Goal: Transaction & Acquisition: Purchase product/service

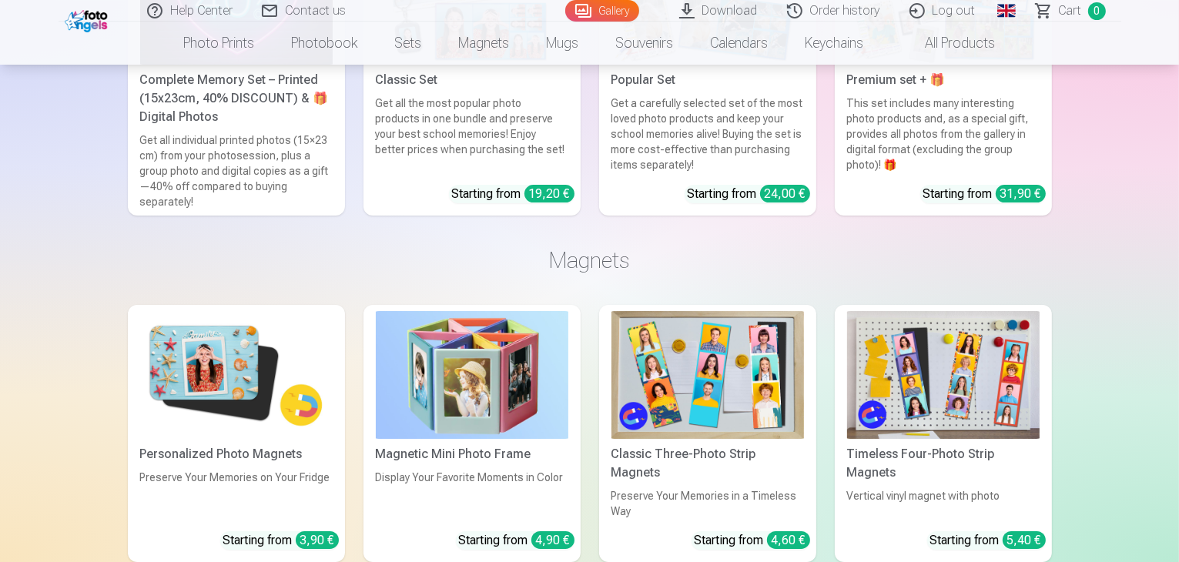
scroll to position [5390, 0]
click at [996, 18] on link "Global" at bounding box center [1006, 11] width 31 height 22
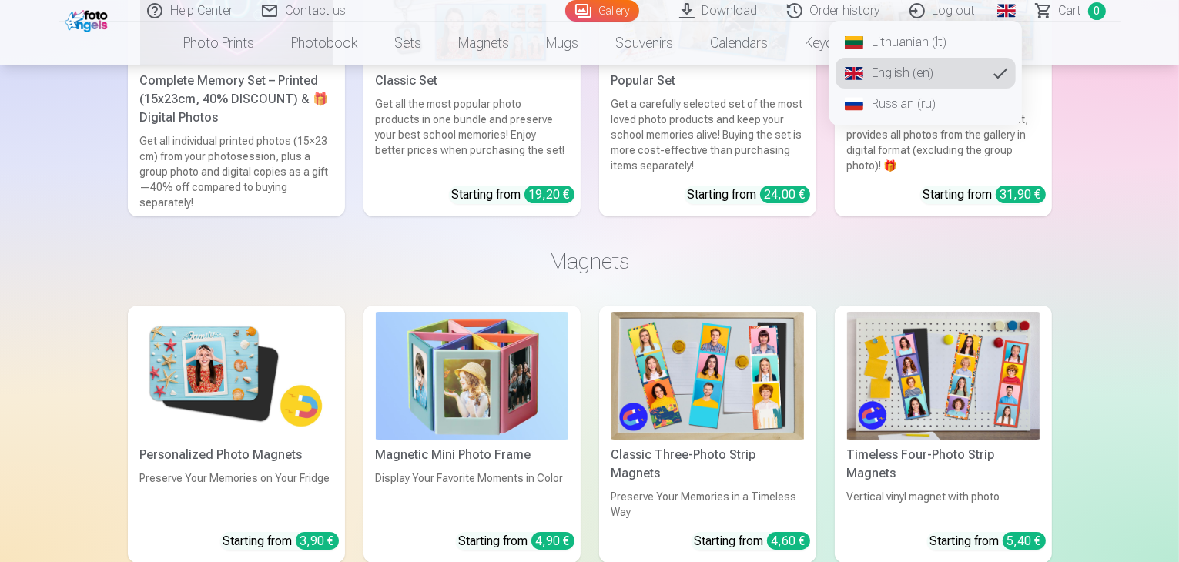
click at [915, 46] on link "Lithuanian (lt)" at bounding box center [926, 42] width 180 height 31
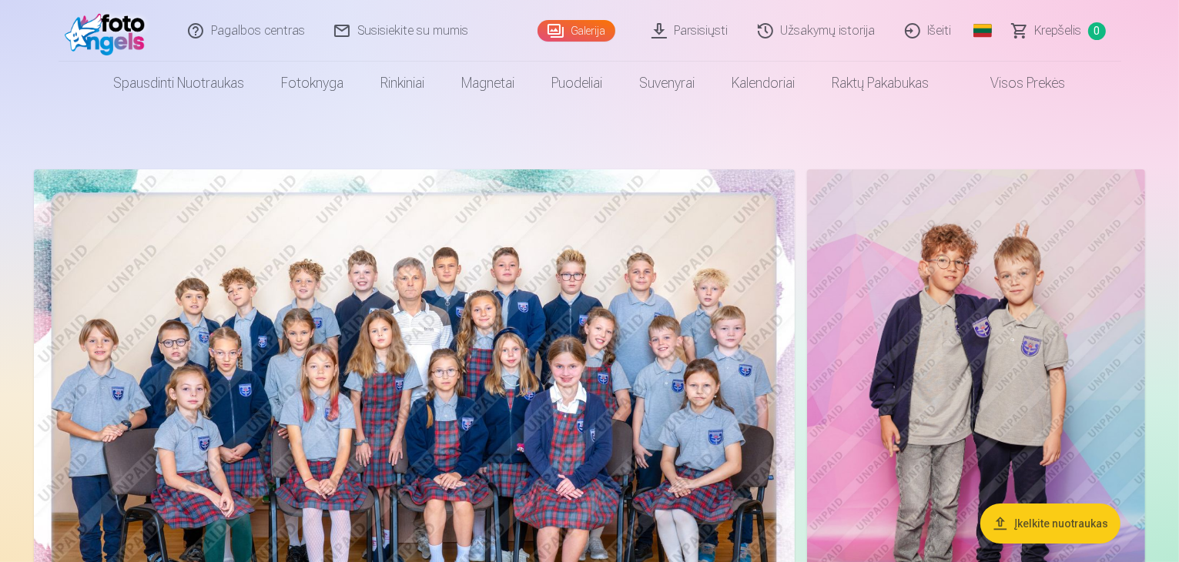
click at [698, 25] on link "Parsisiųsti" at bounding box center [691, 31] width 106 height 62
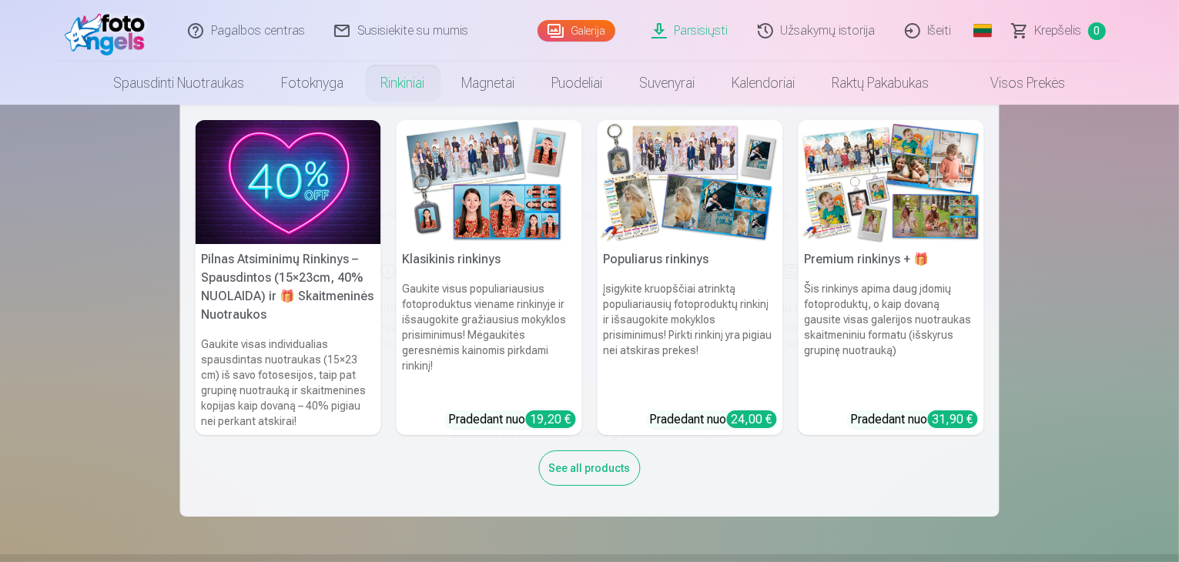
click at [371, 85] on link "Rinkiniai" at bounding box center [403, 83] width 81 height 43
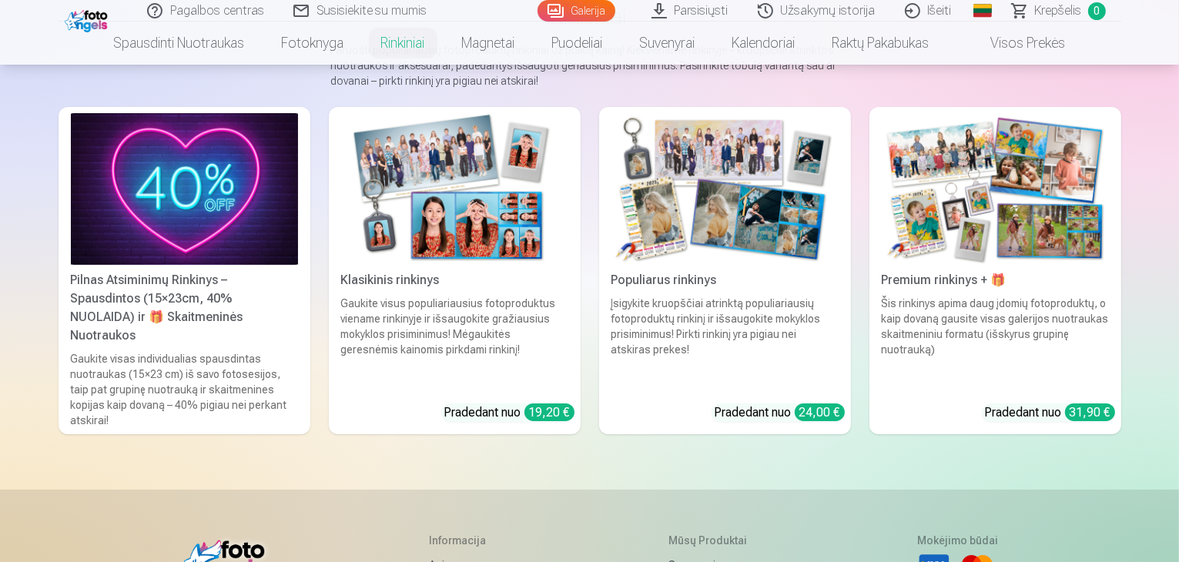
scroll to position [154, 0]
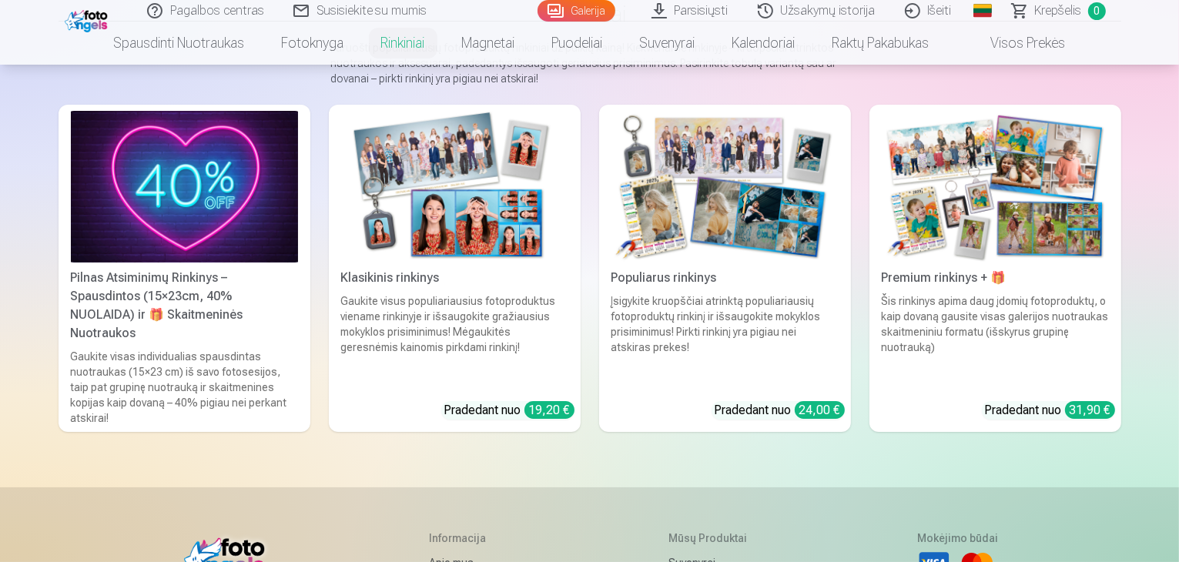
click at [832, 401] on div "24,00 €" at bounding box center [820, 410] width 50 height 18
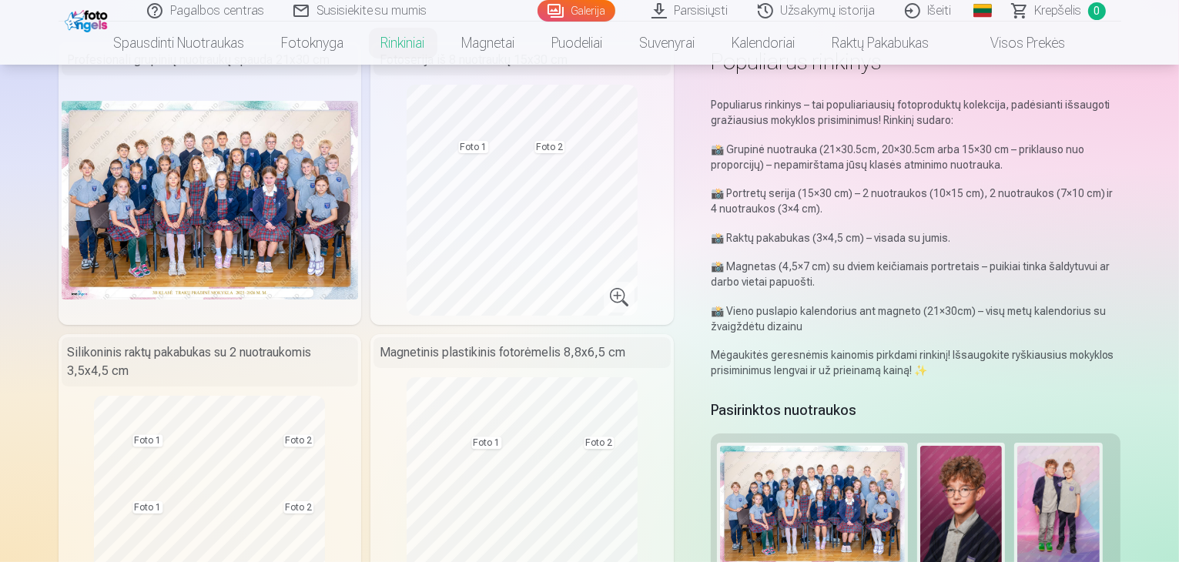
scroll to position [77, 0]
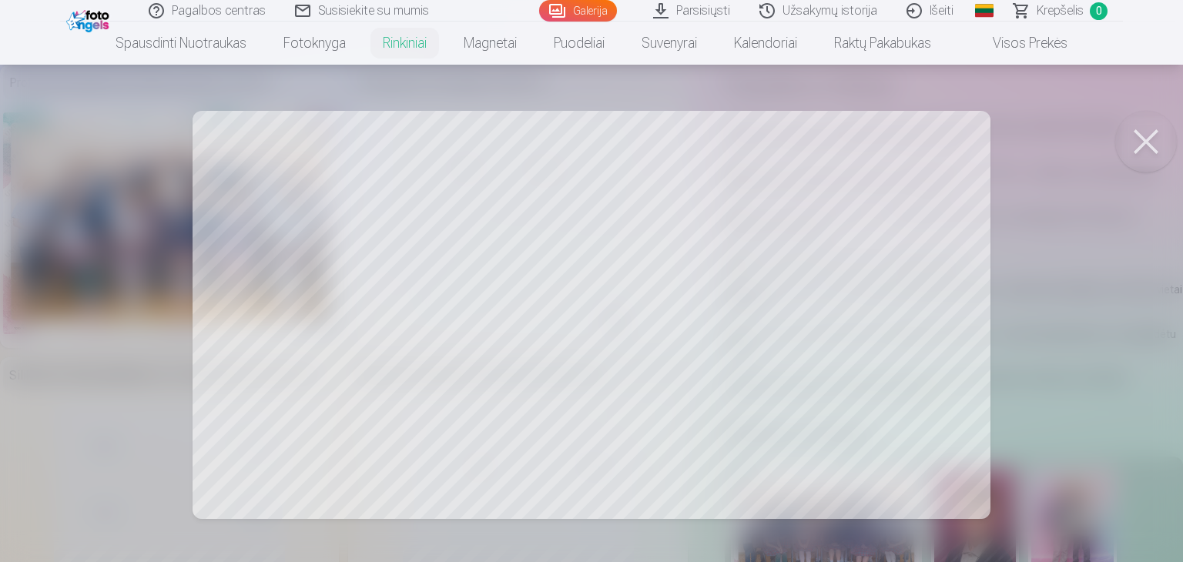
click at [386, 233] on div at bounding box center [591, 281] width 1183 height 562
click at [370, 270] on div at bounding box center [591, 281] width 1183 height 562
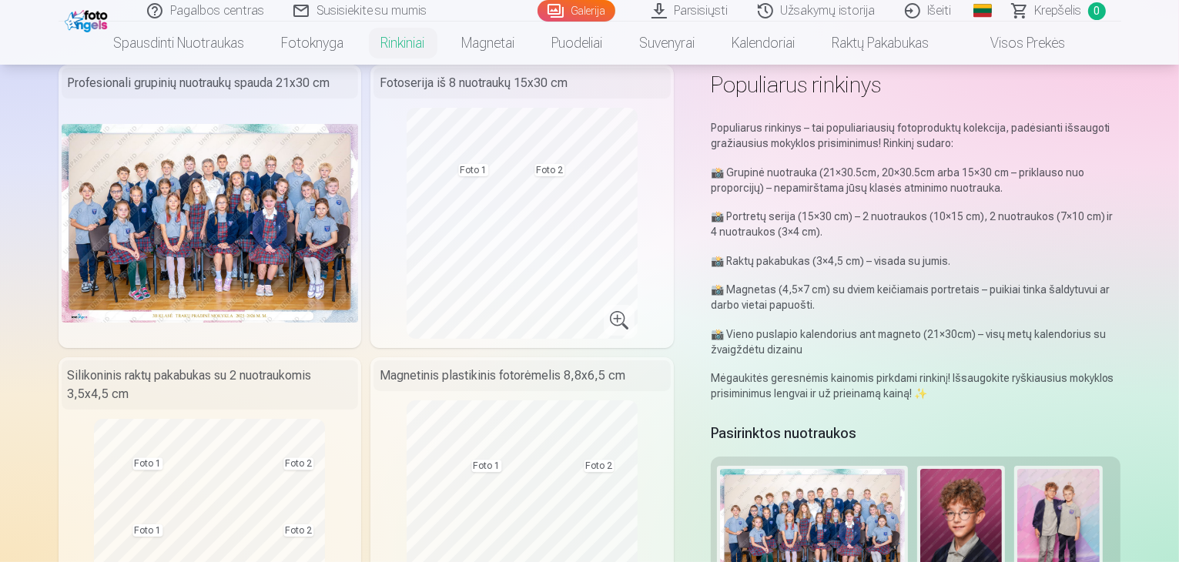
scroll to position [0, 0]
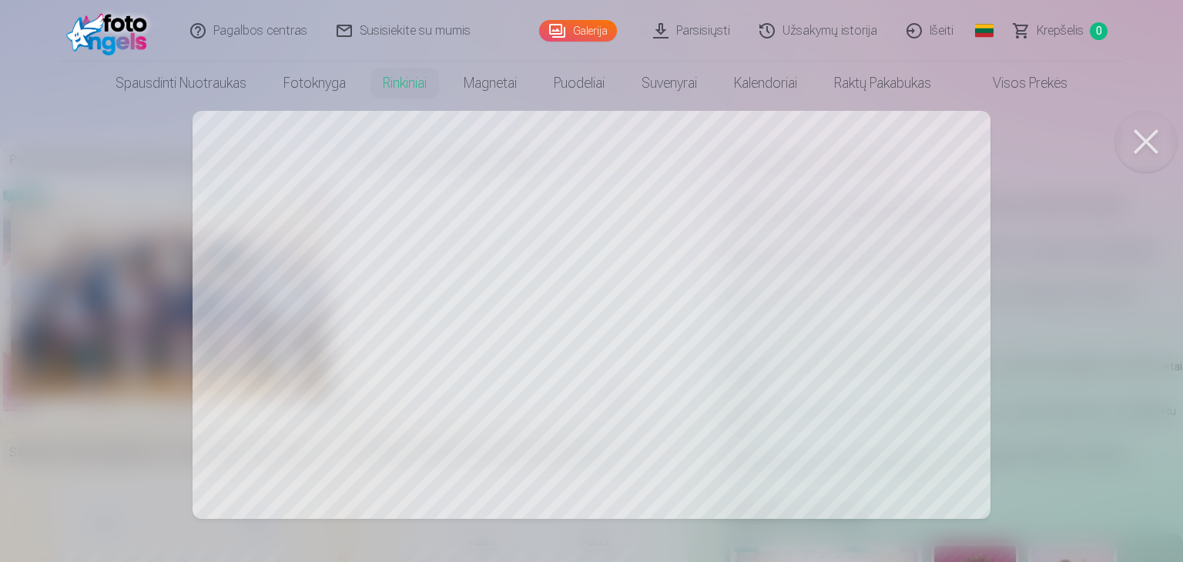
click at [496, 256] on div at bounding box center [591, 281] width 1183 height 562
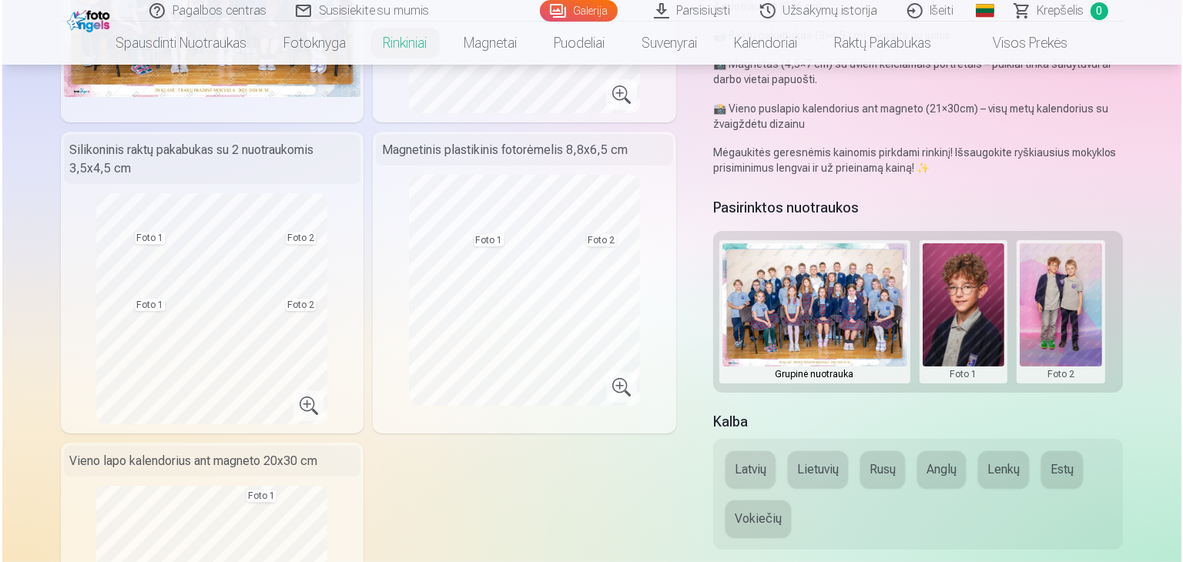
scroll to position [308, 0]
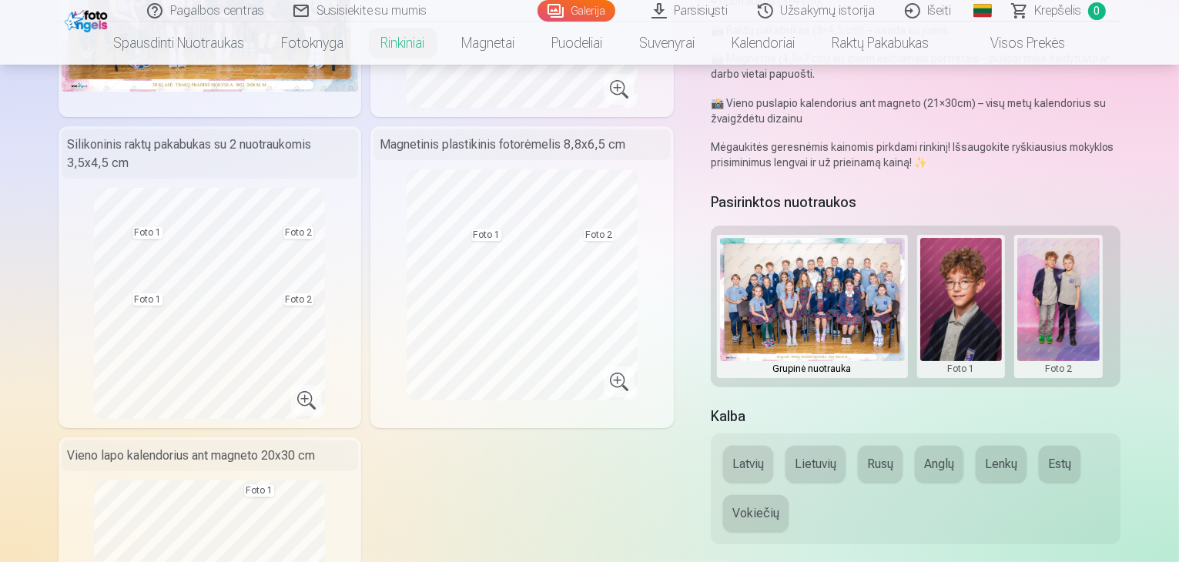
click at [62, 139] on div "Silikoninis raktų pakabukas su 2 nuotraukomis 3,5x4,5 cm" at bounding box center [210, 153] width 297 height 49
click at [957, 272] on button at bounding box center [961, 306] width 82 height 137
click at [966, 311] on button "Pakeisti nuotrauką" at bounding box center [972, 306] width 144 height 43
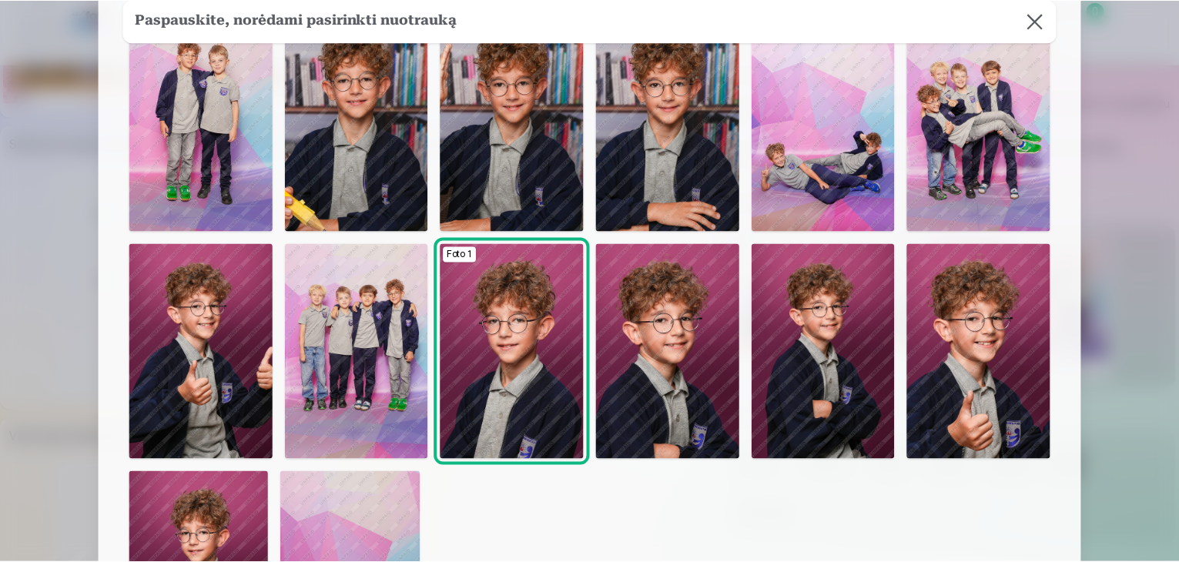
scroll to position [77, 0]
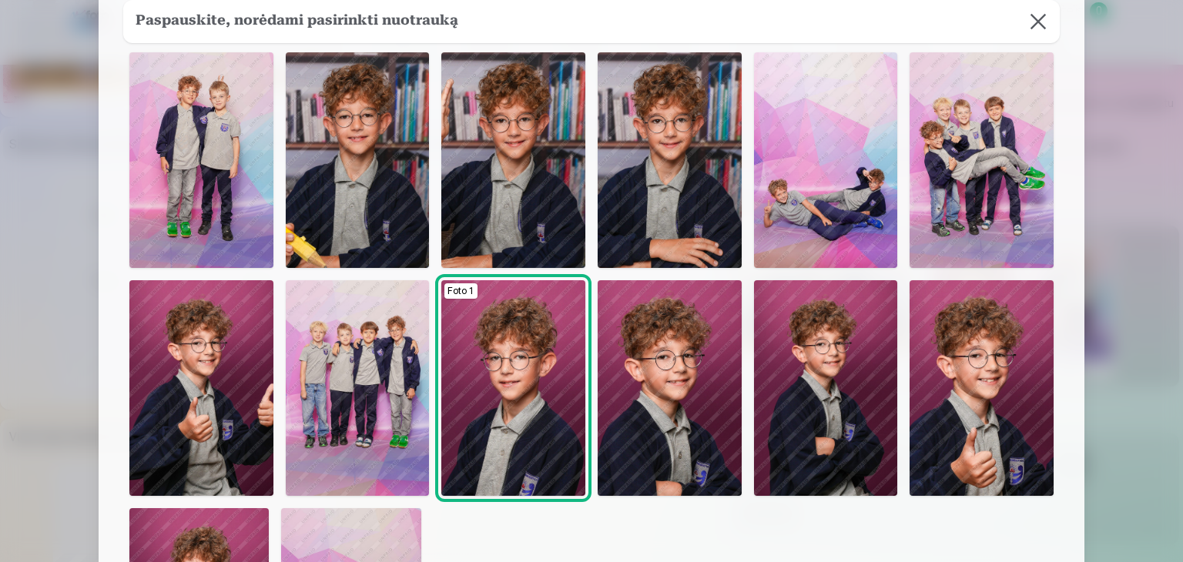
click at [1009, 134] on img at bounding box center [981, 160] width 144 height 216
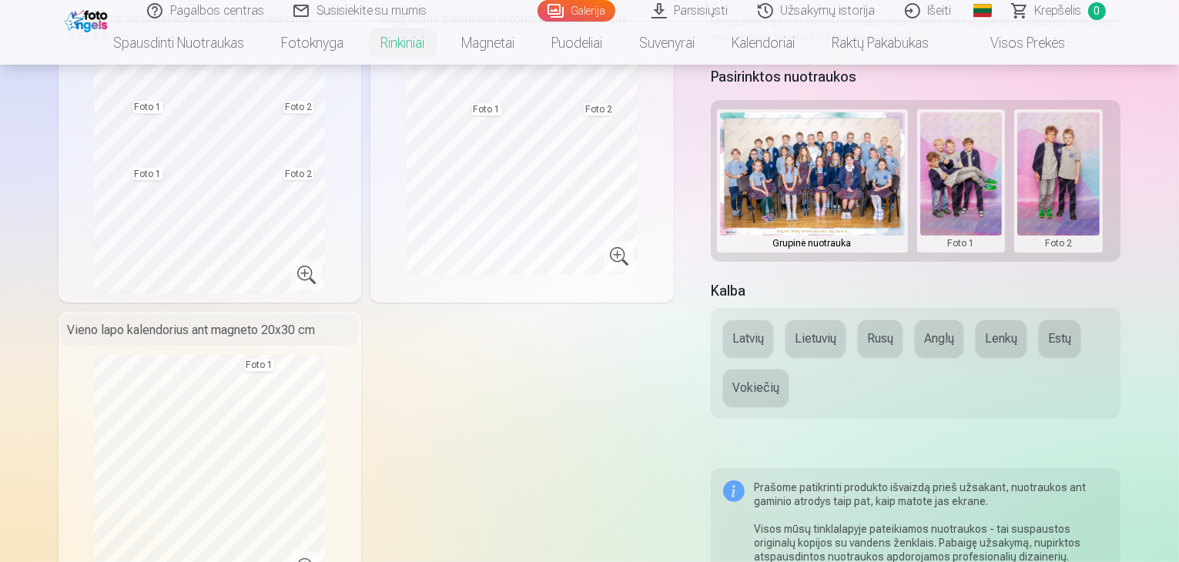
scroll to position [462, 0]
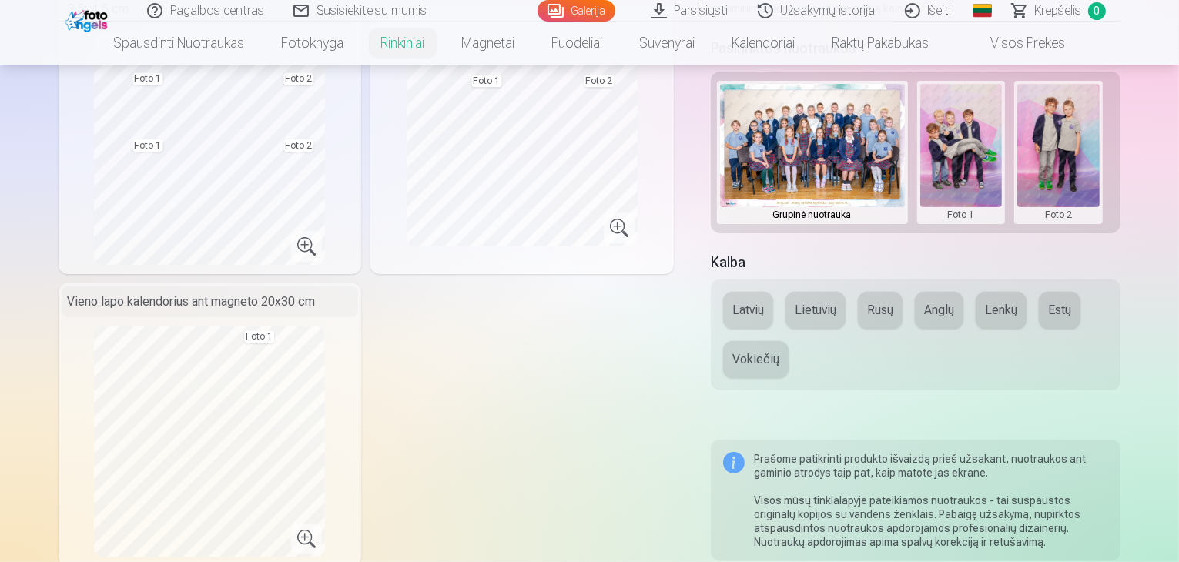
click at [836, 298] on button "Lietuvių" at bounding box center [815, 310] width 60 height 37
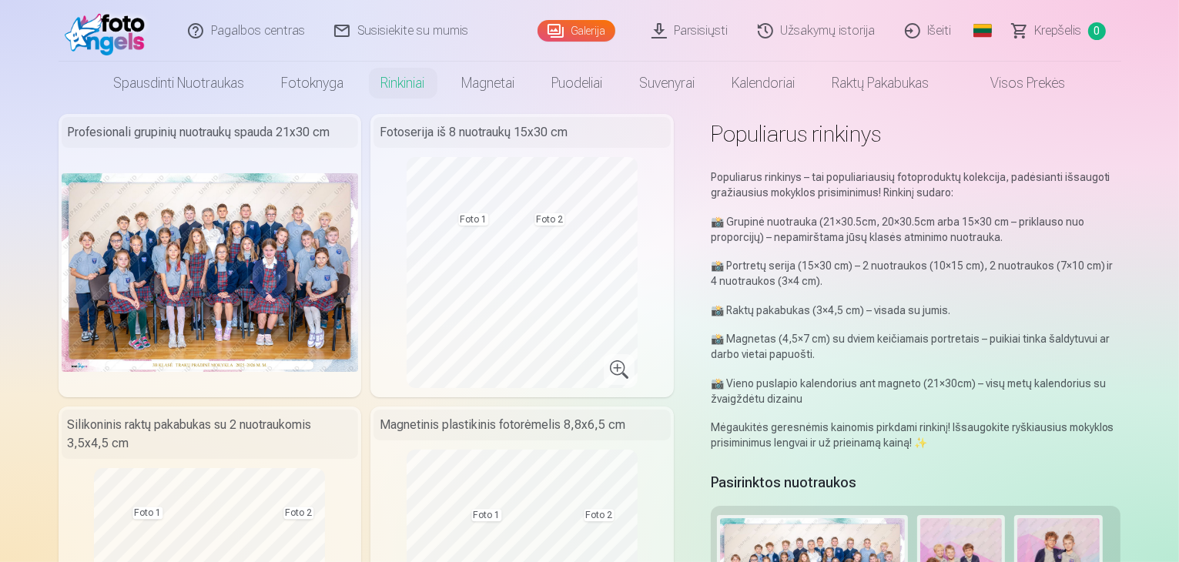
scroll to position [0, 0]
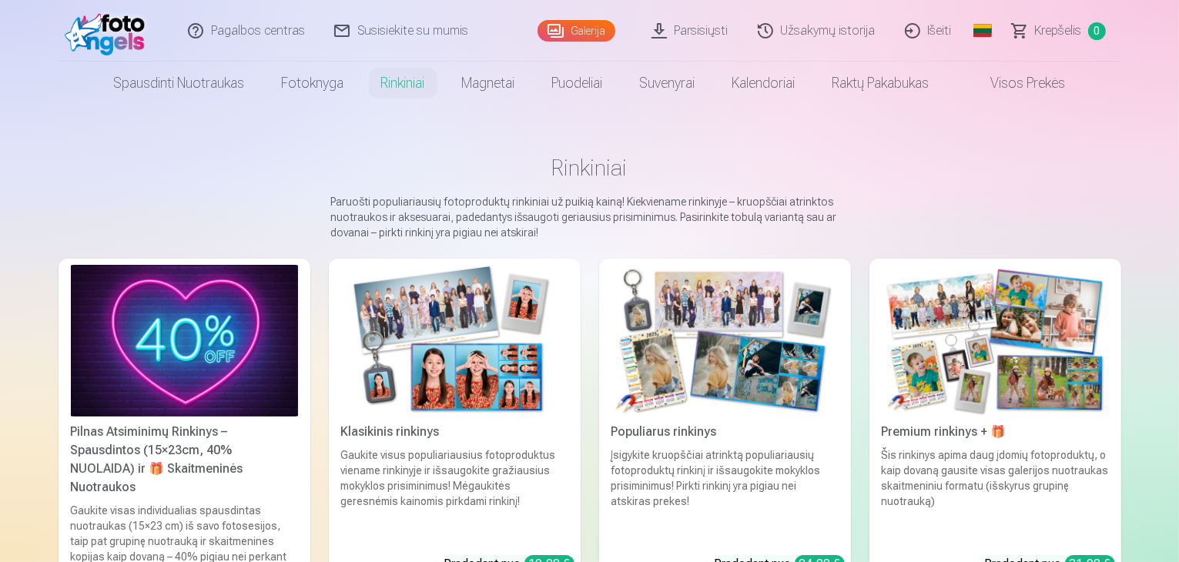
click at [506, 417] on img at bounding box center [454, 341] width 227 height 152
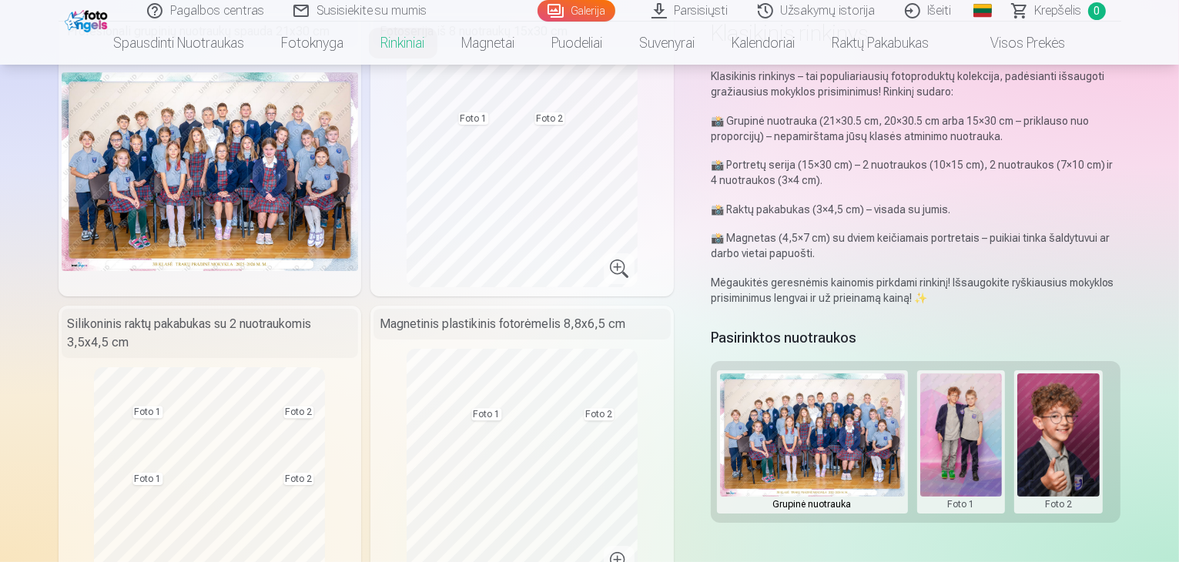
scroll to position [154, 0]
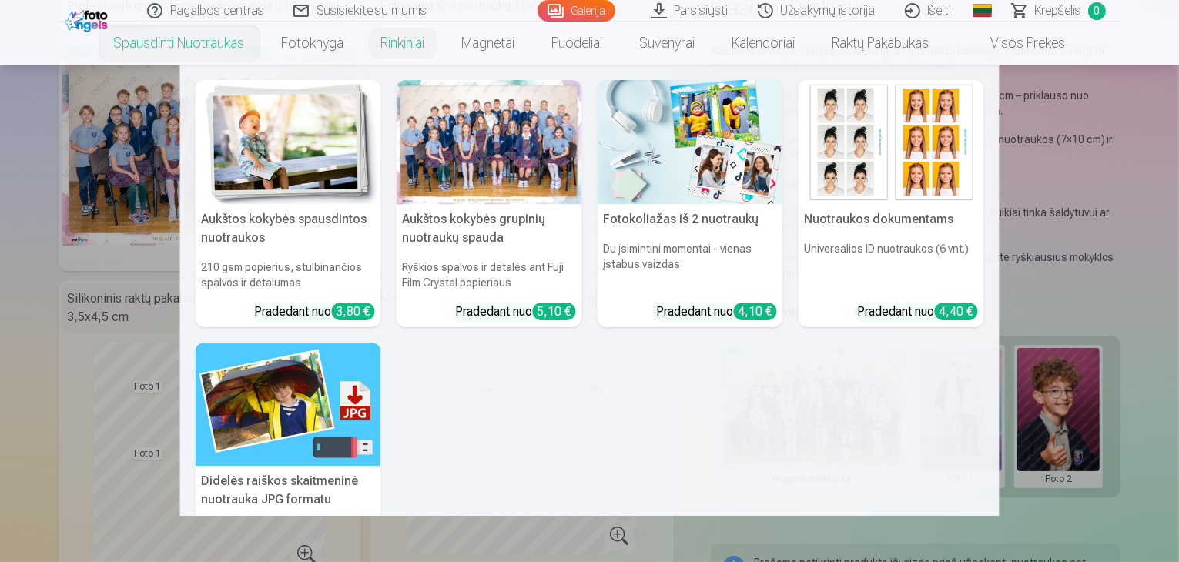
click at [560, 306] on div "5,10 €" at bounding box center [554, 312] width 43 height 18
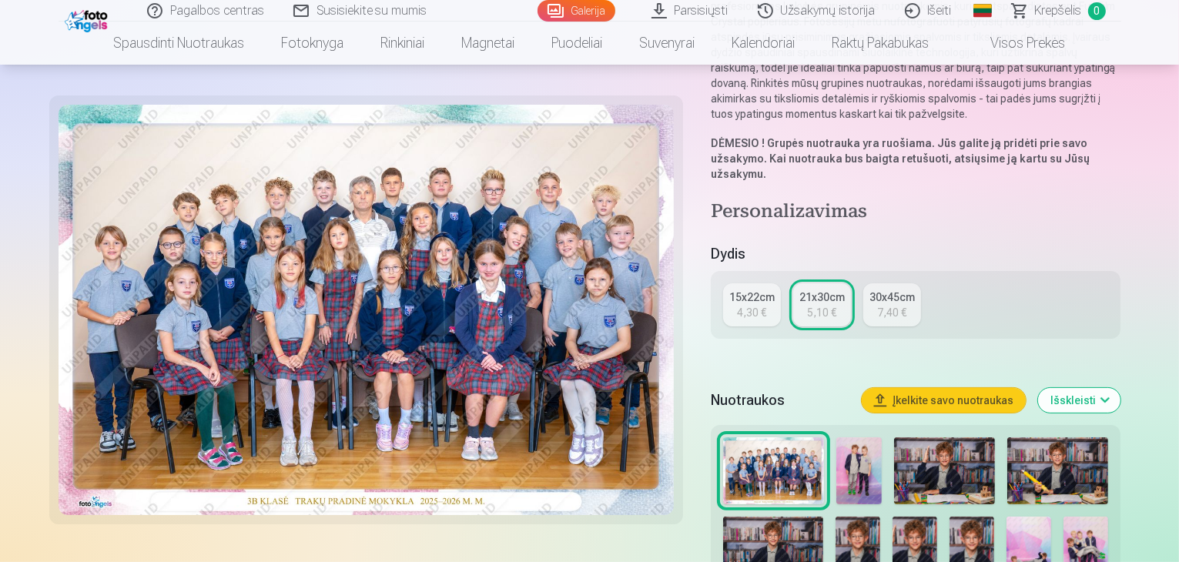
scroll to position [231, 0]
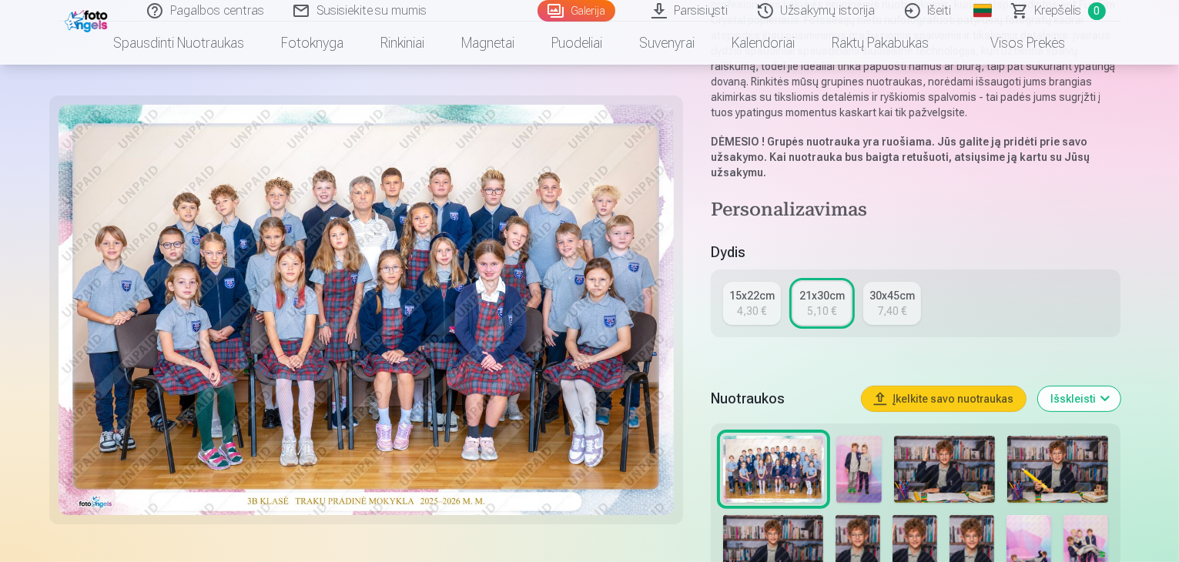
click at [984, 387] on button "Įkelkite savo nuotraukas" at bounding box center [944, 399] width 164 height 25
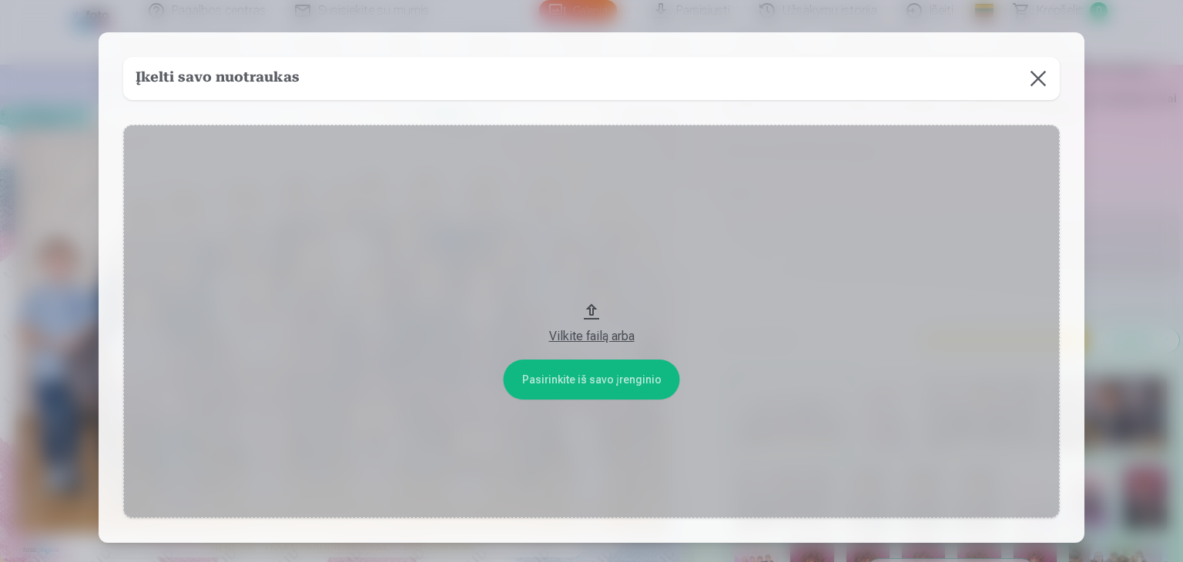
click at [599, 371] on button "Vilkite failą arba" at bounding box center [591, 322] width 936 height 394
click at [1037, 80] on button at bounding box center [1037, 78] width 43 height 43
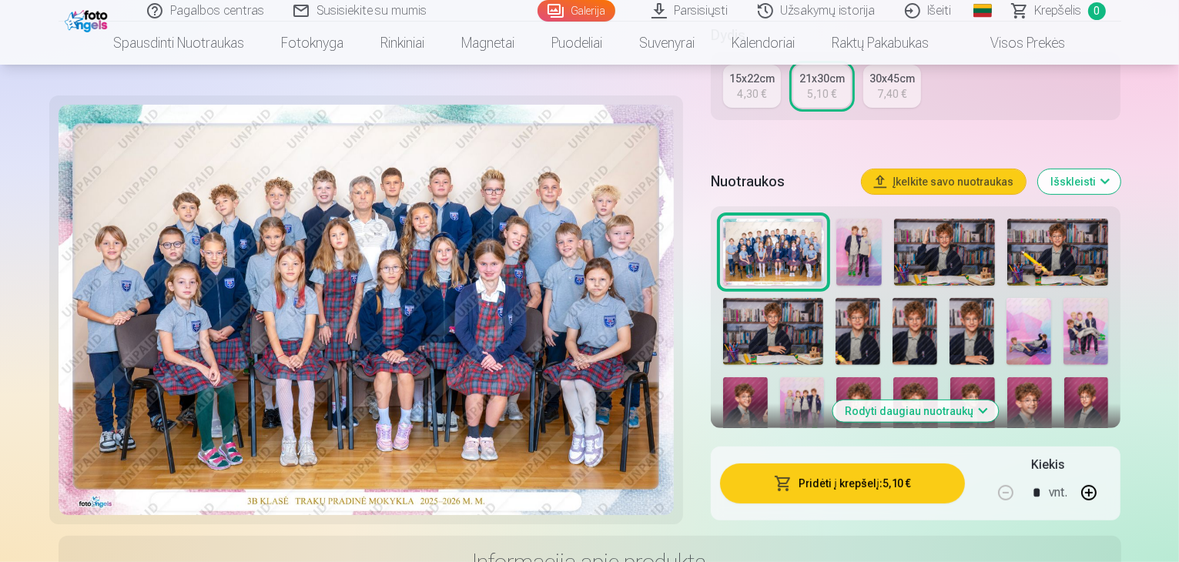
scroll to position [462, 0]
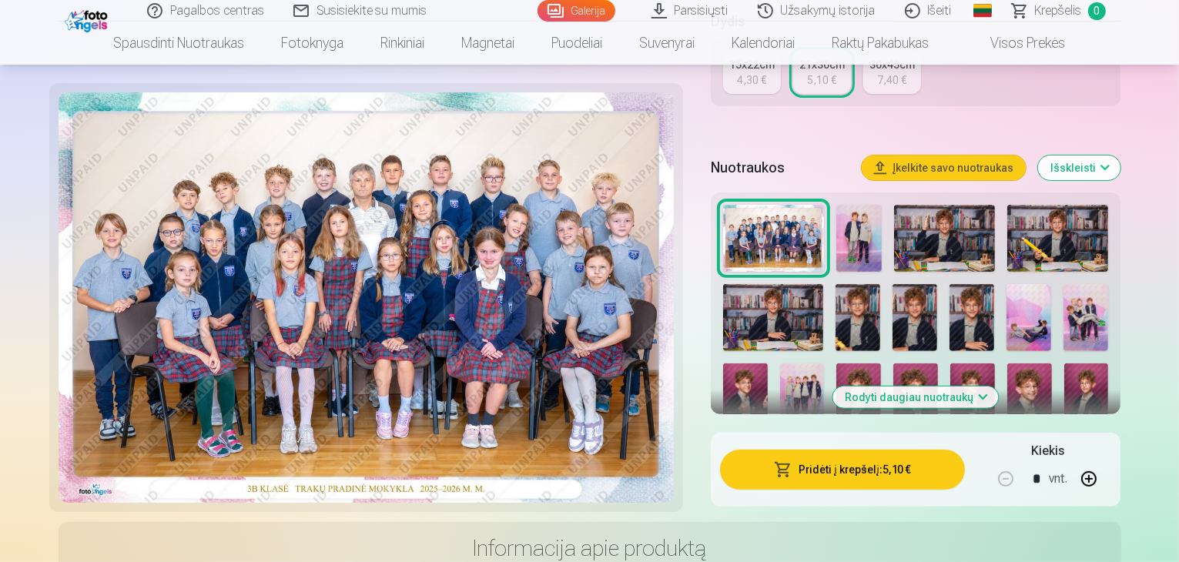
click at [829, 450] on button "Pridėti į krepšelį : 5,10 €" at bounding box center [843, 470] width 246 height 40
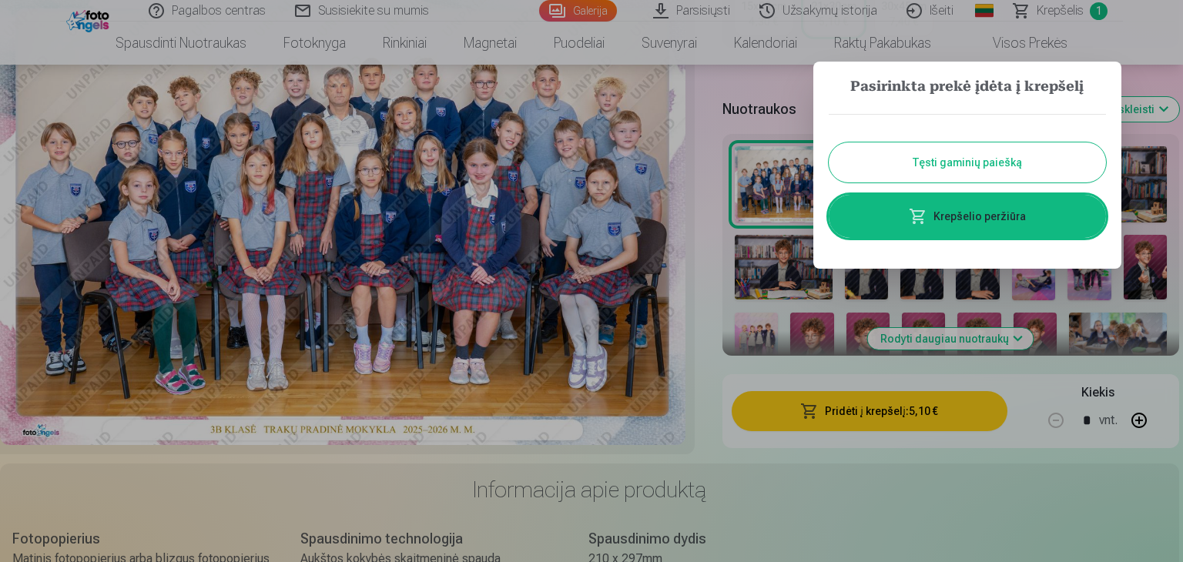
click at [973, 155] on button "Tęsti gaminių paiešką" at bounding box center [967, 162] width 277 height 40
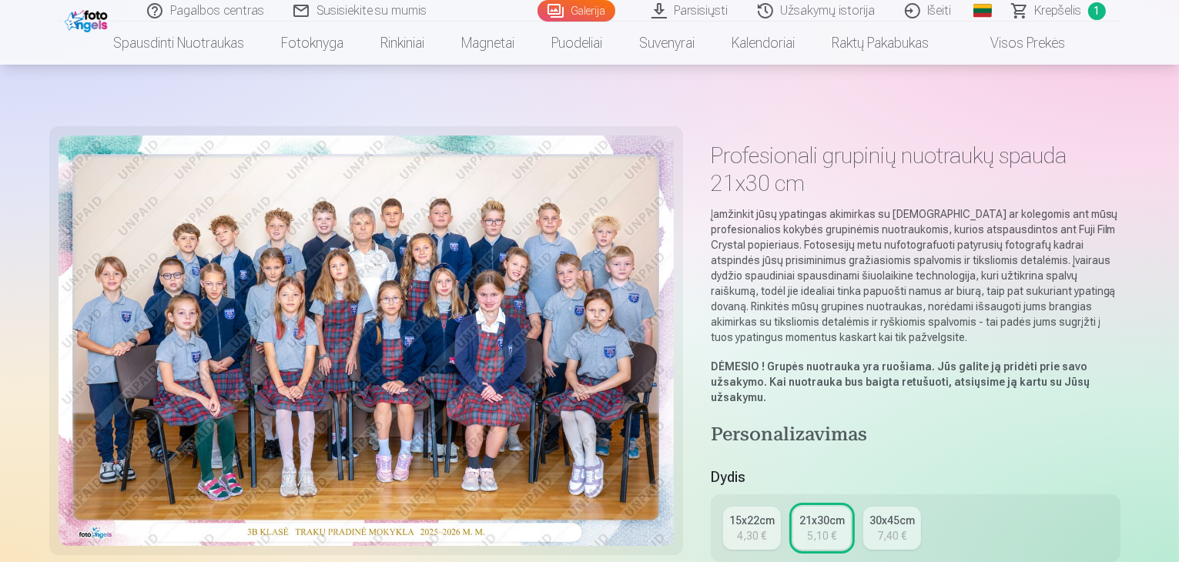
scroll to position [0, 0]
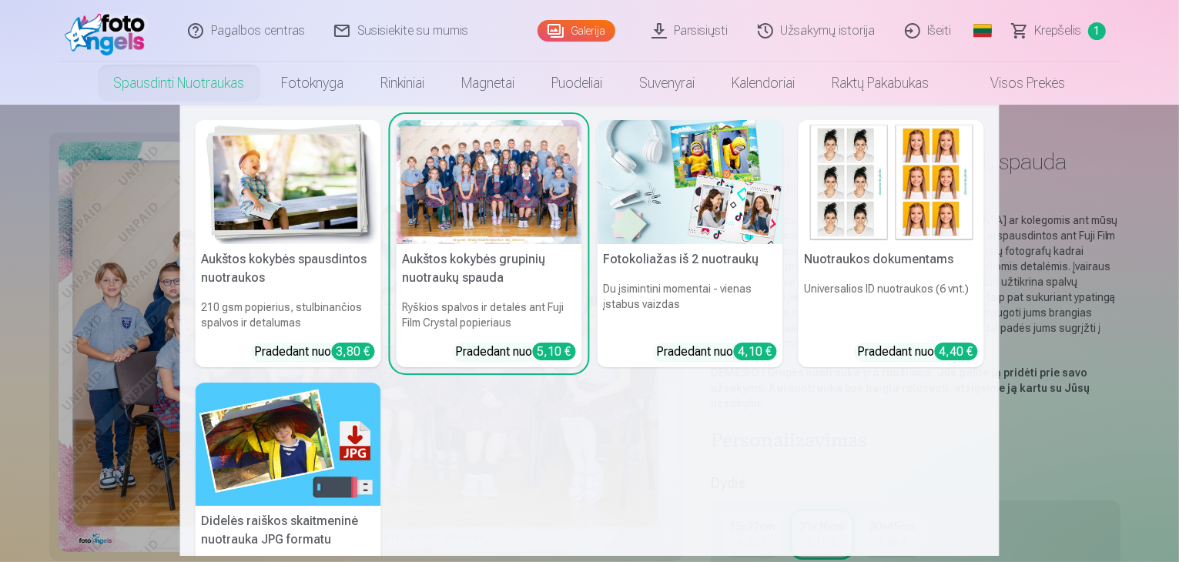
click at [256, 226] on img at bounding box center [289, 182] width 186 height 124
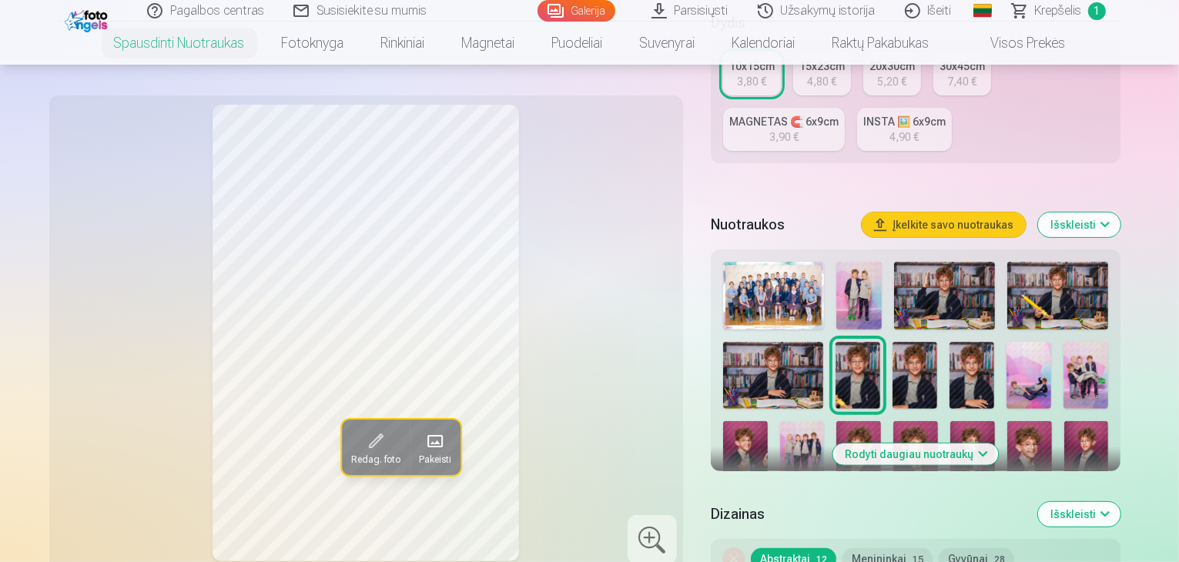
scroll to position [308, 0]
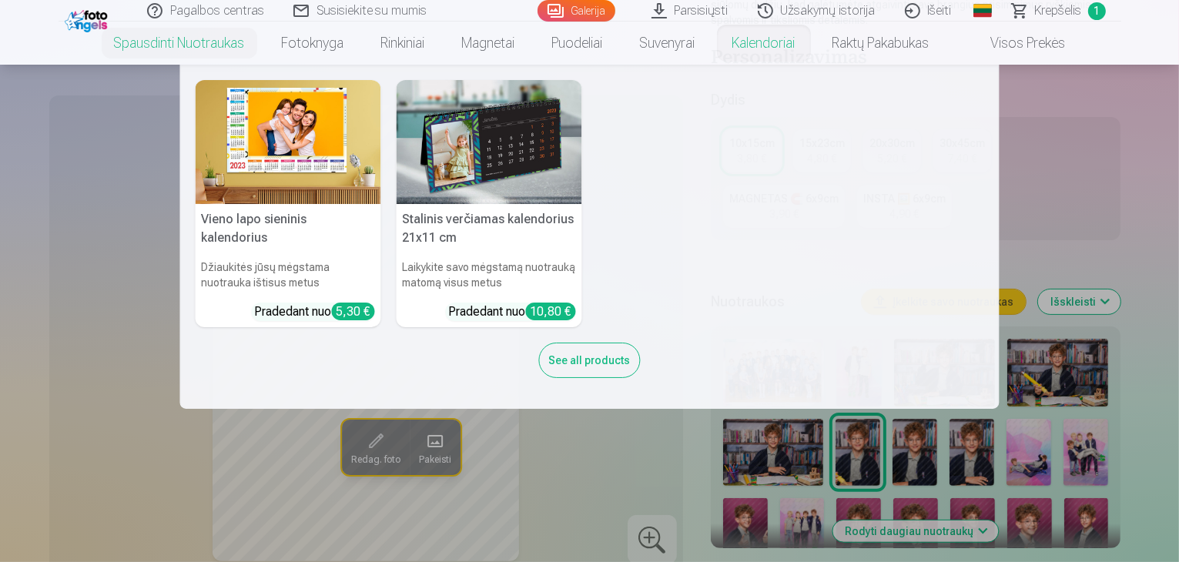
click at [747, 49] on link "Kalendoriai" at bounding box center [764, 43] width 100 height 43
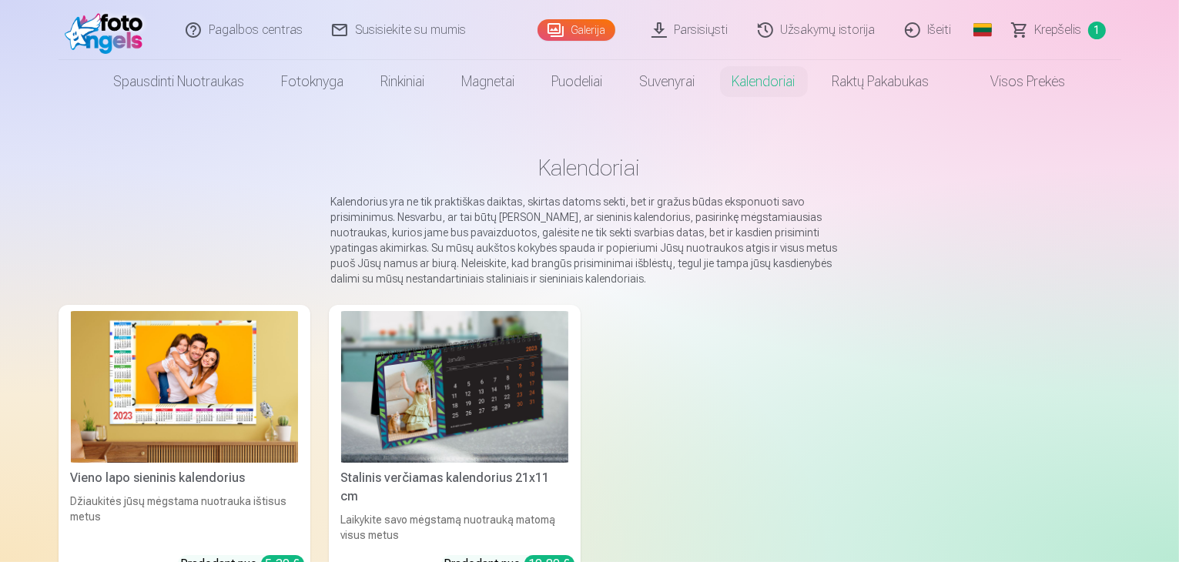
scroll to position [77, 0]
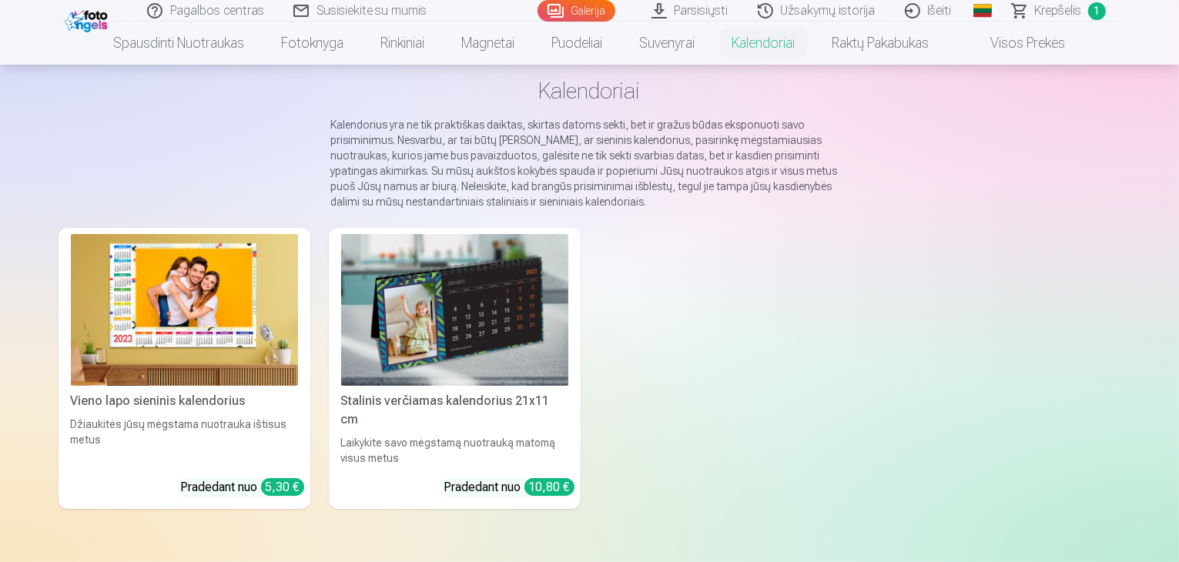
click at [188, 305] on img at bounding box center [184, 310] width 227 height 152
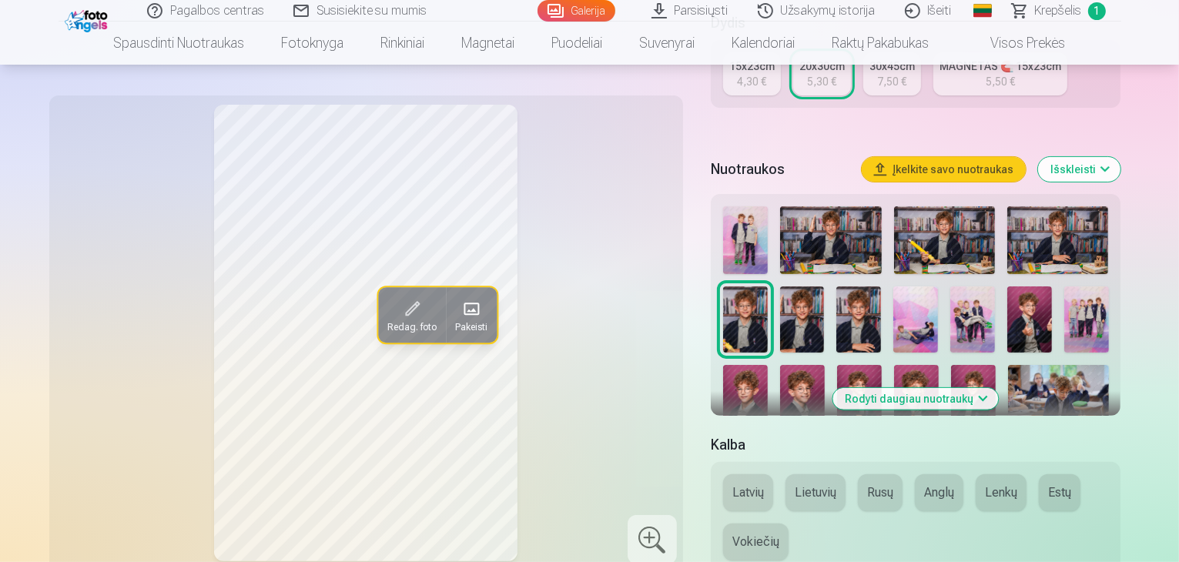
scroll to position [385, 0]
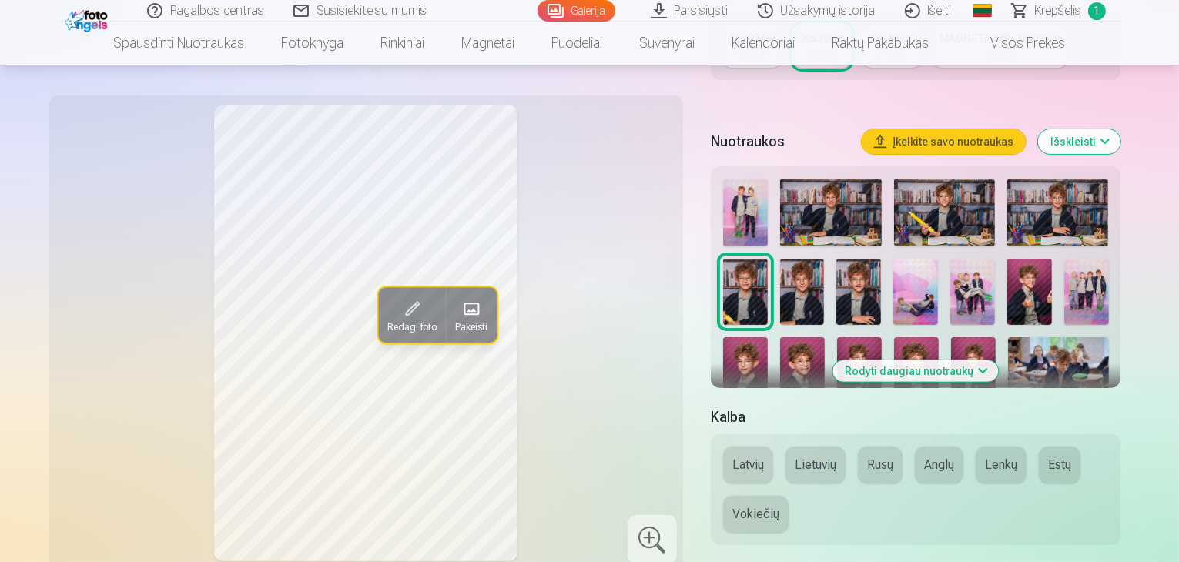
click at [1008, 337] on img at bounding box center [1058, 370] width 101 height 67
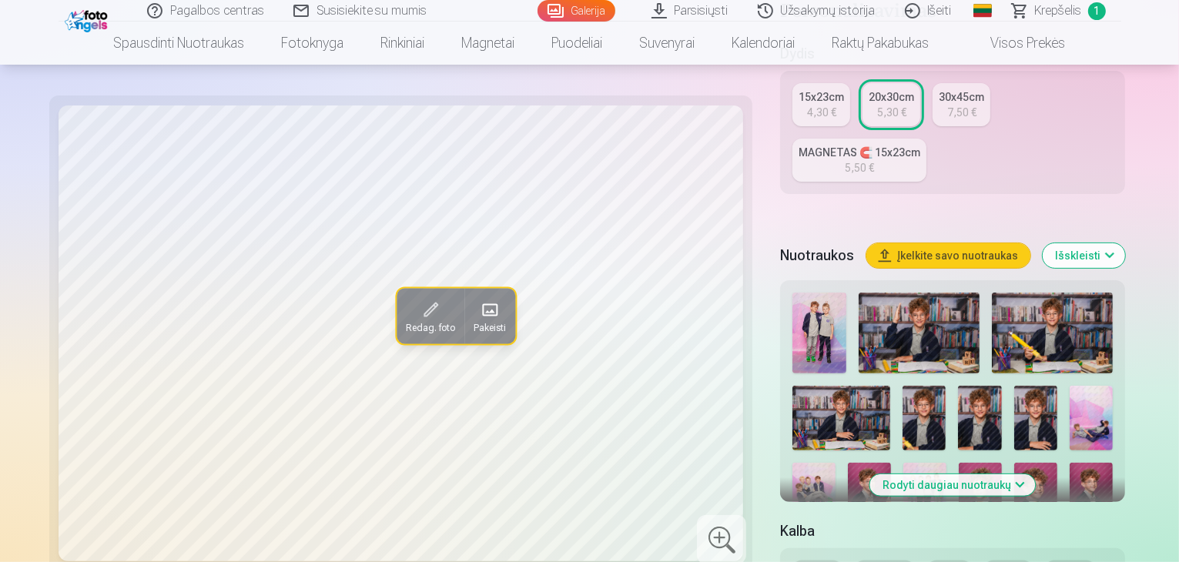
click at [859, 293] on img at bounding box center [919, 333] width 121 height 81
click at [836, 463] on img at bounding box center [813, 495] width 43 height 65
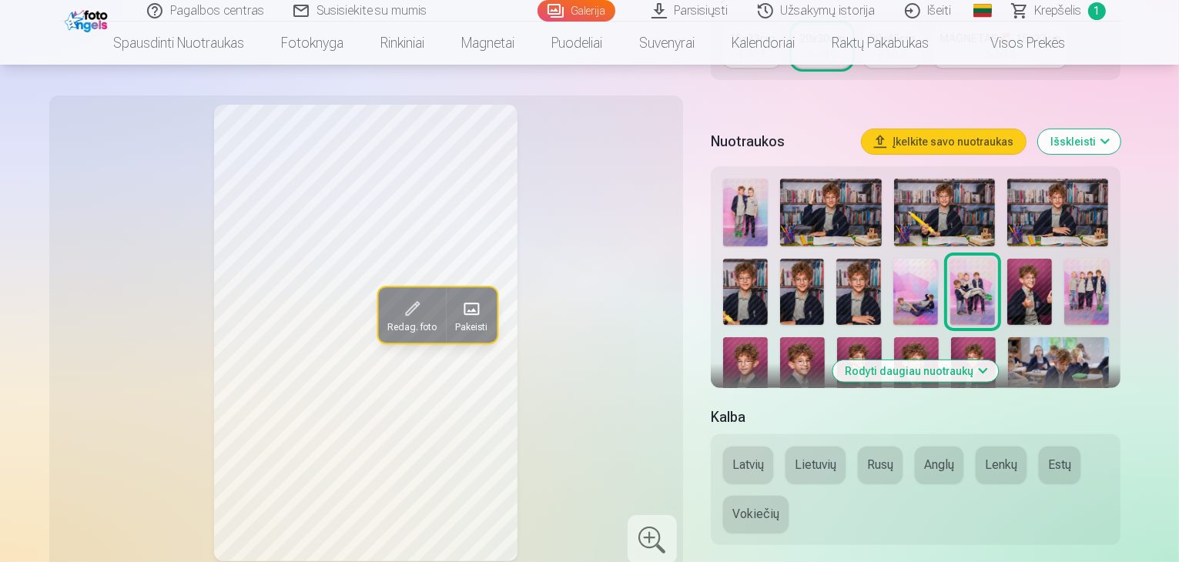
click at [893, 273] on img at bounding box center [915, 292] width 45 height 67
click at [1064, 259] on img at bounding box center [1086, 292] width 45 height 67
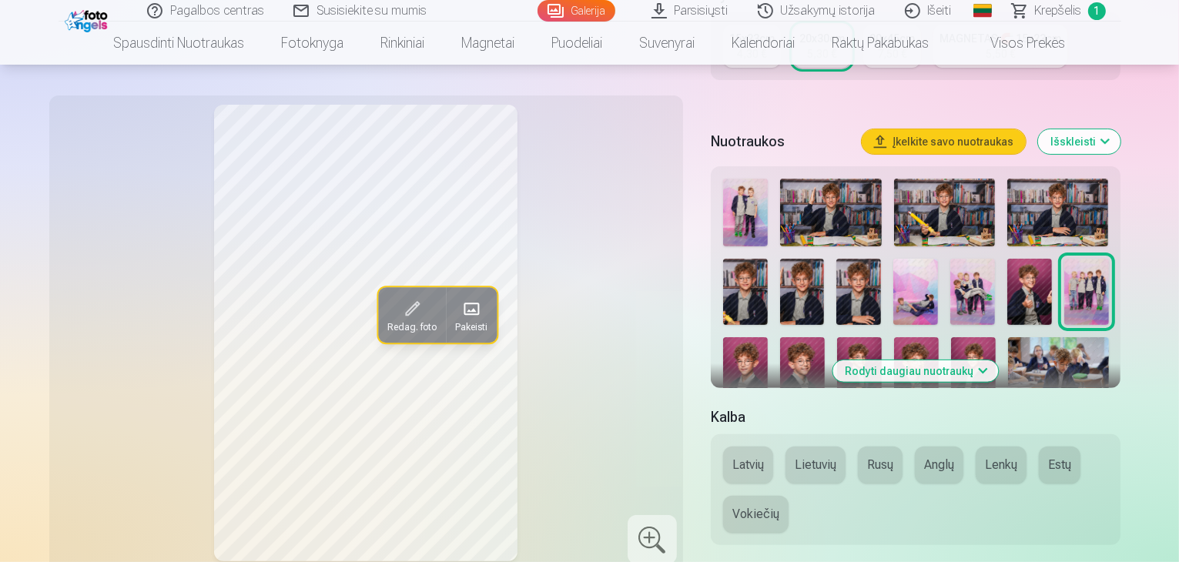
click at [699, 10] on link "Parsisiųsti" at bounding box center [691, 11] width 106 height 22
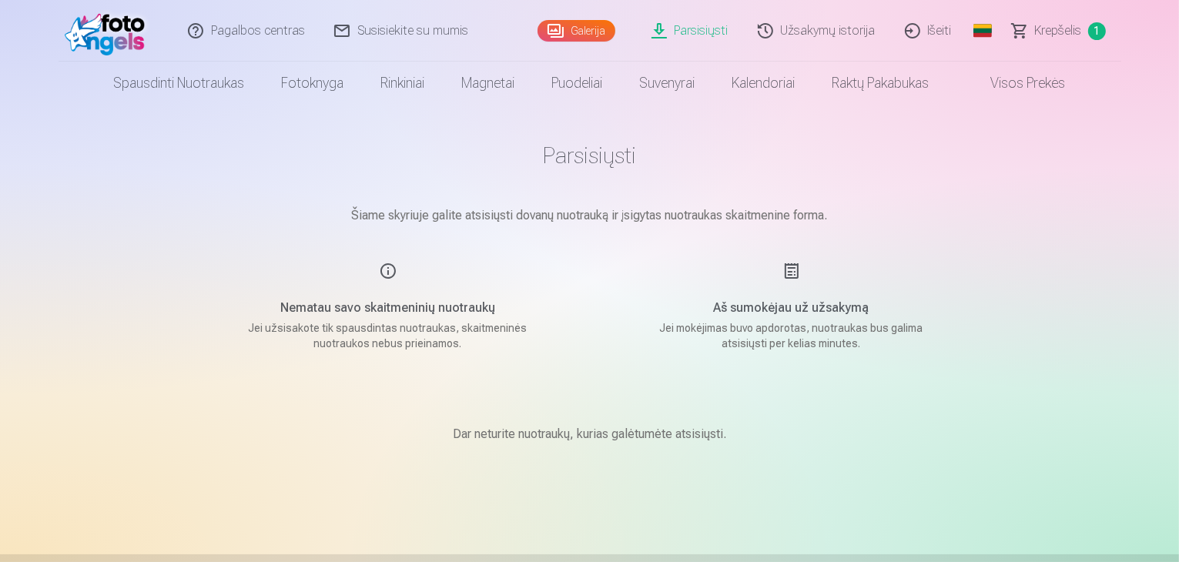
click at [1041, 35] on span "Krepšelis" at bounding box center [1058, 31] width 47 height 18
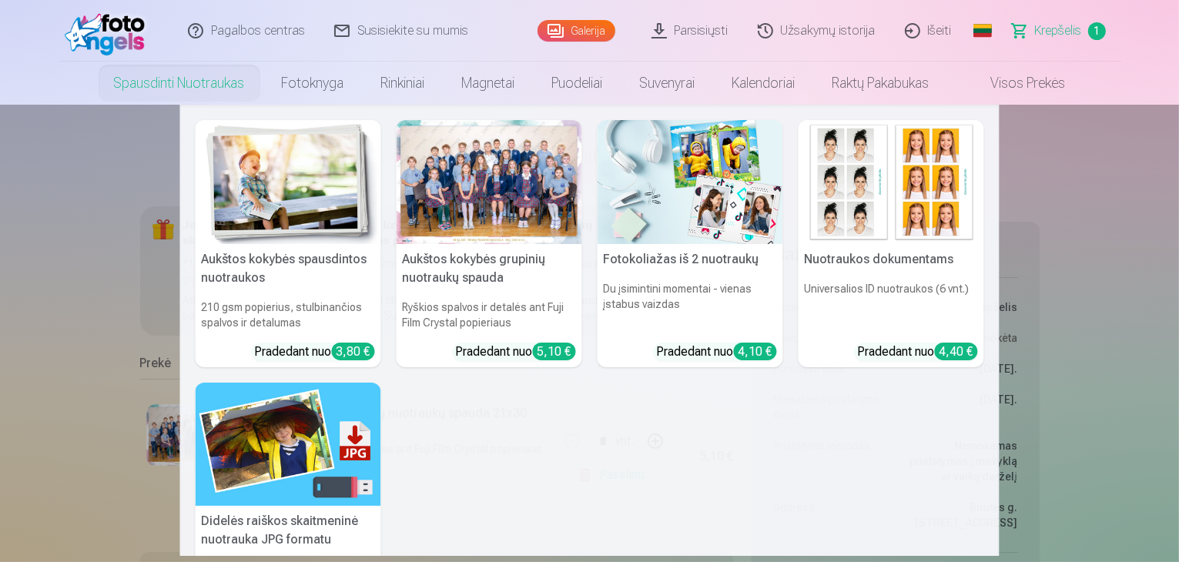
click at [203, 84] on link "Spausdinti nuotraukas" at bounding box center [179, 83] width 168 height 43
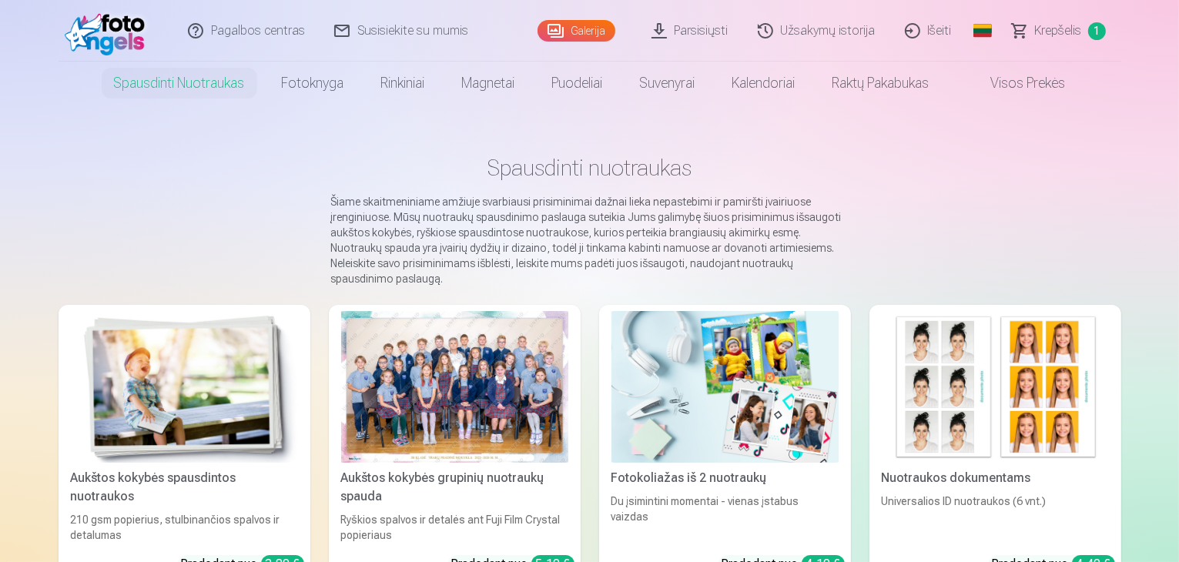
click at [203, 84] on link "Spausdinti nuotraukas" at bounding box center [179, 83] width 168 height 43
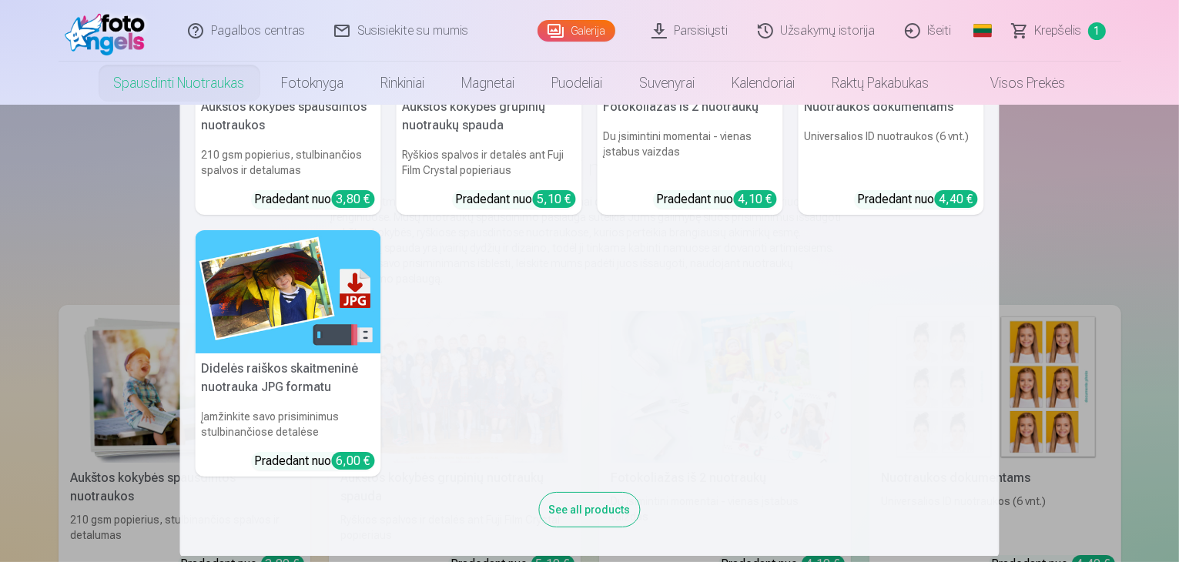
scroll to position [155, 0]
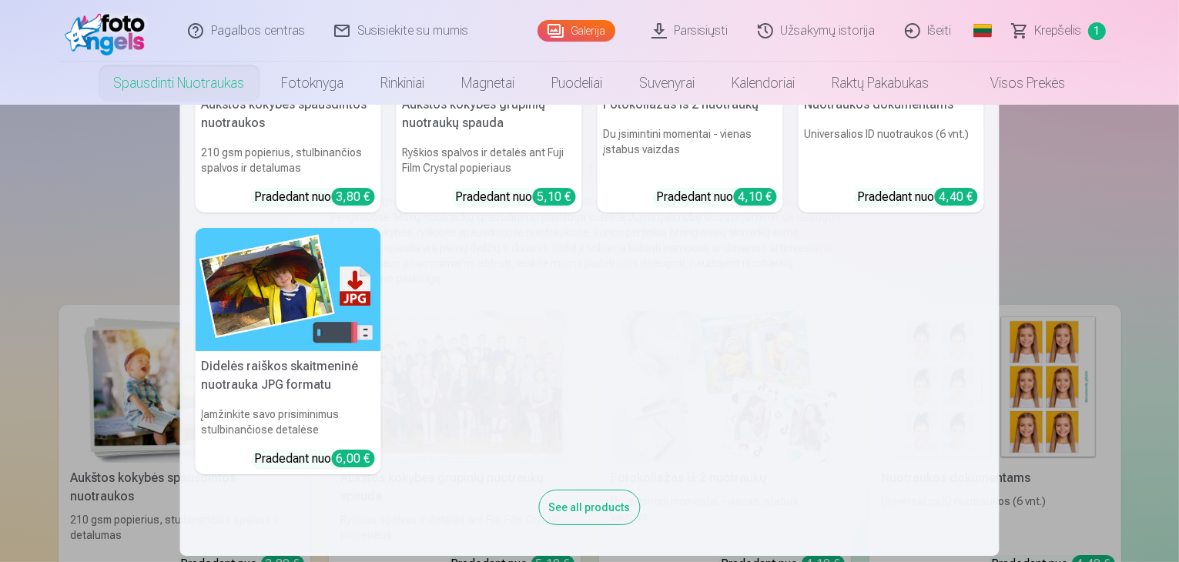
click at [333, 434] on h6 "Įamžinkite savo prisiminimus stulbinančiose detalėse" at bounding box center [289, 421] width 186 height 43
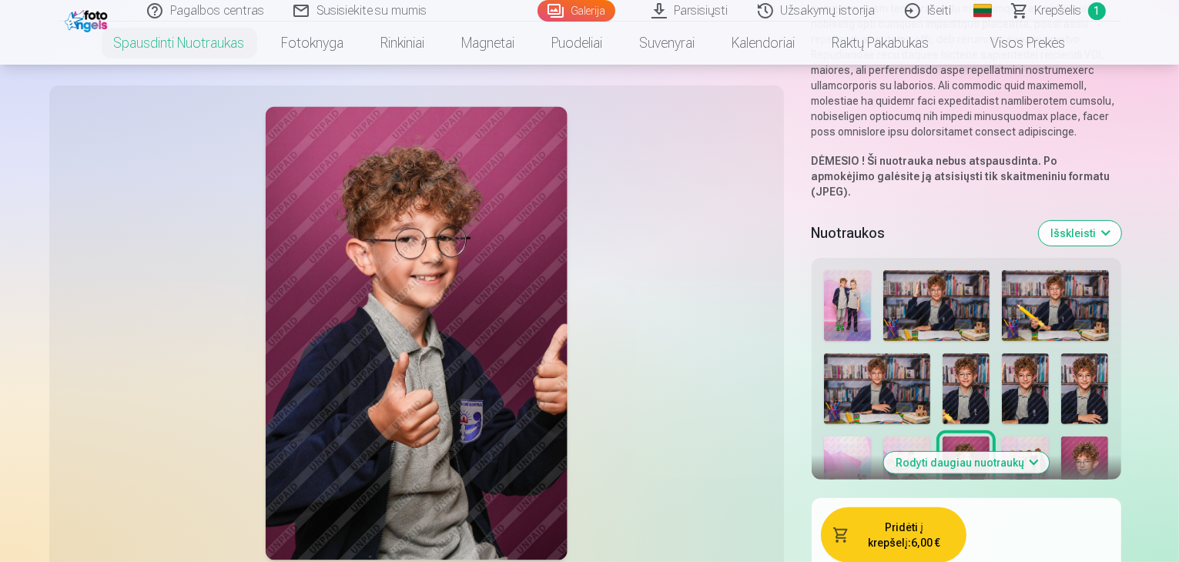
scroll to position [385, 0]
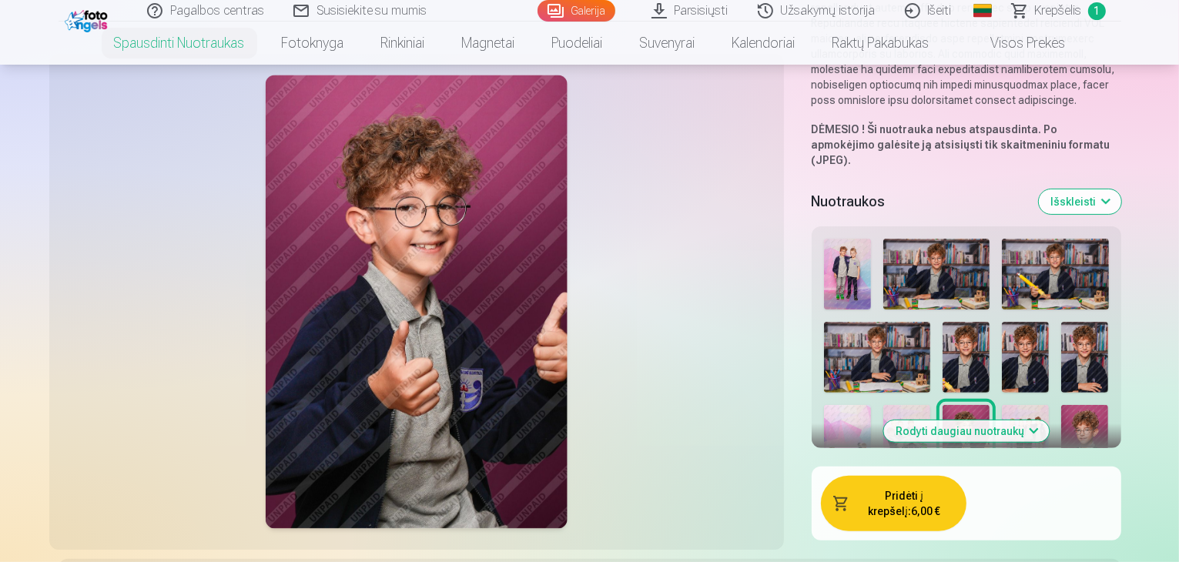
click at [883, 239] on img at bounding box center [936, 274] width 106 height 71
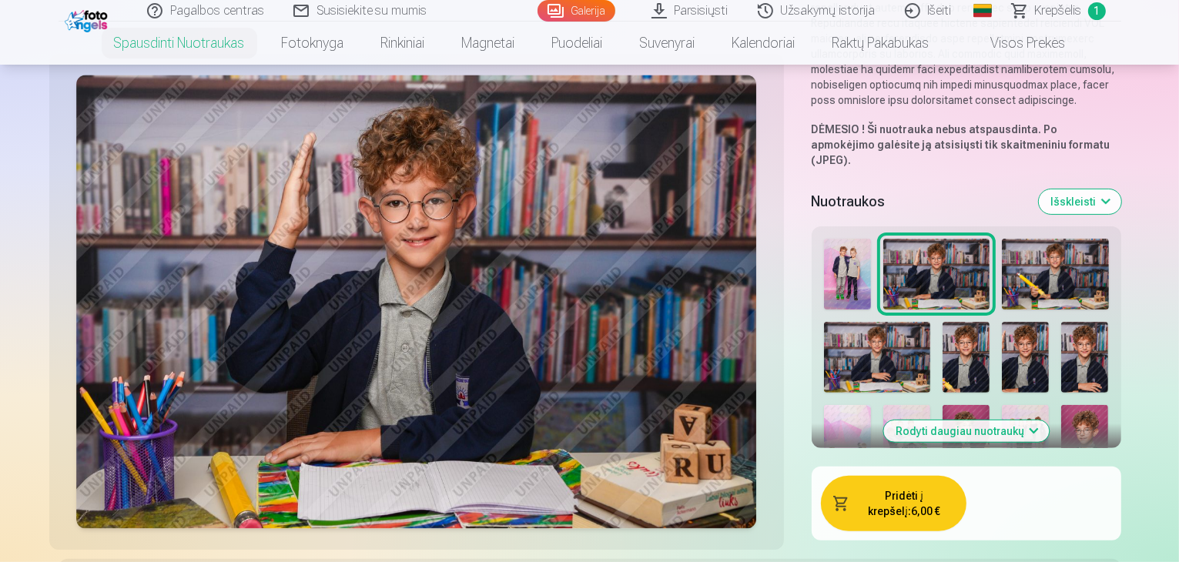
click at [824, 239] on img at bounding box center [847, 274] width 47 height 71
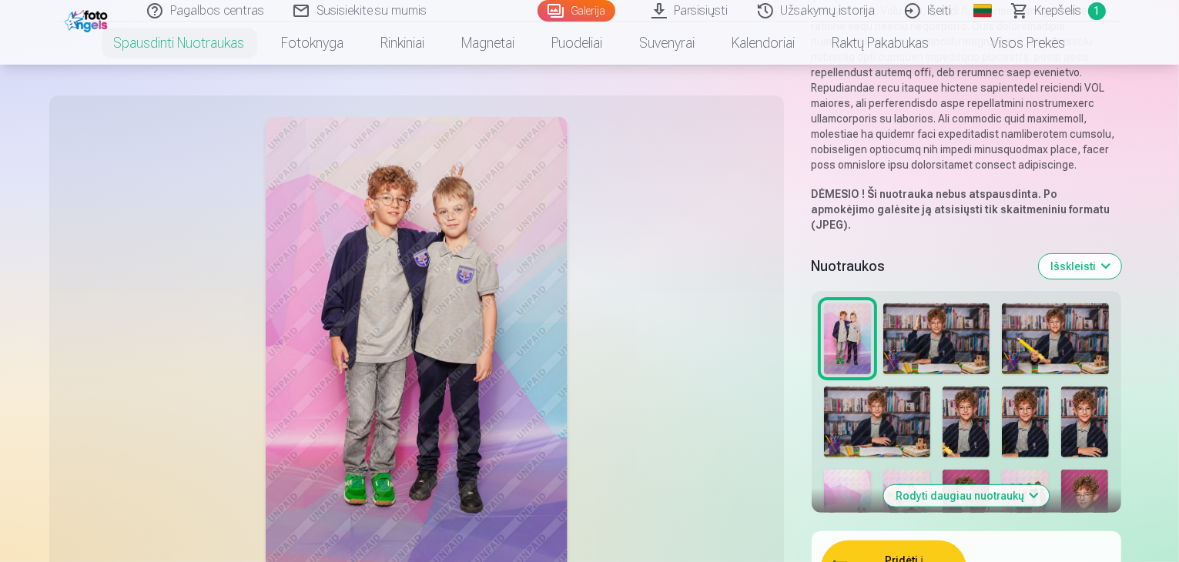
scroll to position [308, 0]
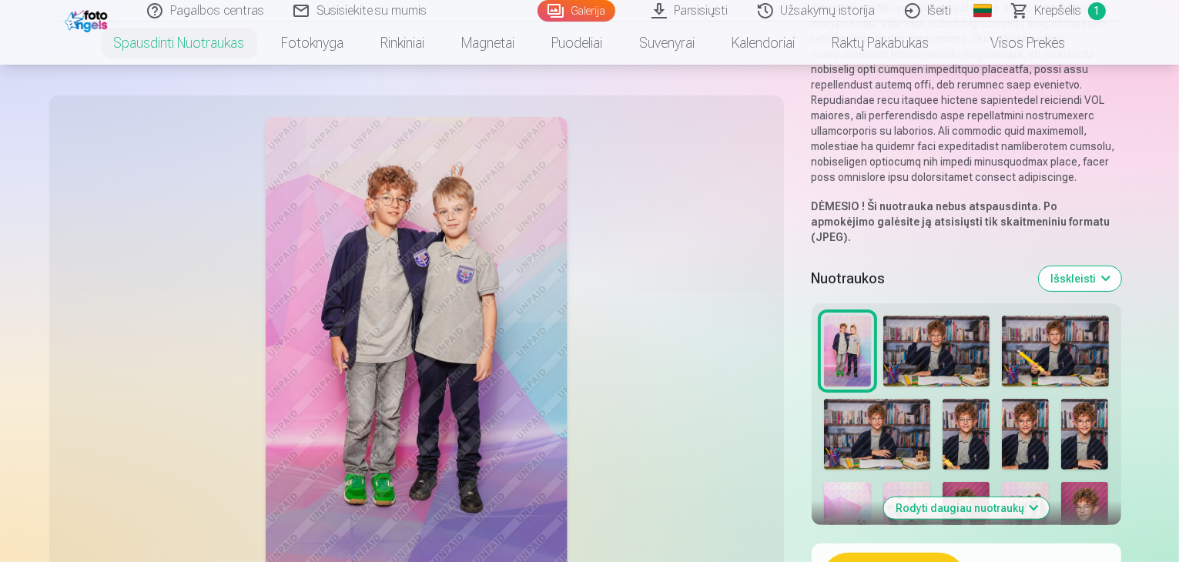
click at [930, 482] on img at bounding box center [906, 517] width 47 height 71
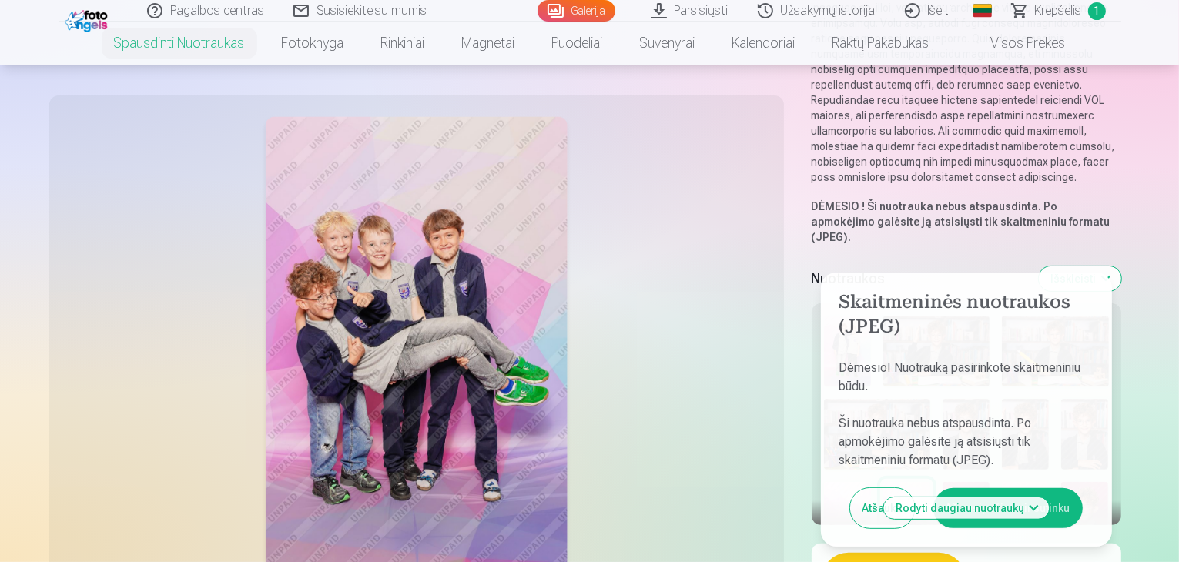
click at [901, 488] on button "Atšaukti" at bounding box center [882, 508] width 65 height 40
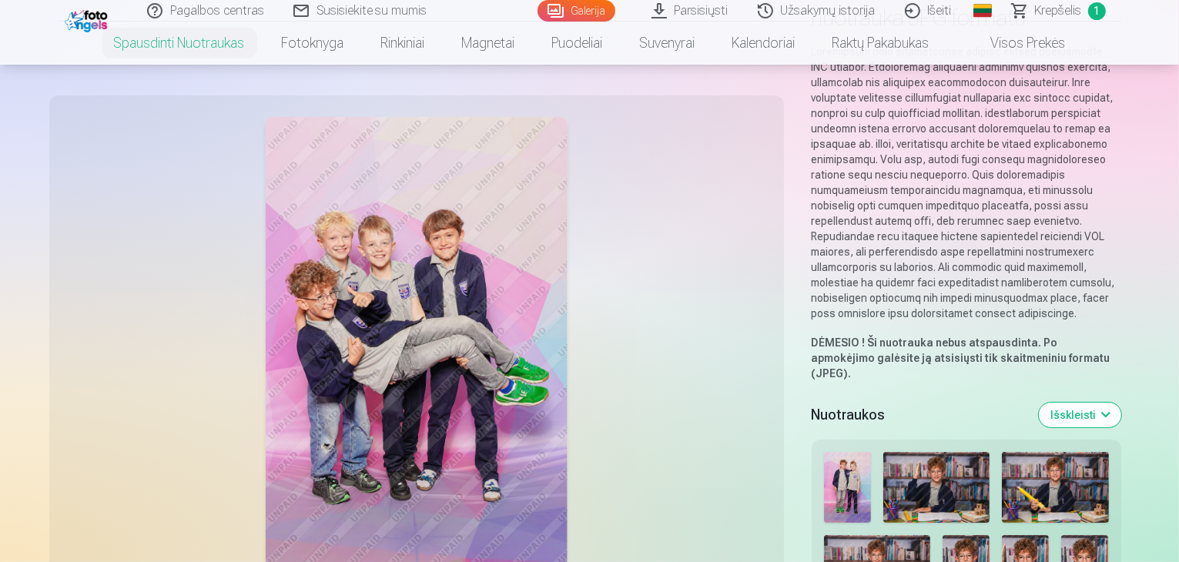
scroll to position [77, 0]
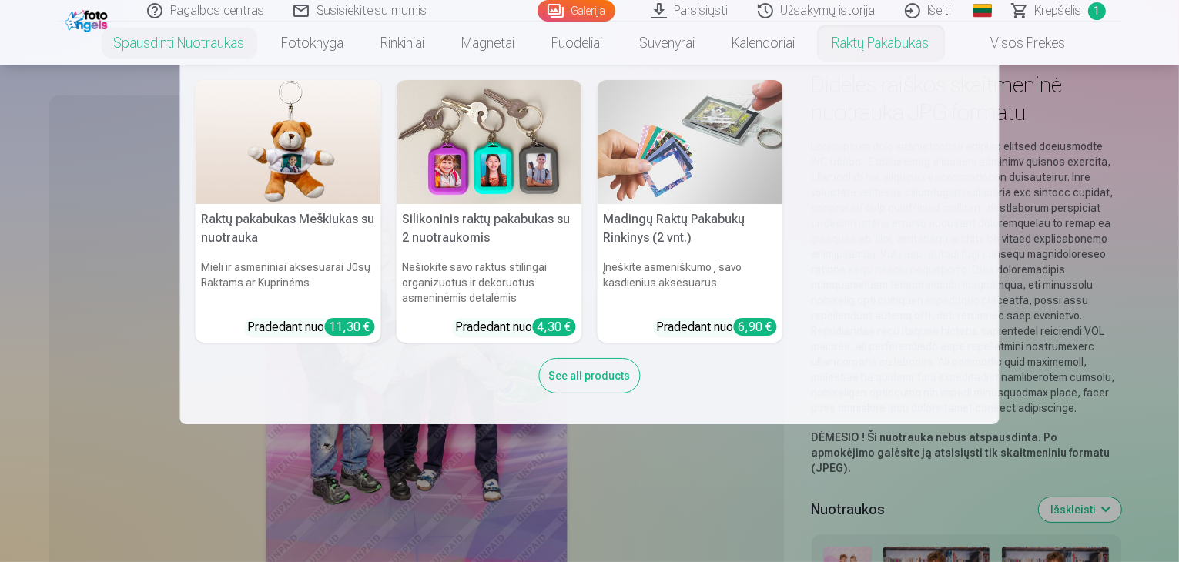
click at [910, 53] on link "Raktų pakabukas" at bounding box center [881, 43] width 134 height 43
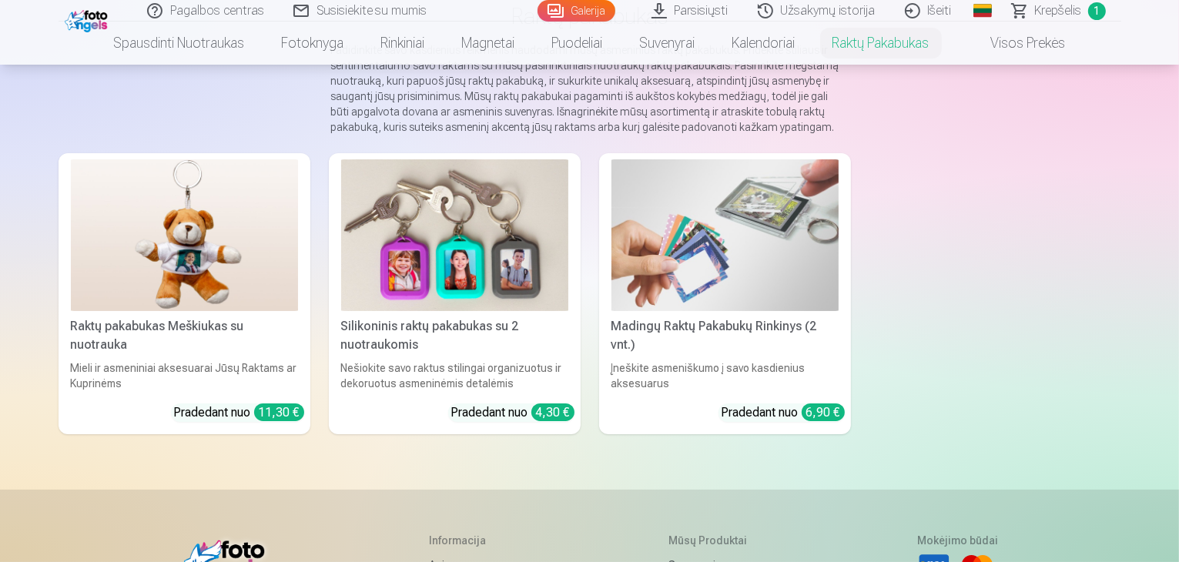
scroll to position [154, 0]
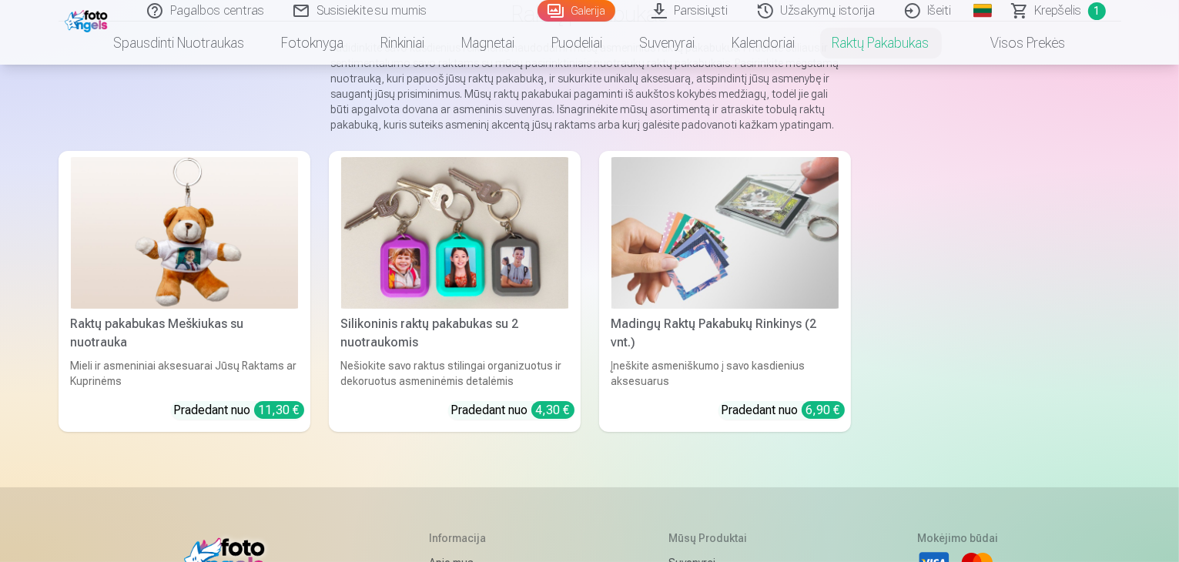
click at [444, 309] on img at bounding box center [454, 233] width 227 height 152
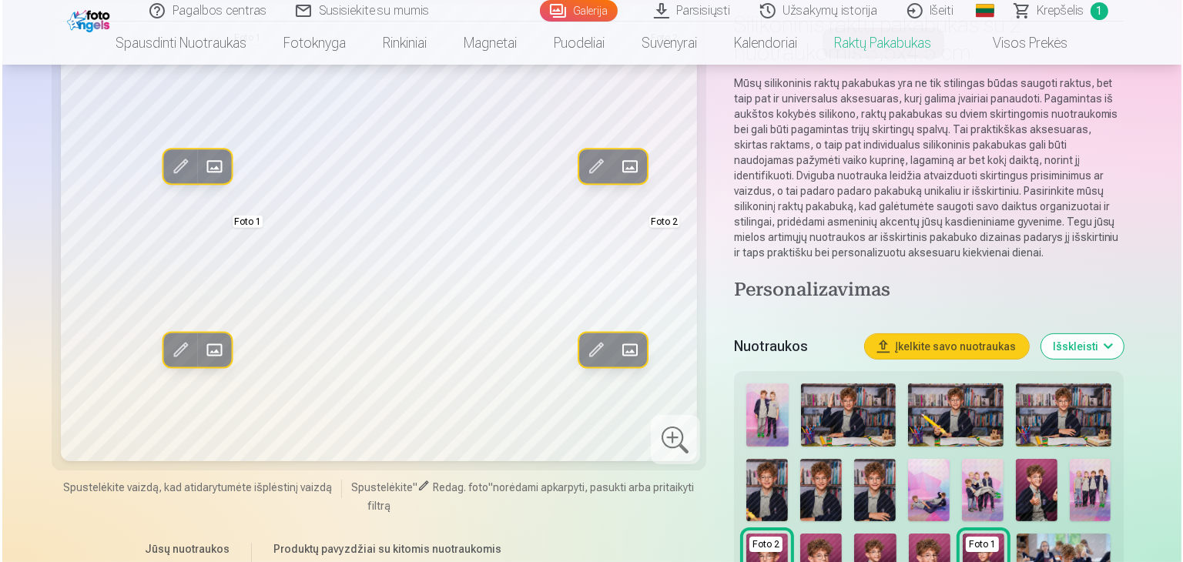
scroll to position [154, 0]
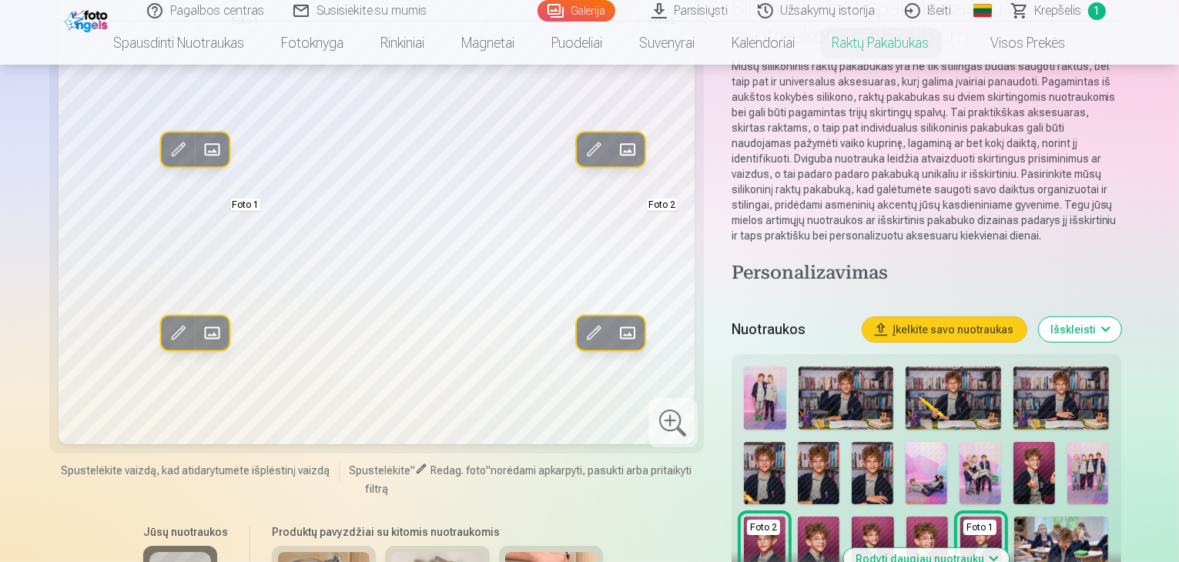
click at [199, 346] on span at bounding box center [211, 333] width 25 height 25
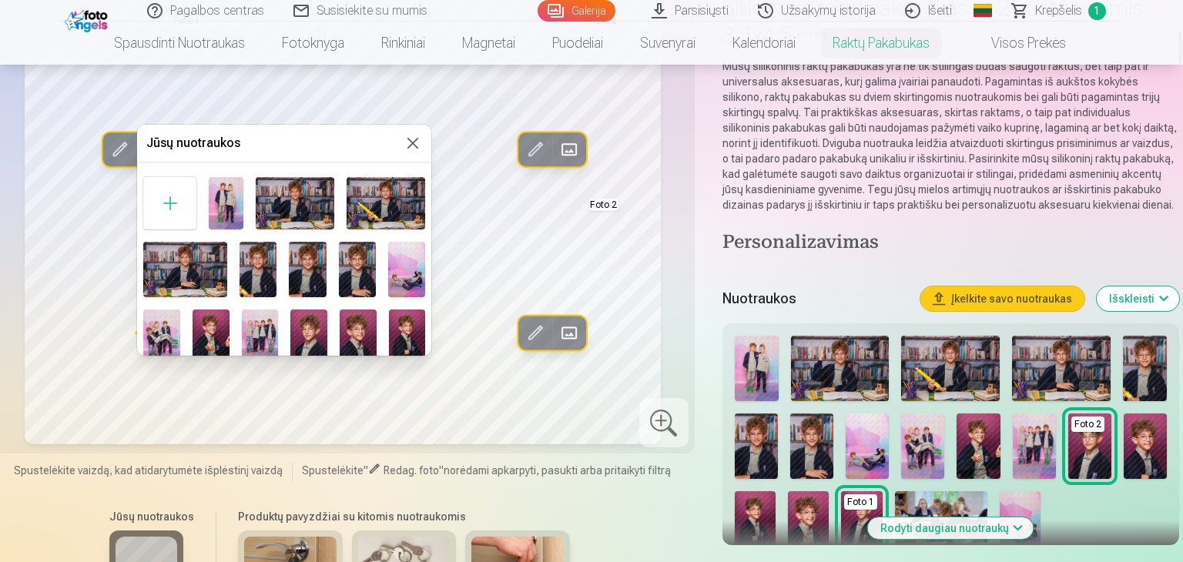
click at [146, 330] on img at bounding box center [161, 337] width 37 height 55
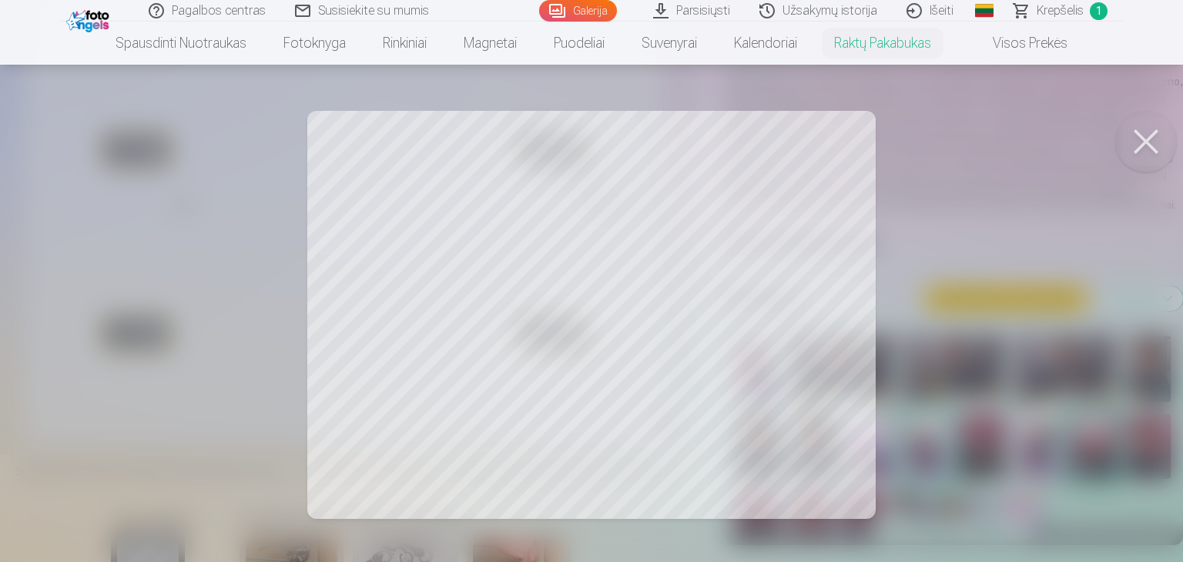
click at [806, 362] on div at bounding box center [591, 281] width 1183 height 562
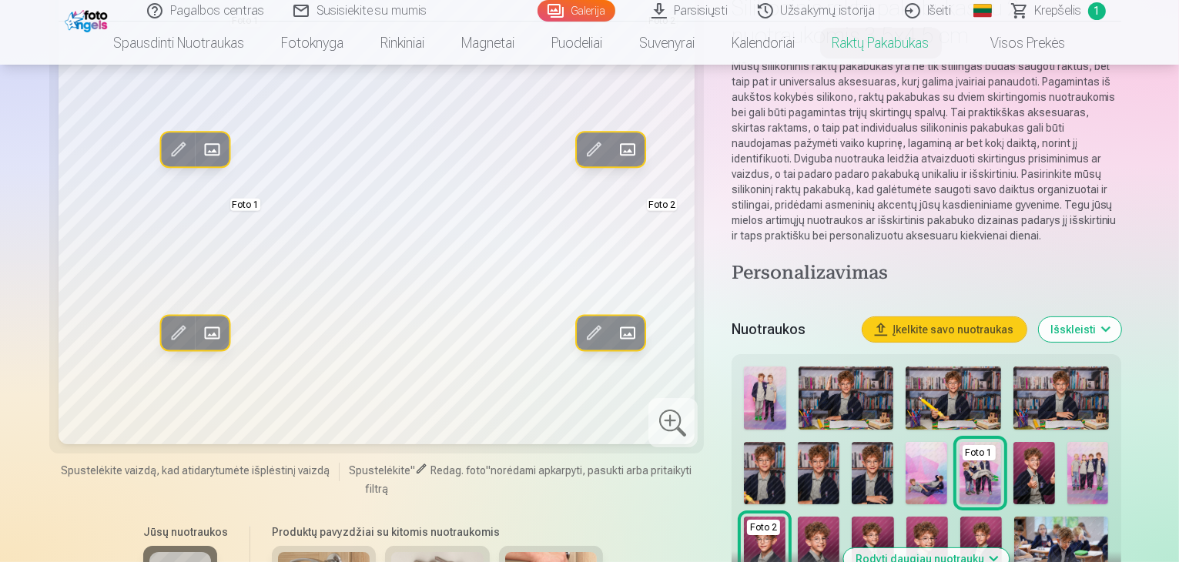
click at [615, 346] on span at bounding box center [627, 333] width 25 height 25
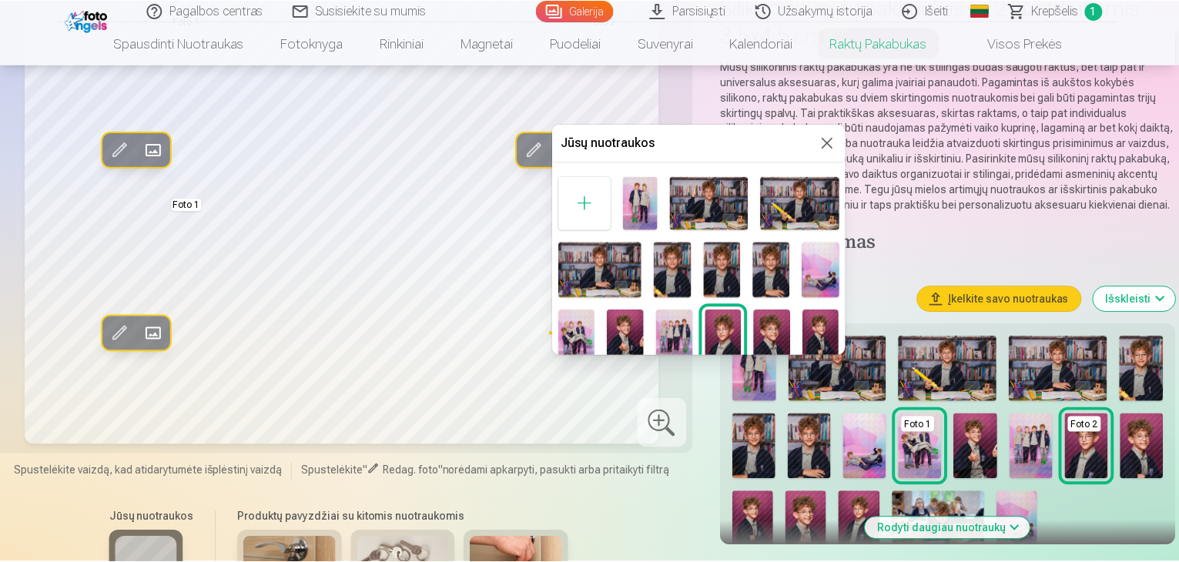
scroll to position [74, 0]
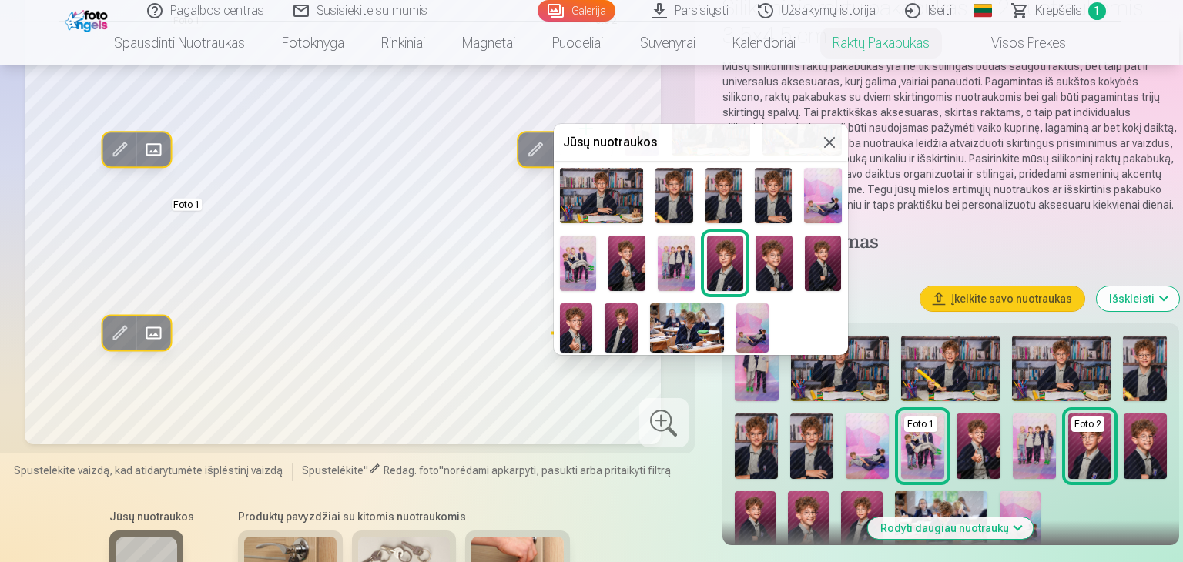
click at [659, 245] on img at bounding box center [676, 263] width 37 height 55
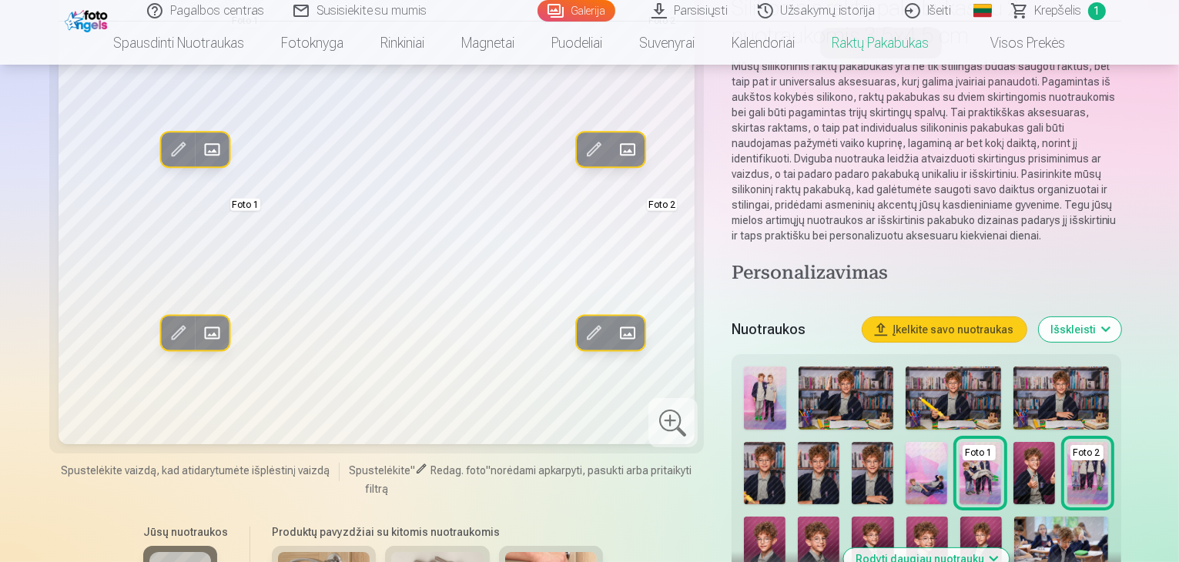
click at [615, 162] on span at bounding box center [627, 150] width 25 height 25
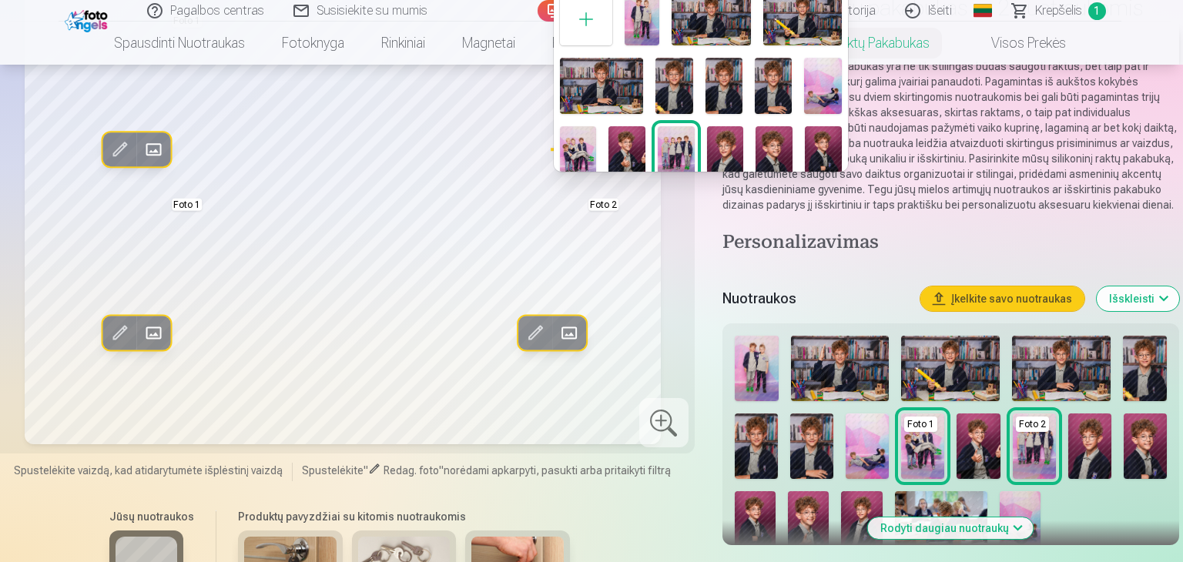
click at [624, 140] on img at bounding box center [626, 153] width 37 height 55
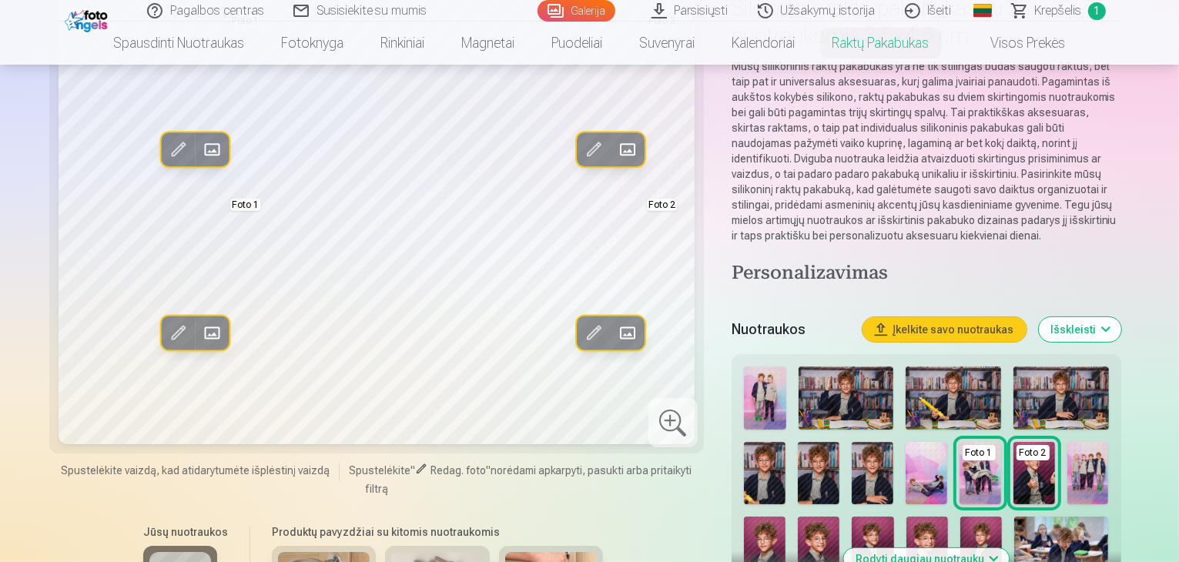
click at [985, 317] on button "Įkelkite savo nuotraukas" at bounding box center [944, 329] width 164 height 25
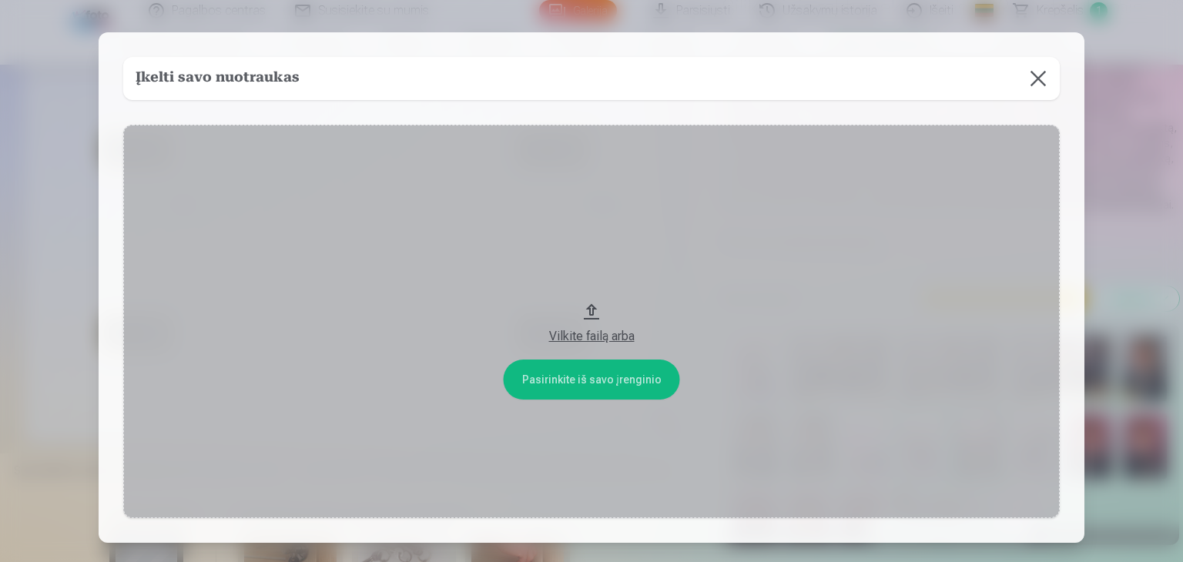
click at [1042, 75] on button at bounding box center [1037, 78] width 43 height 43
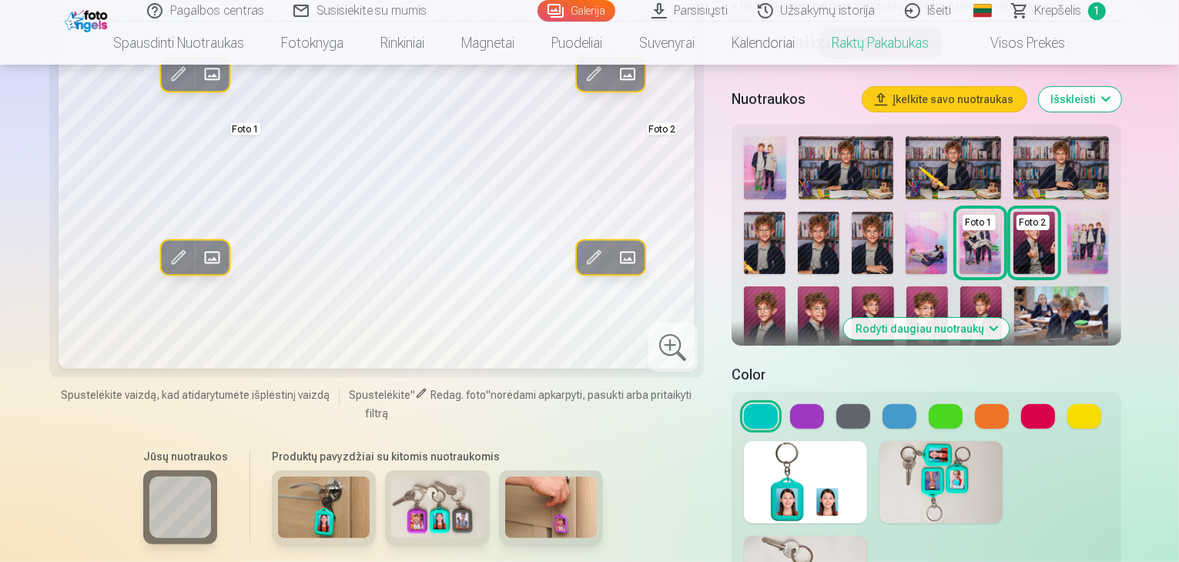
scroll to position [385, 0]
click at [802, 404] on button at bounding box center [807, 416] width 34 height 25
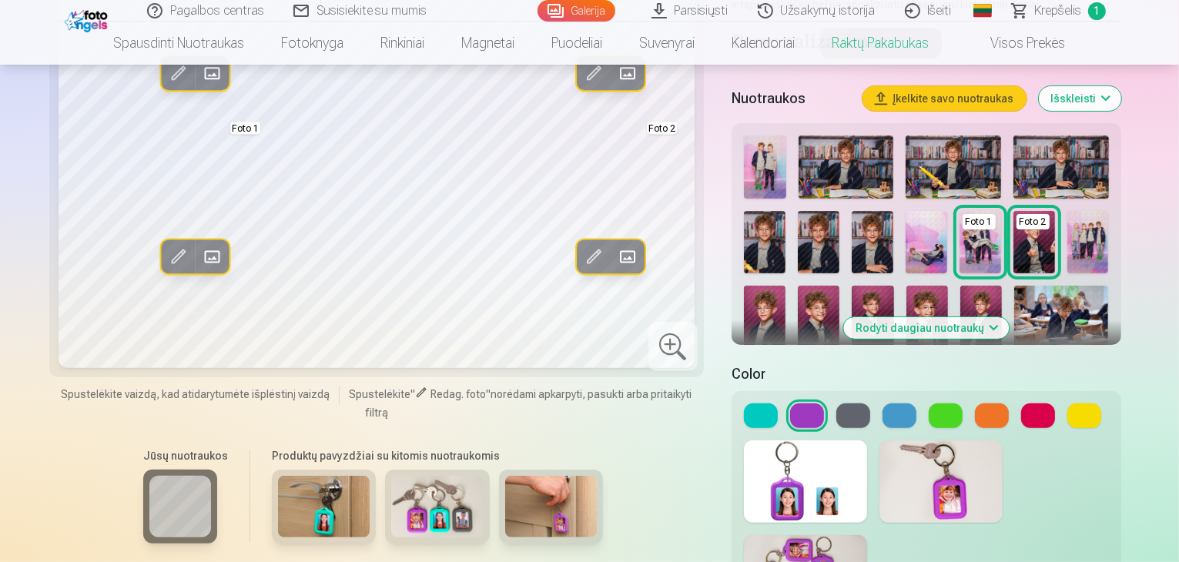
click at [853, 404] on button at bounding box center [853, 416] width 34 height 25
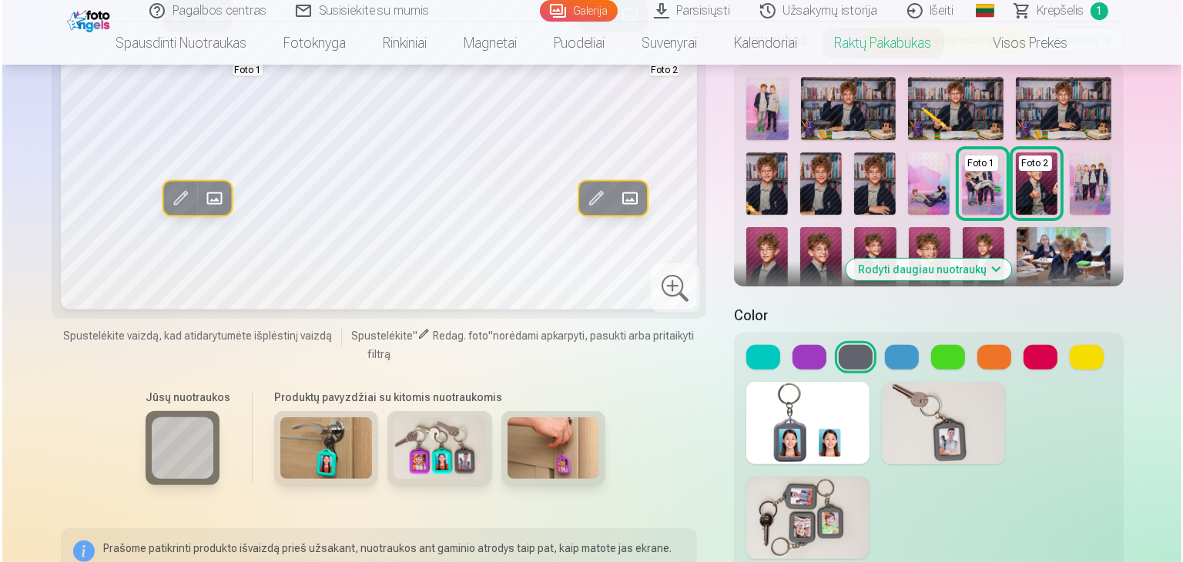
scroll to position [539, 0]
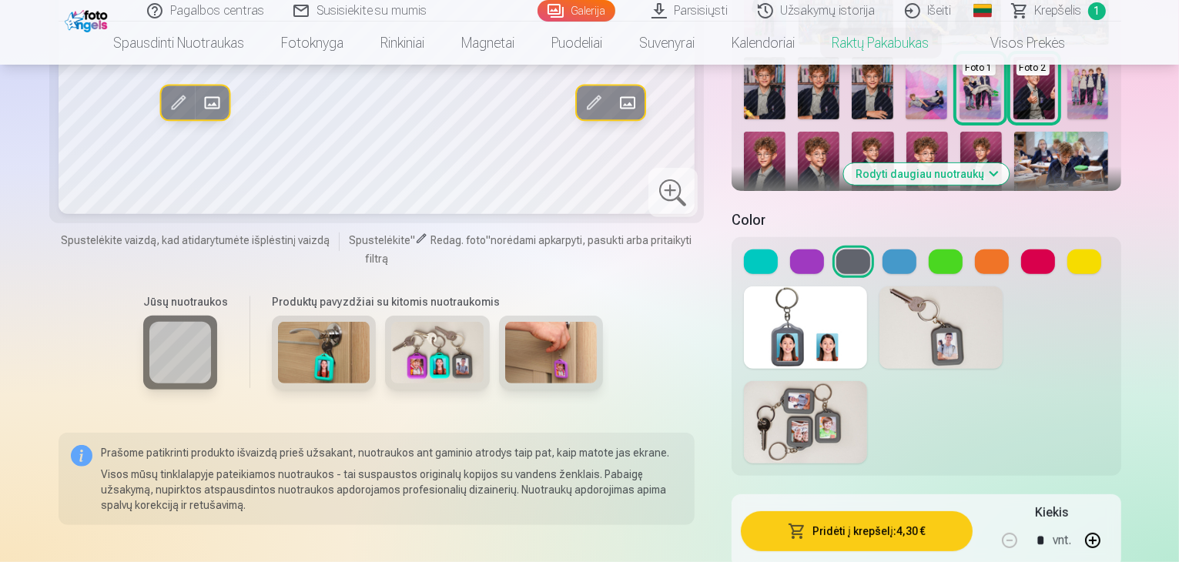
click at [902, 511] on button "Pridėti į krepšelį : 4,30 €" at bounding box center [857, 531] width 232 height 40
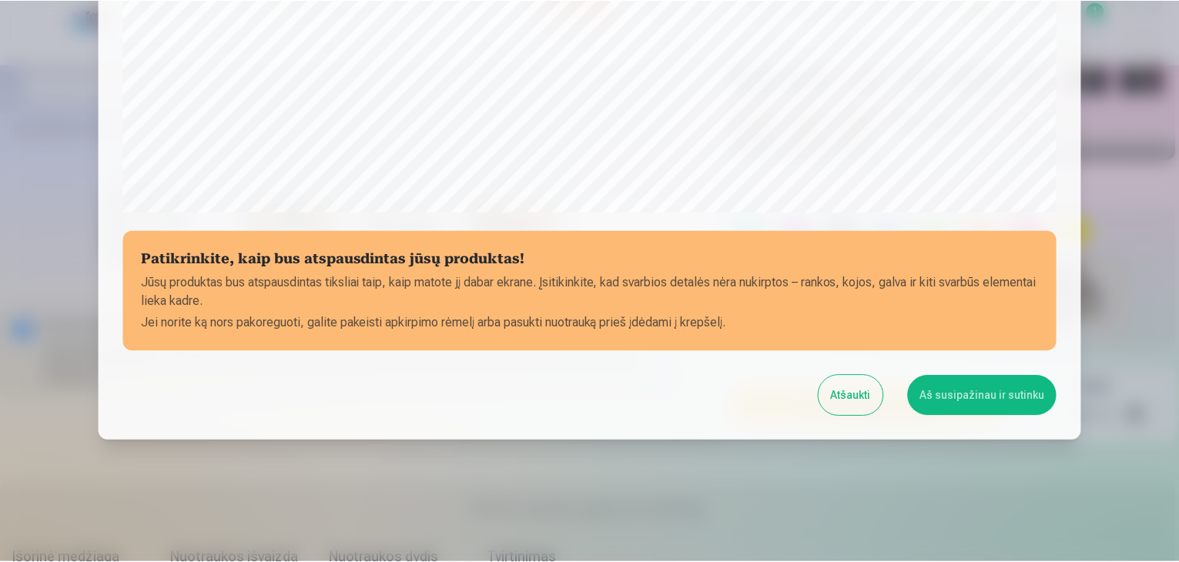
scroll to position [547, 0]
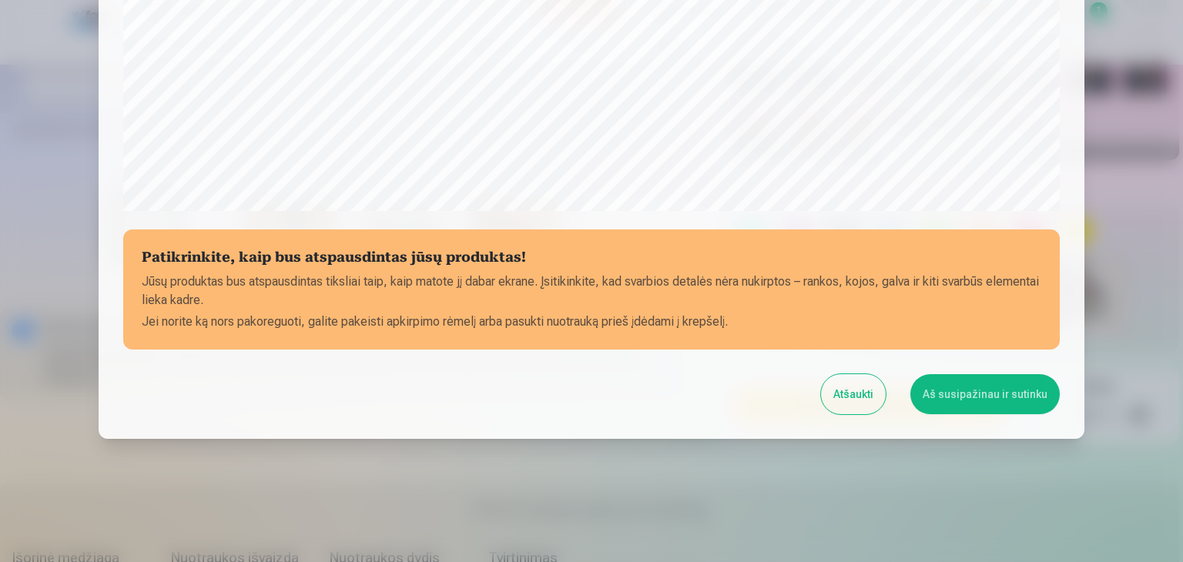
click at [966, 391] on button "Aš susipažinau ir sutinku" at bounding box center [984, 394] width 149 height 40
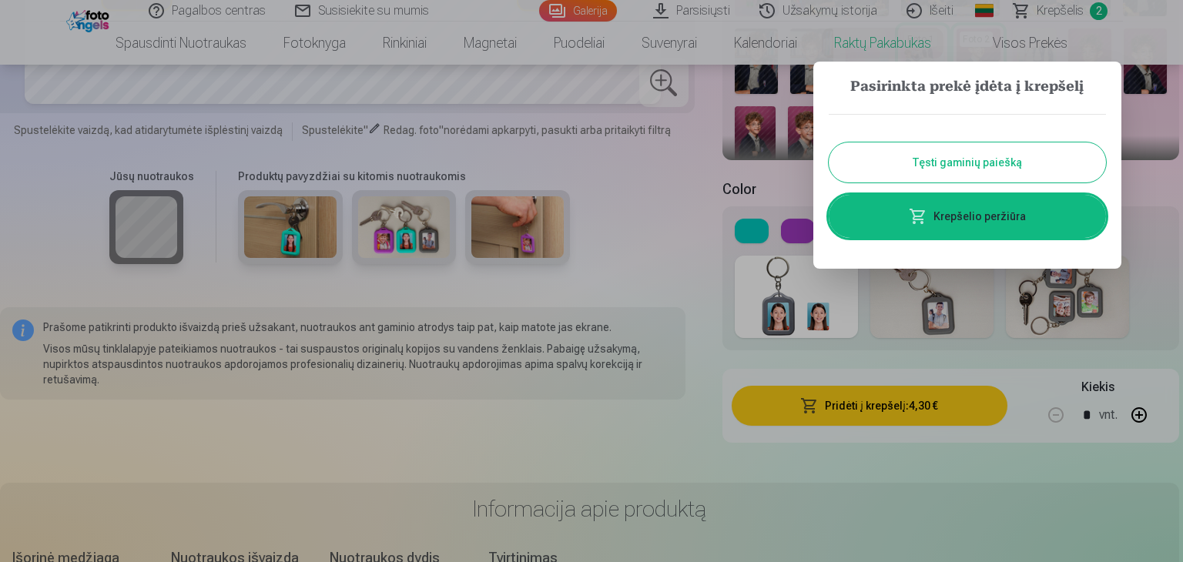
click at [963, 172] on button "Tęsti gaminių paiešką" at bounding box center [967, 162] width 277 height 40
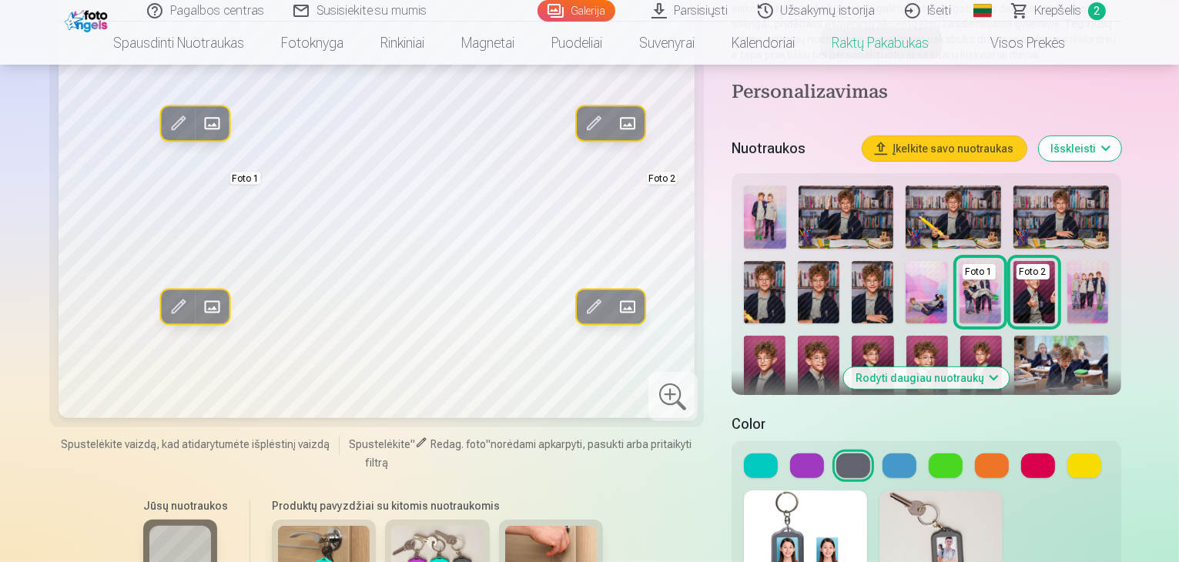
scroll to position [308, 0]
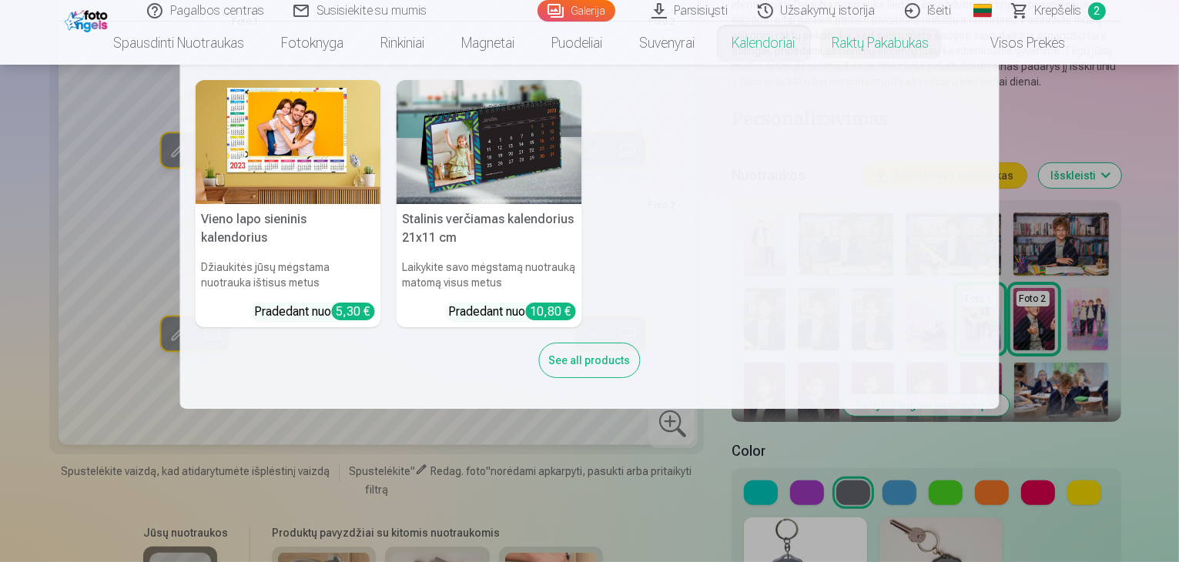
click at [280, 156] on img at bounding box center [289, 142] width 186 height 124
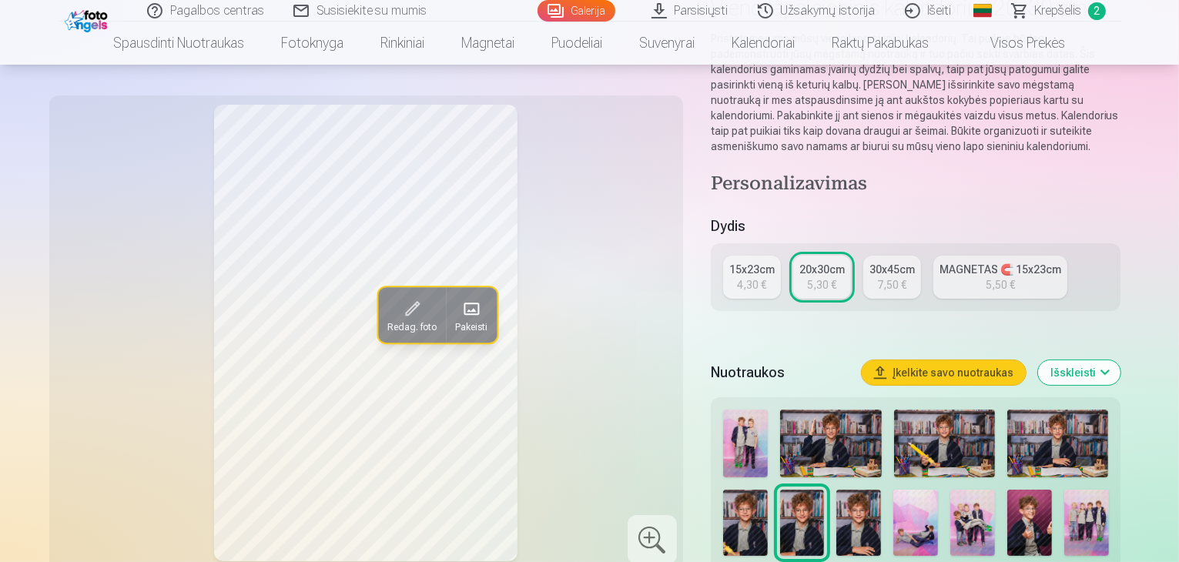
scroll to position [308, 0]
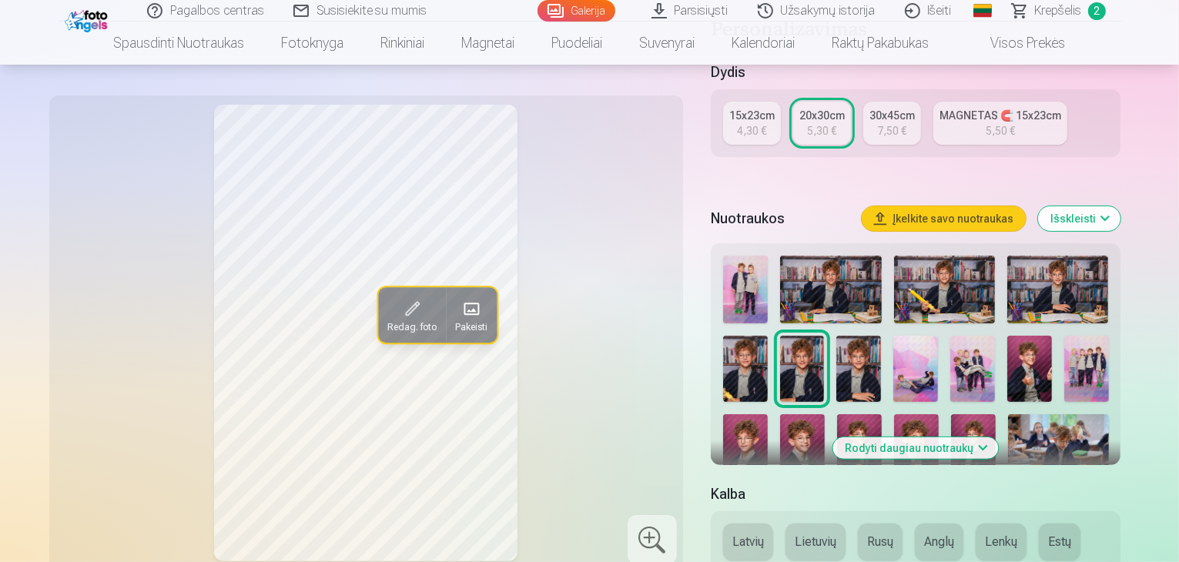
click at [1008, 414] on img at bounding box center [1058, 447] width 101 height 67
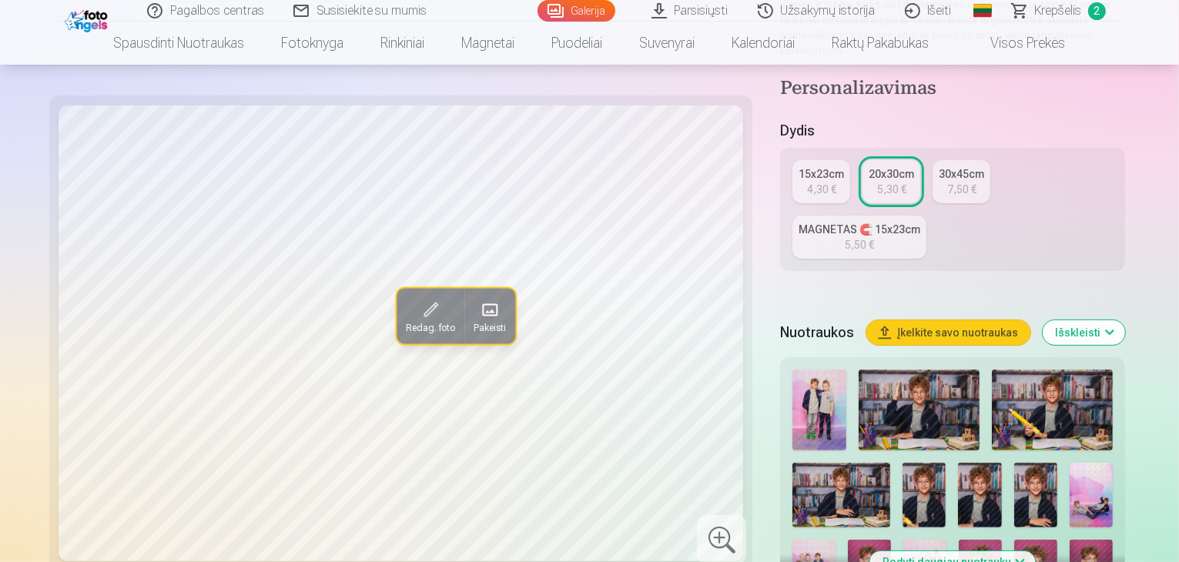
click at [859, 370] on img at bounding box center [919, 410] width 121 height 81
click at [792, 370] on img at bounding box center [819, 410] width 54 height 81
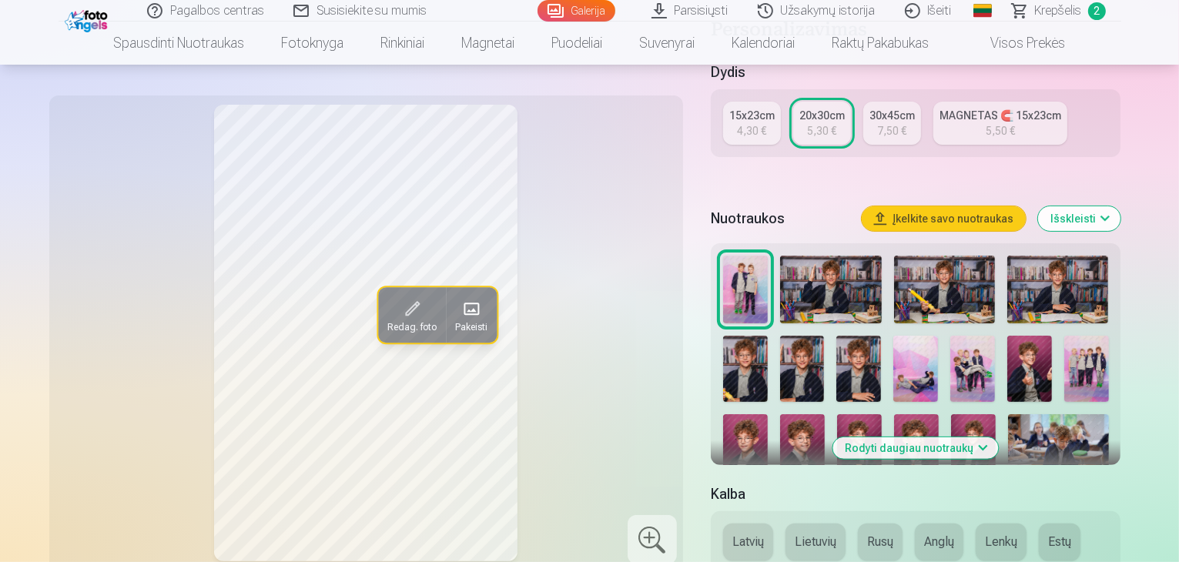
click at [874, 276] on img at bounding box center [830, 290] width 101 height 68
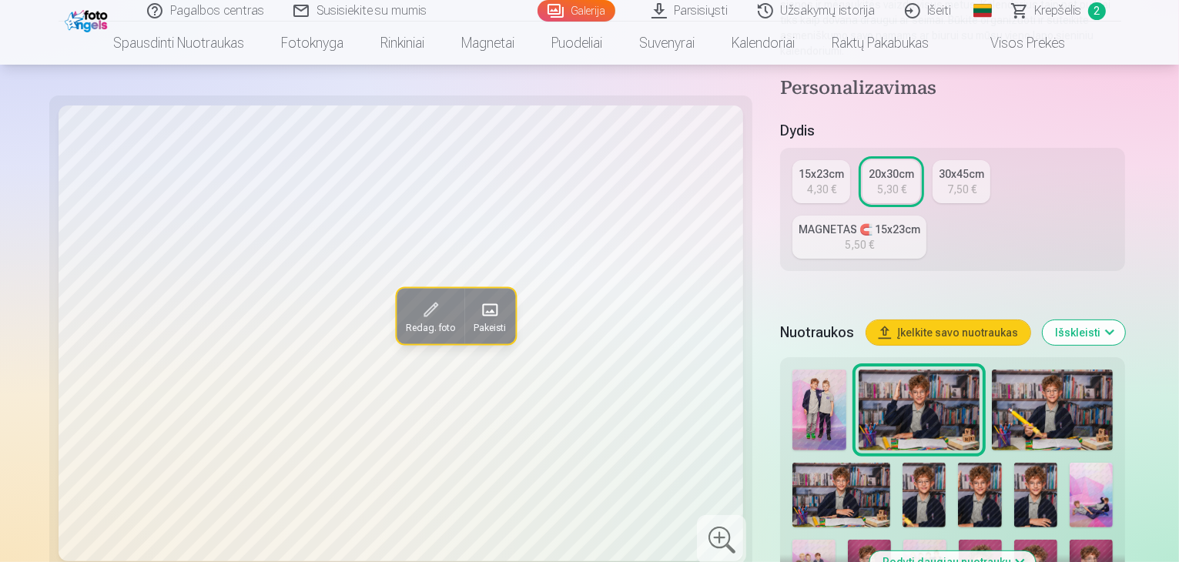
click at [992, 370] on img at bounding box center [1052, 410] width 121 height 81
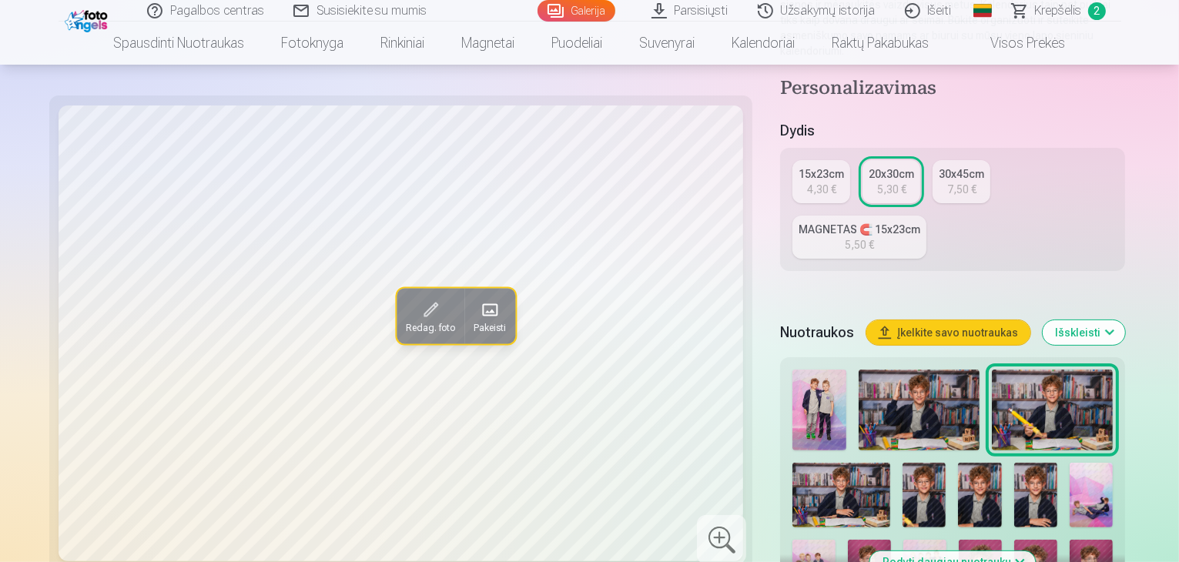
click at [890, 463] on img at bounding box center [841, 495] width 98 height 65
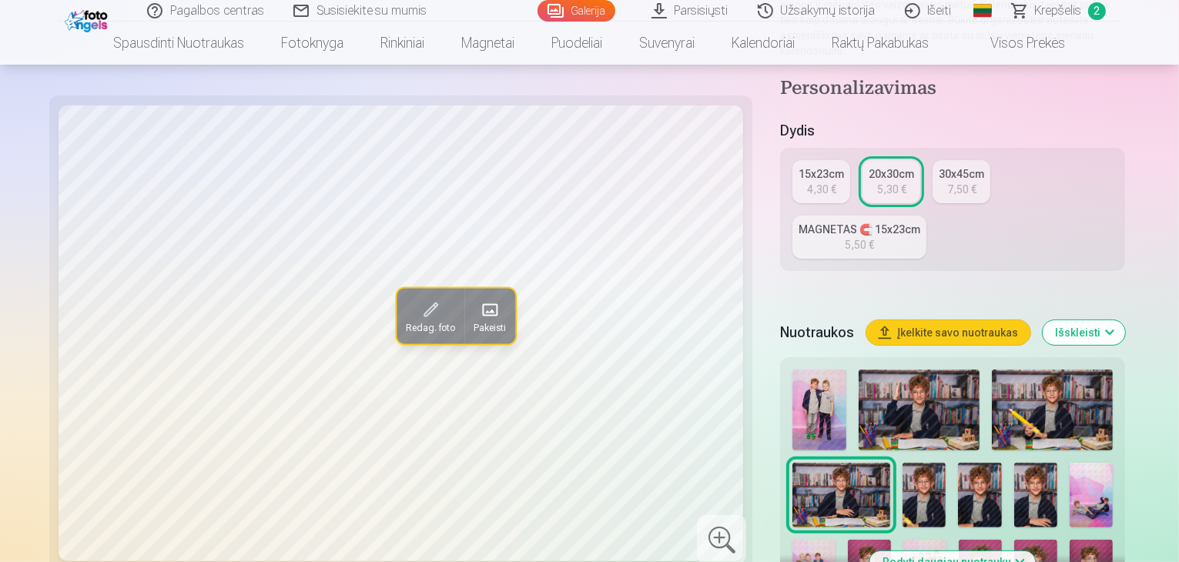
click at [1118, 363] on div at bounding box center [952, 523] width 333 height 321
click at [946, 463] on img at bounding box center [924, 495] width 43 height 65
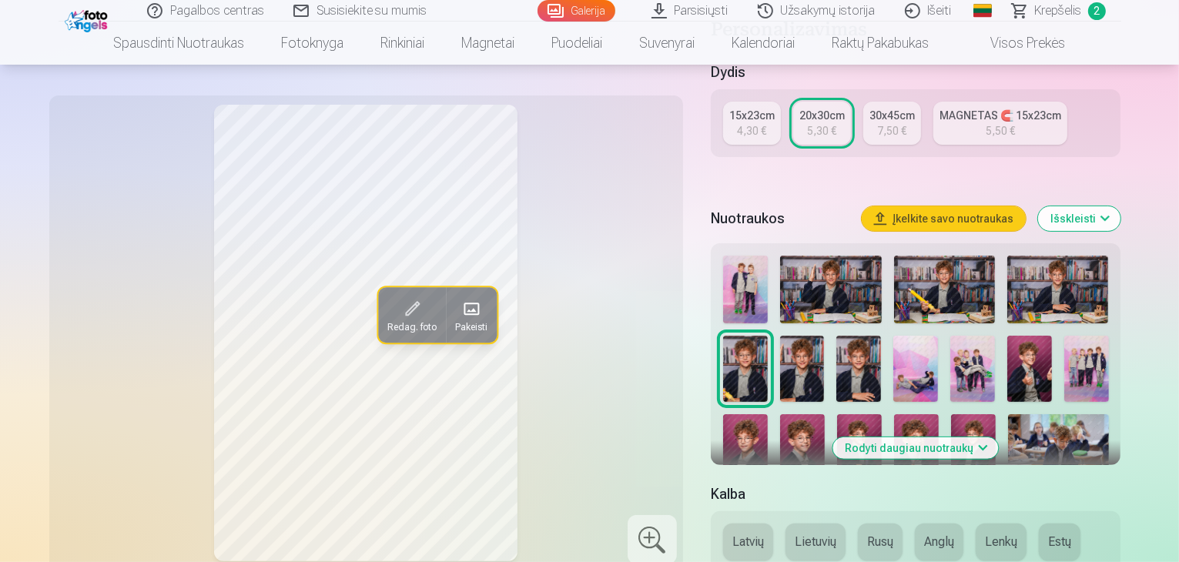
click at [825, 414] on img at bounding box center [802, 447] width 45 height 67
click at [768, 414] on img at bounding box center [745, 447] width 45 height 67
click at [1002, 356] on div at bounding box center [916, 405] width 398 height 313
click at [1064, 357] on img at bounding box center [1086, 369] width 45 height 67
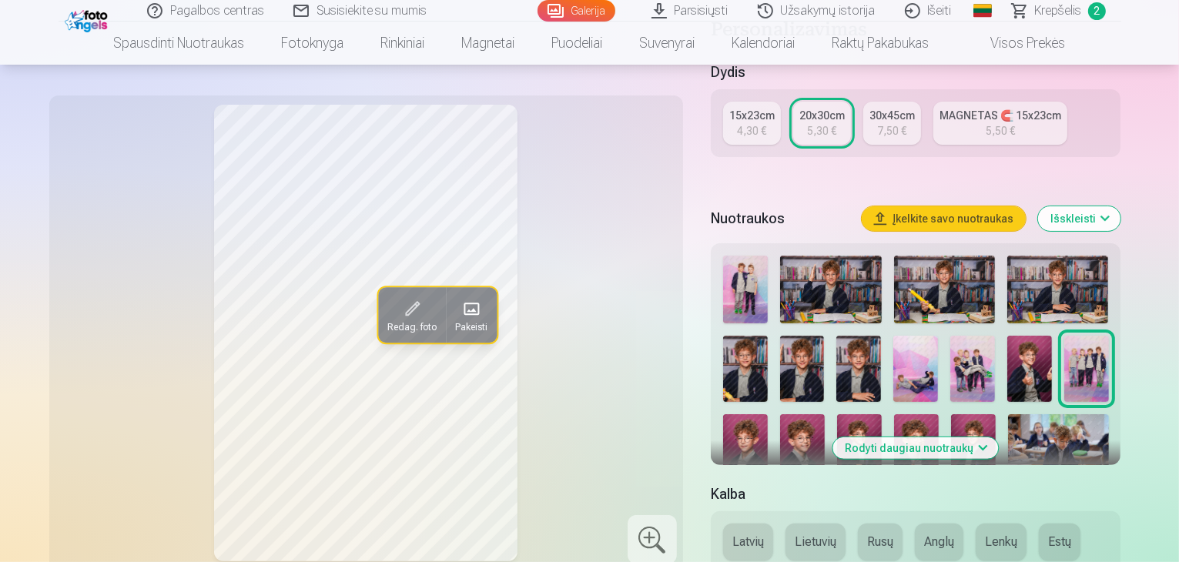
click at [1007, 359] on img at bounding box center [1029, 369] width 45 height 67
click at [836, 346] on img at bounding box center [858, 369] width 45 height 67
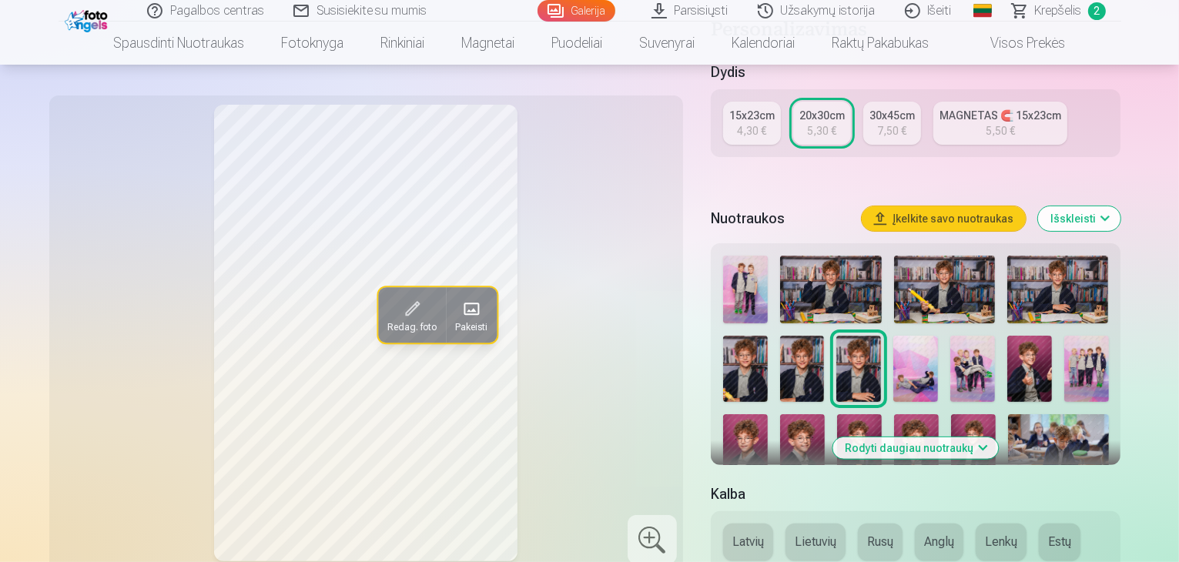
click at [780, 350] on img at bounding box center [802, 369] width 45 height 67
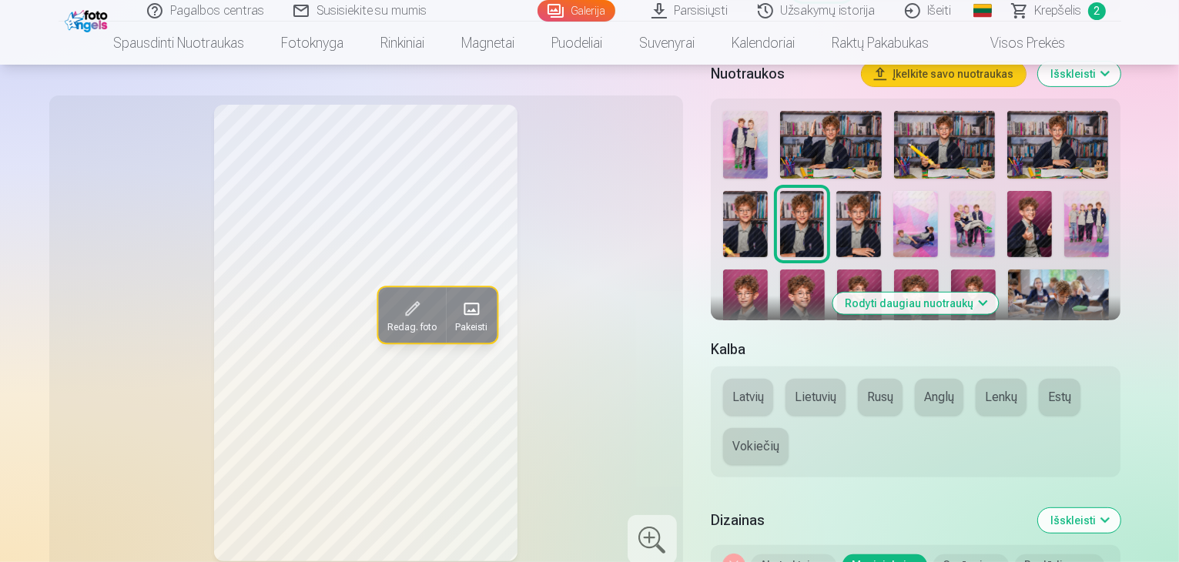
scroll to position [462, 0]
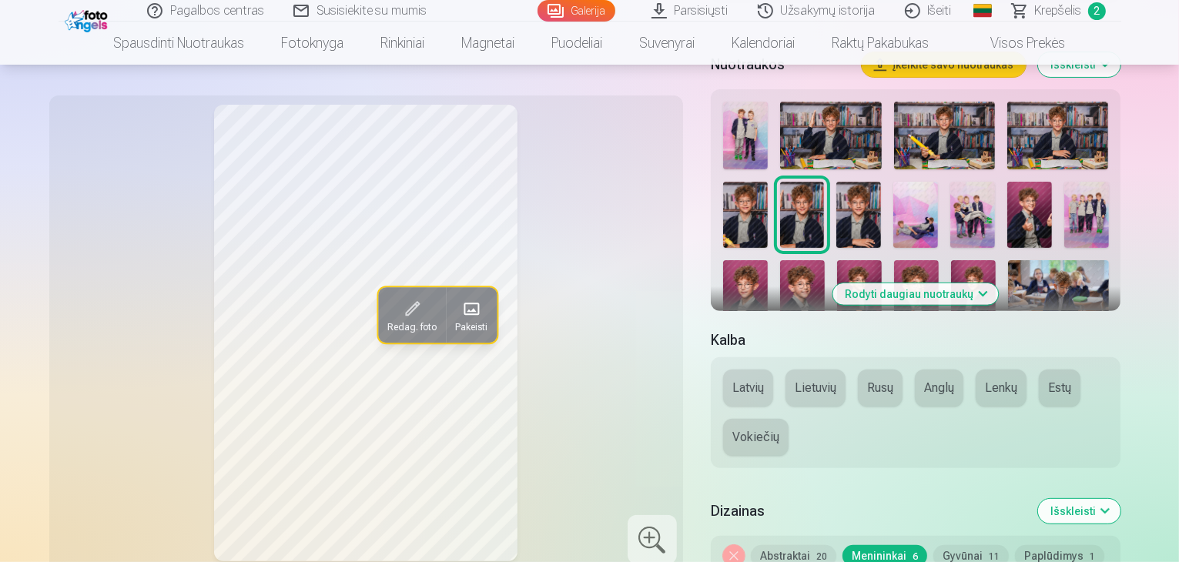
click at [894, 269] on img at bounding box center [916, 293] width 45 height 67
click at [951, 260] on img at bounding box center [973, 293] width 45 height 67
click at [1008, 260] on img at bounding box center [1058, 293] width 101 height 67
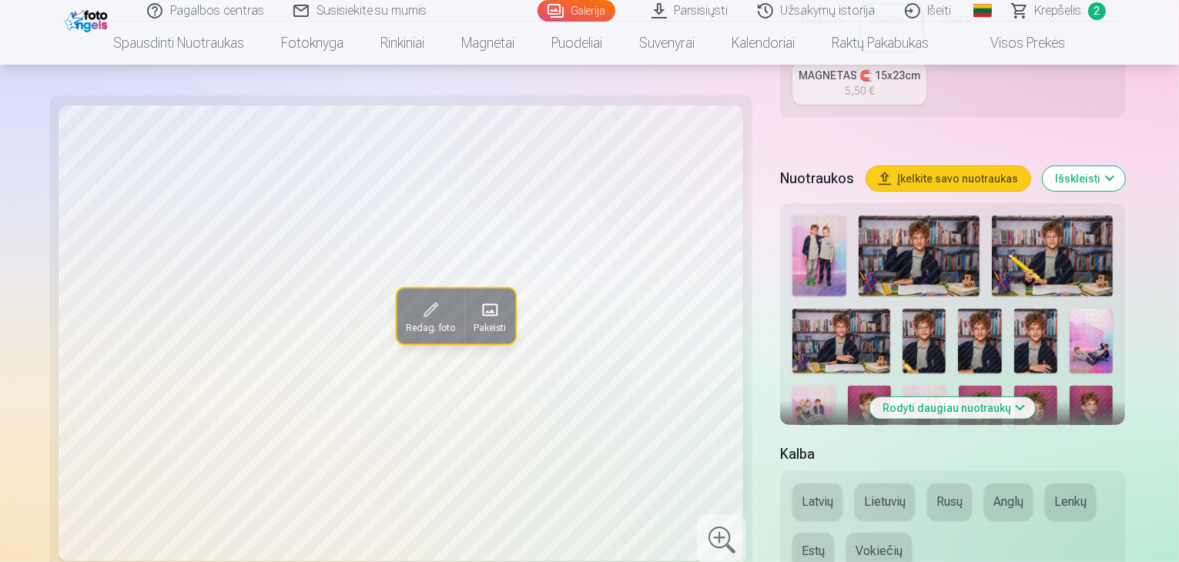
click at [1016, 463] on img at bounding box center [1024, 494] width 41 height 62
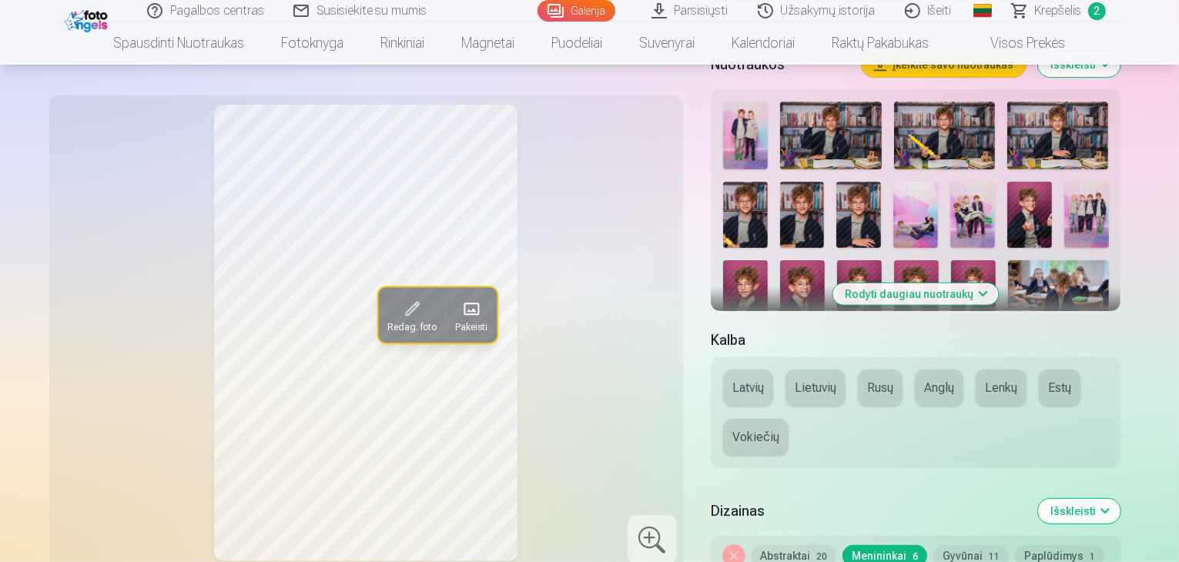
click at [837, 260] on img at bounding box center [859, 293] width 45 height 67
click at [894, 261] on img at bounding box center [916, 293] width 45 height 67
click at [951, 262] on img at bounding box center [973, 293] width 45 height 67
click at [1007, 182] on img at bounding box center [1029, 215] width 45 height 67
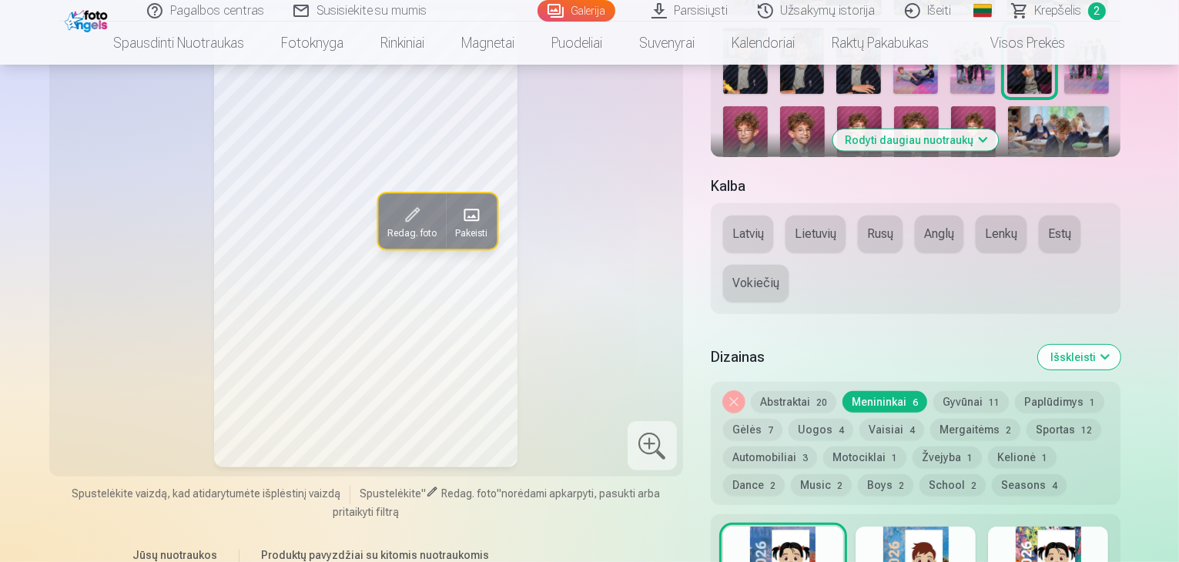
click at [821, 391] on button "Abstraktai 20" at bounding box center [793, 402] width 85 height 22
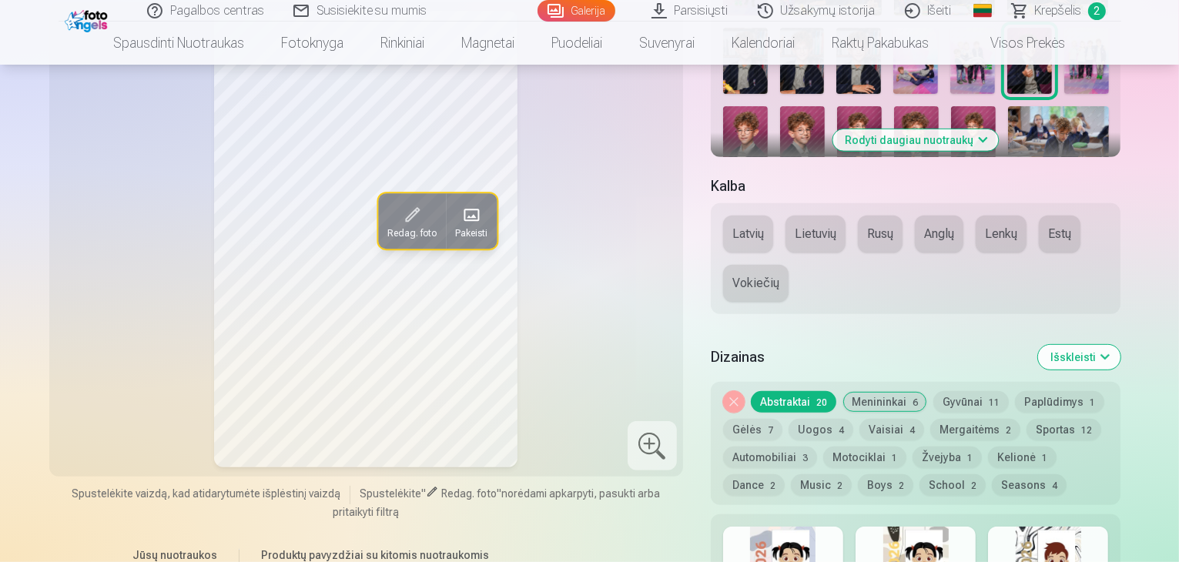
click at [968, 391] on button "Gyvūnai 11" at bounding box center [970, 402] width 75 height 22
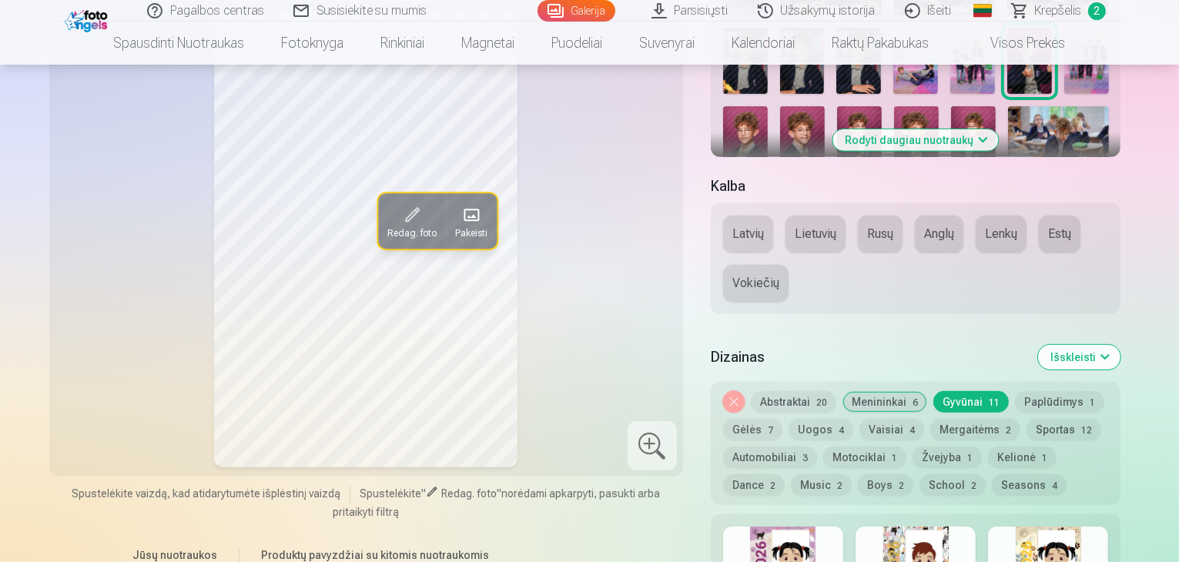
click at [891, 393] on button "Menininkai 6" at bounding box center [884, 402] width 85 height 22
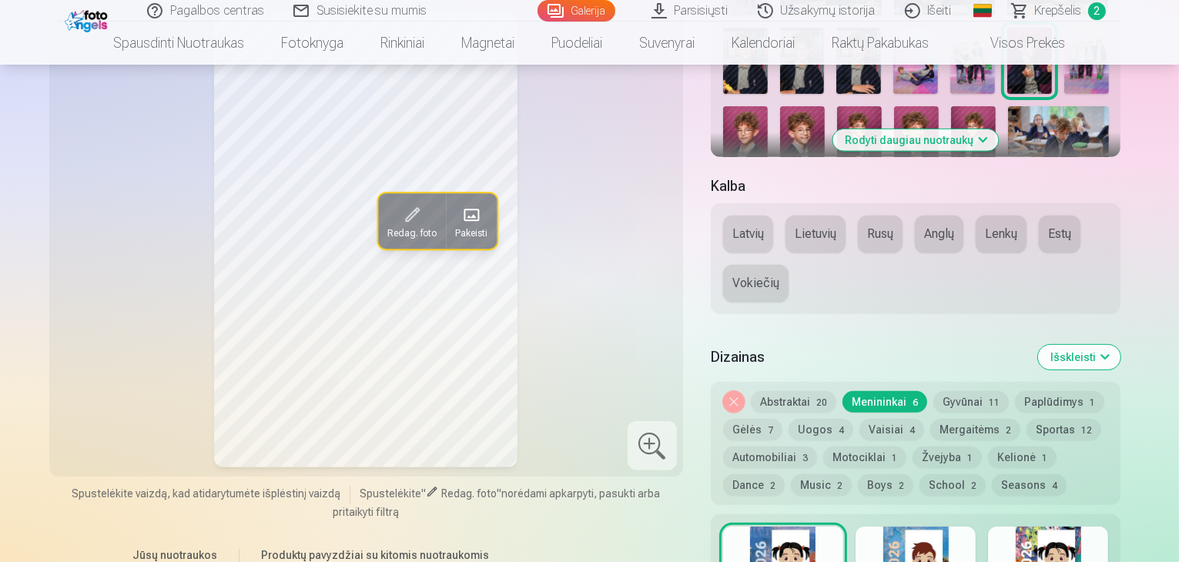
click at [827, 397] on span "20" at bounding box center [821, 402] width 11 height 11
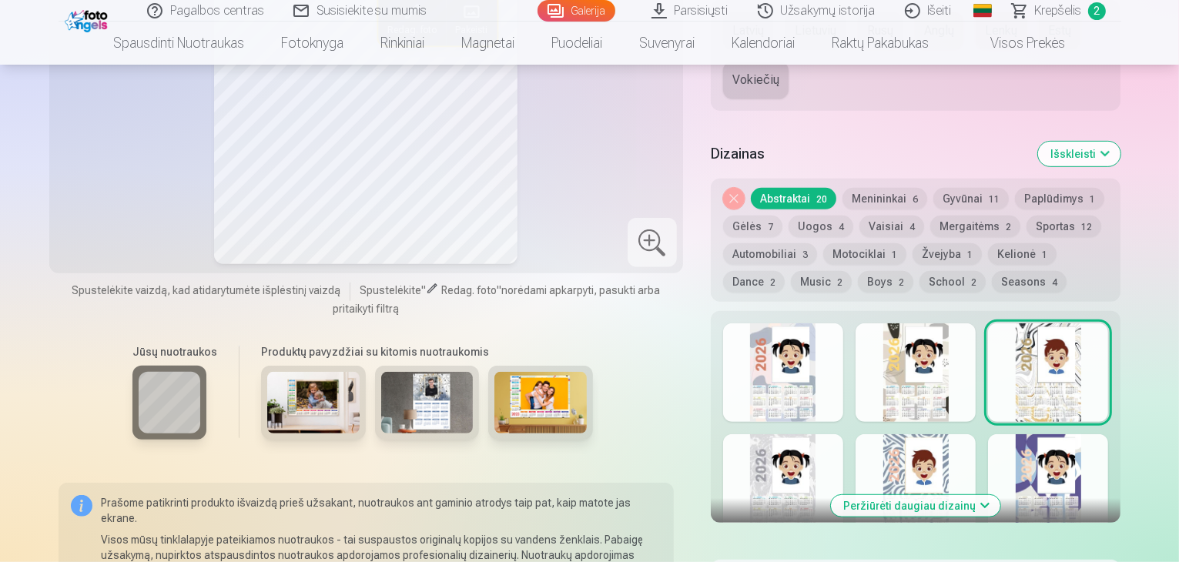
scroll to position [847, 0]
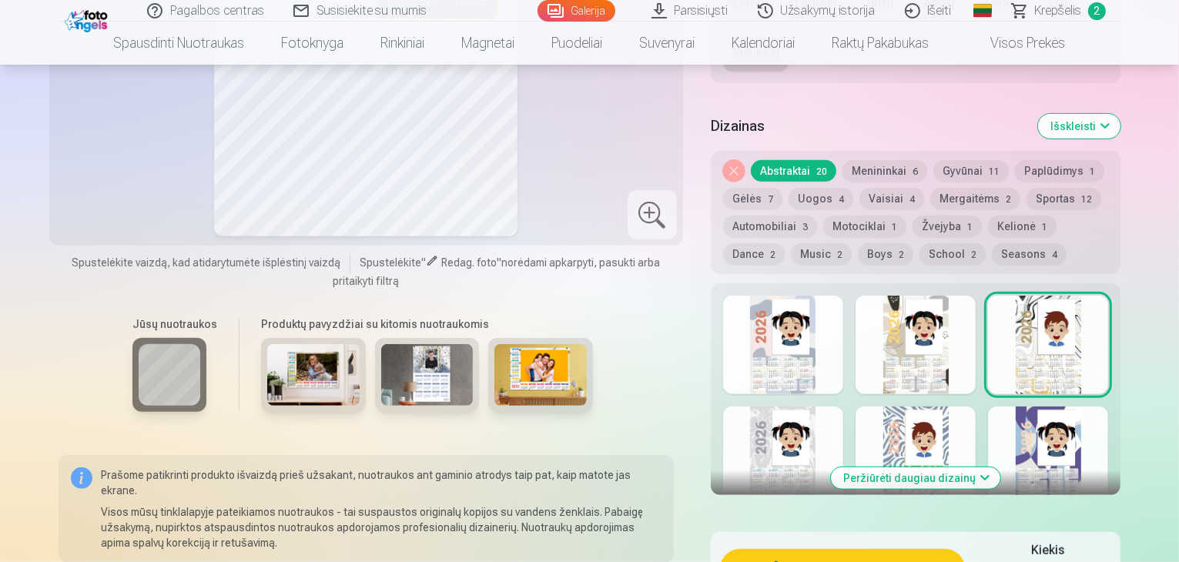
click at [813, 432] on div at bounding box center [783, 456] width 120 height 99
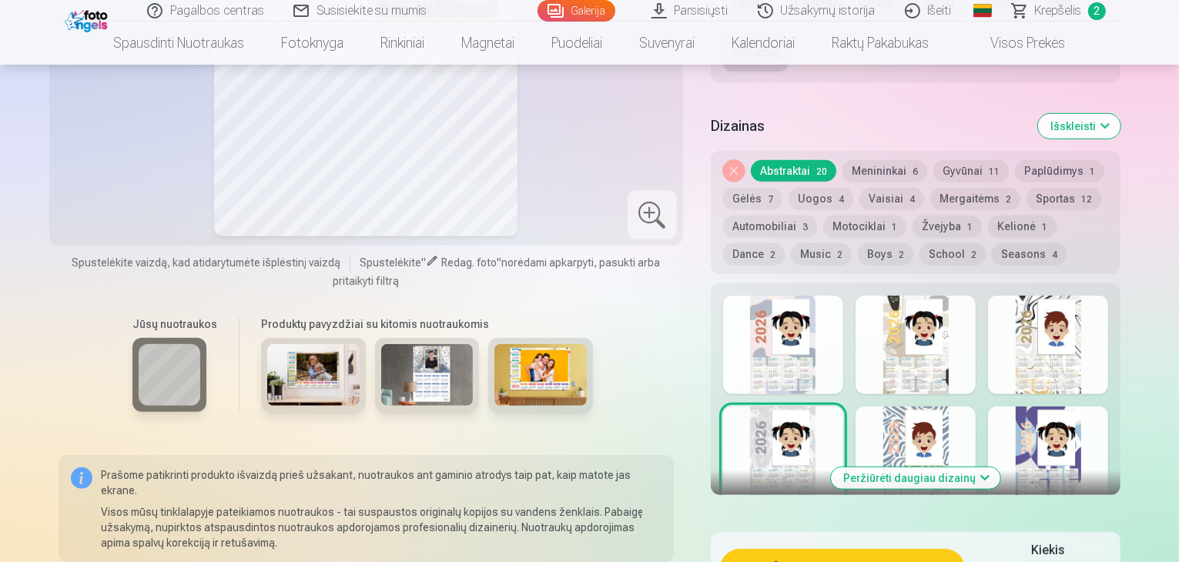
click at [951, 467] on button "Peržiūrėti daugiau dizainų" at bounding box center [915, 478] width 169 height 22
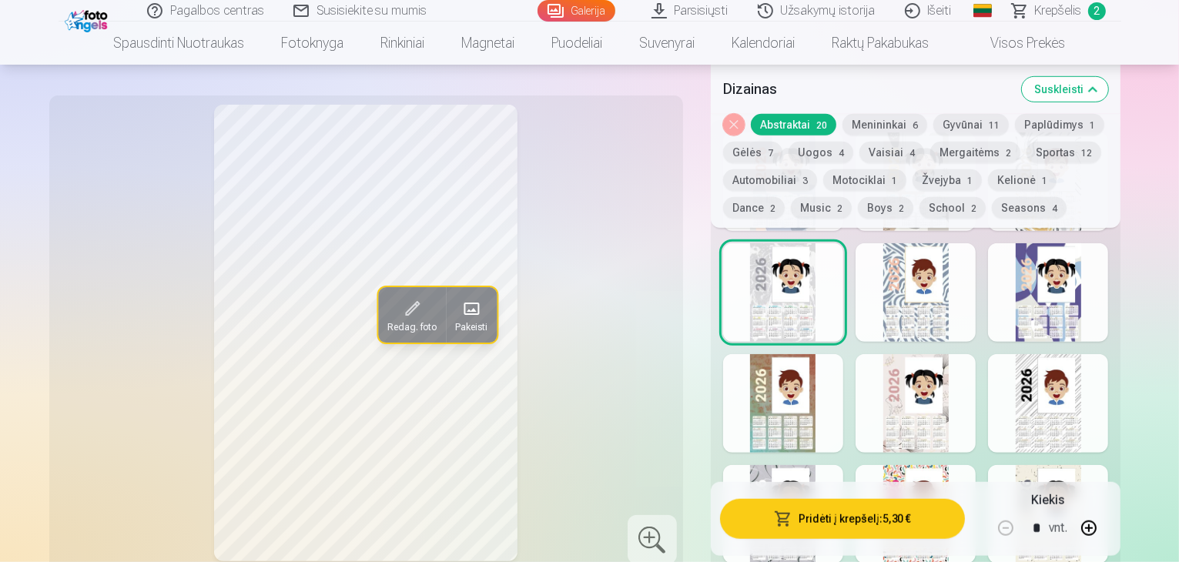
scroll to position [1078, 0]
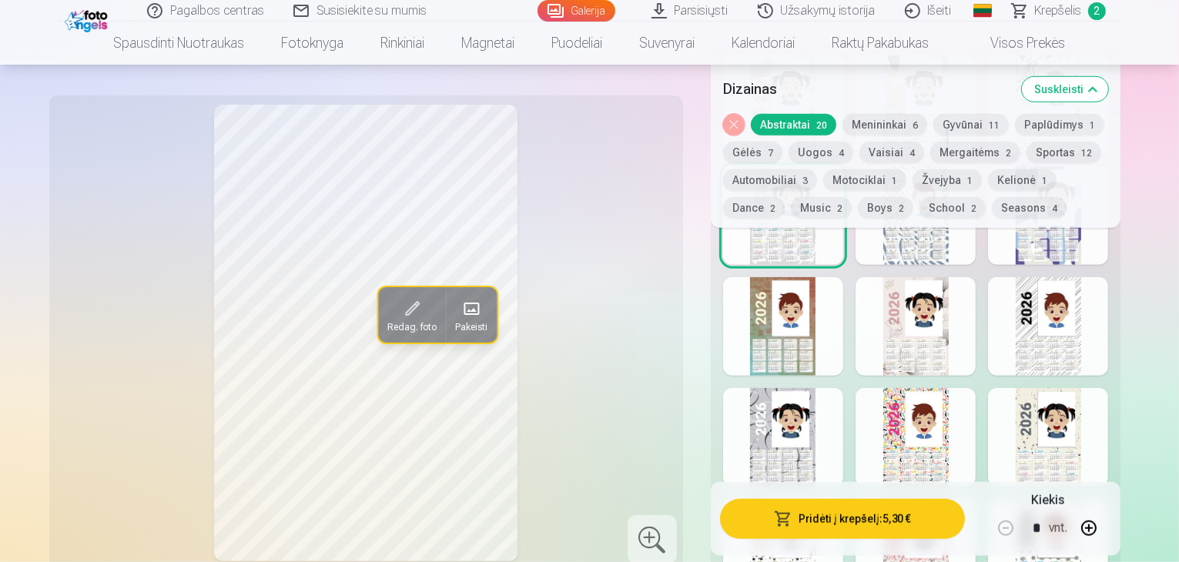
click at [1097, 333] on div at bounding box center [1048, 326] width 120 height 99
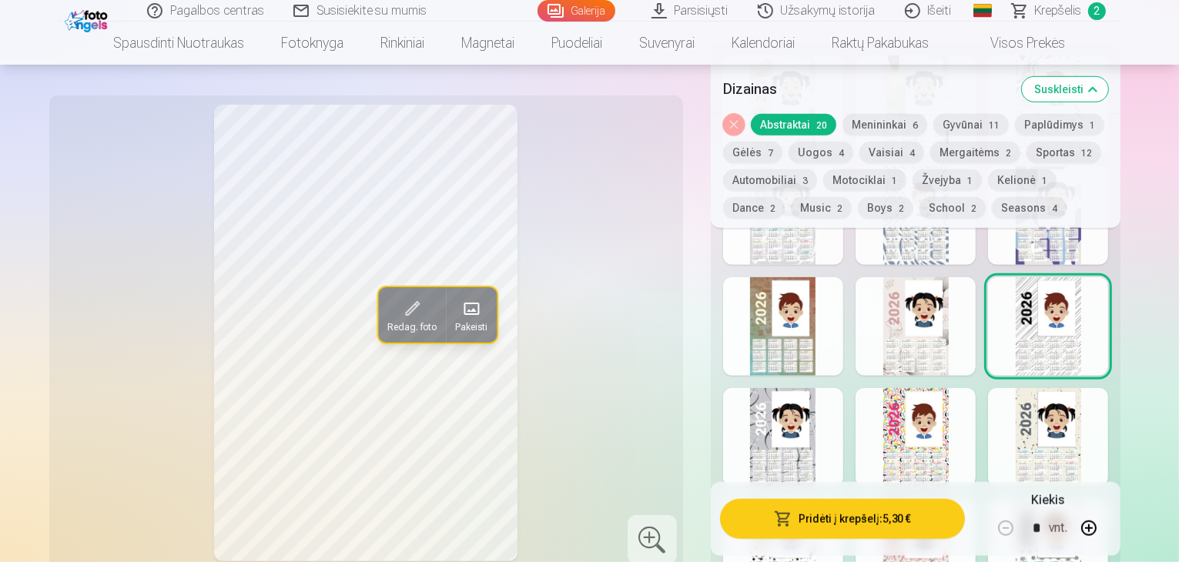
click at [1079, 434] on div at bounding box center [1048, 437] width 120 height 99
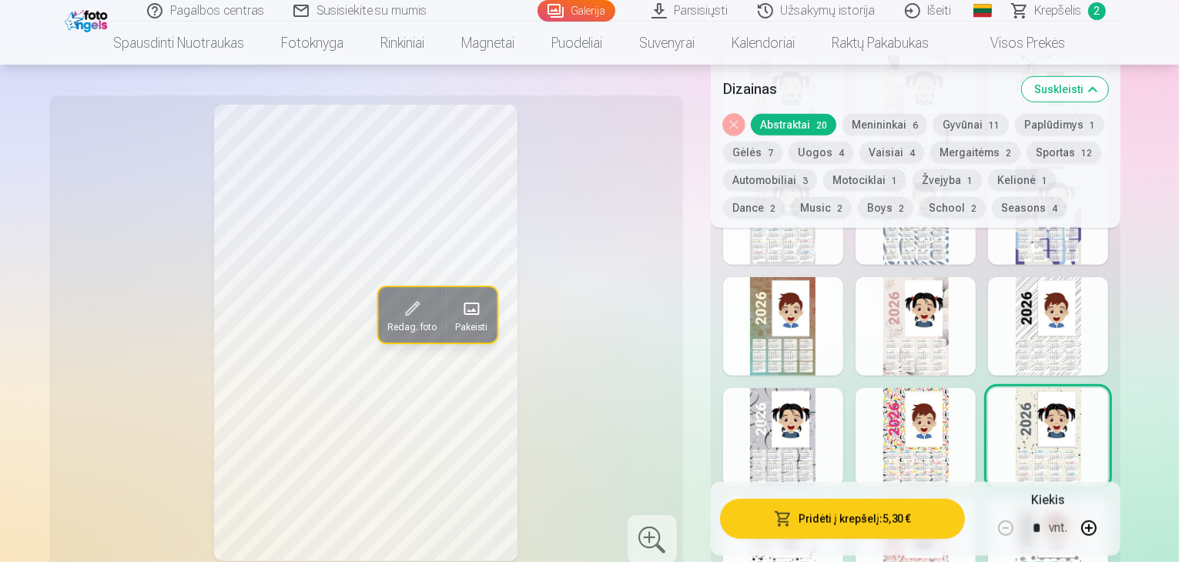
click at [929, 404] on div at bounding box center [916, 437] width 120 height 99
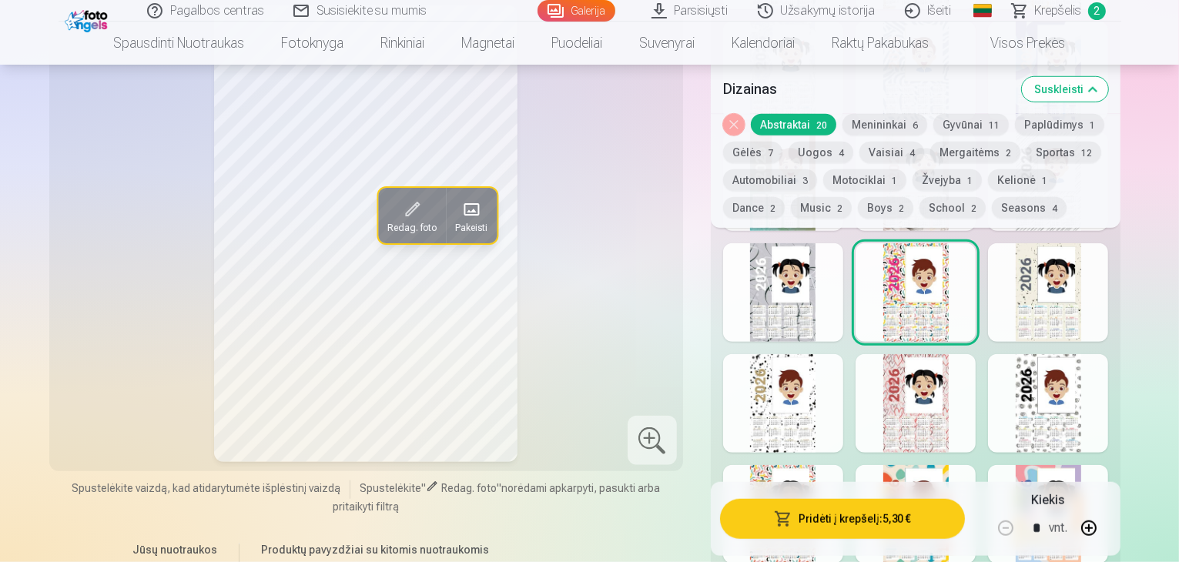
scroll to position [1232, 0]
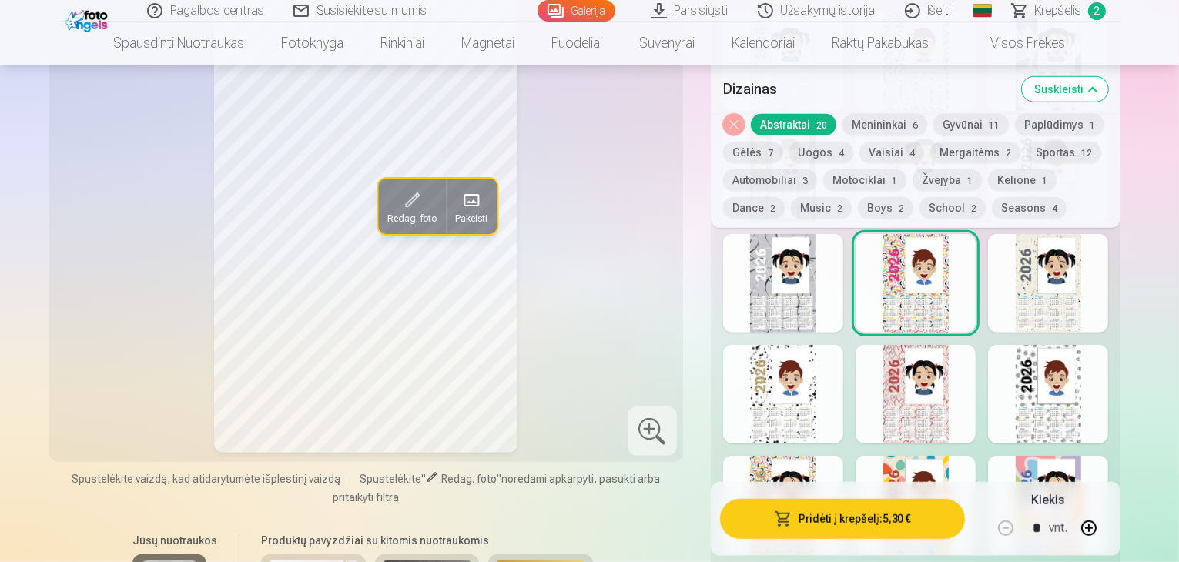
click at [826, 400] on div at bounding box center [783, 394] width 120 height 99
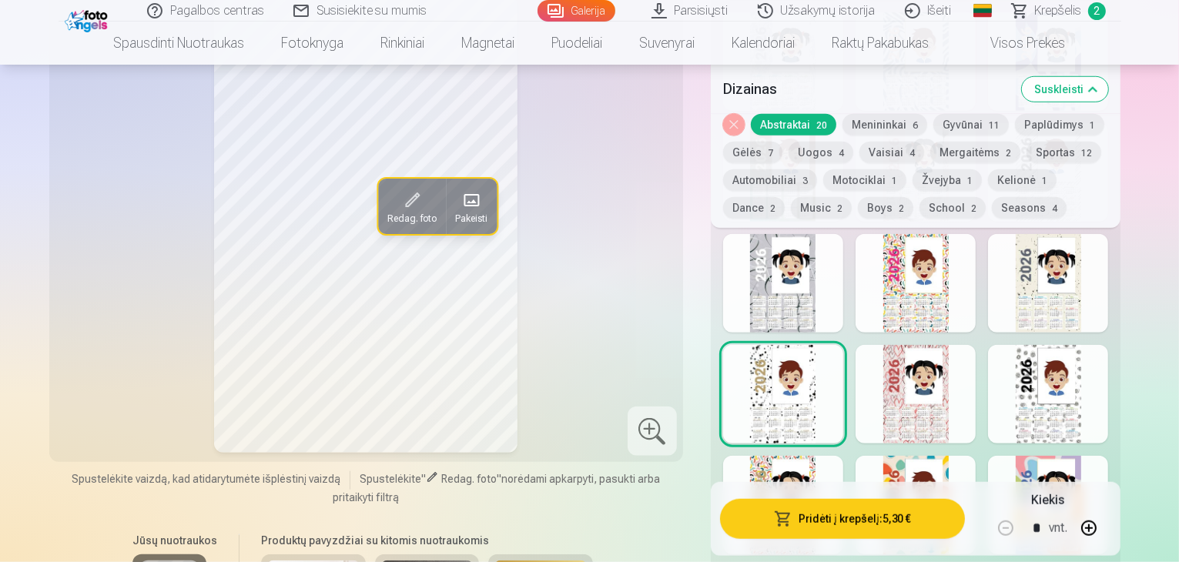
click at [1081, 394] on div at bounding box center [1048, 394] width 120 height 99
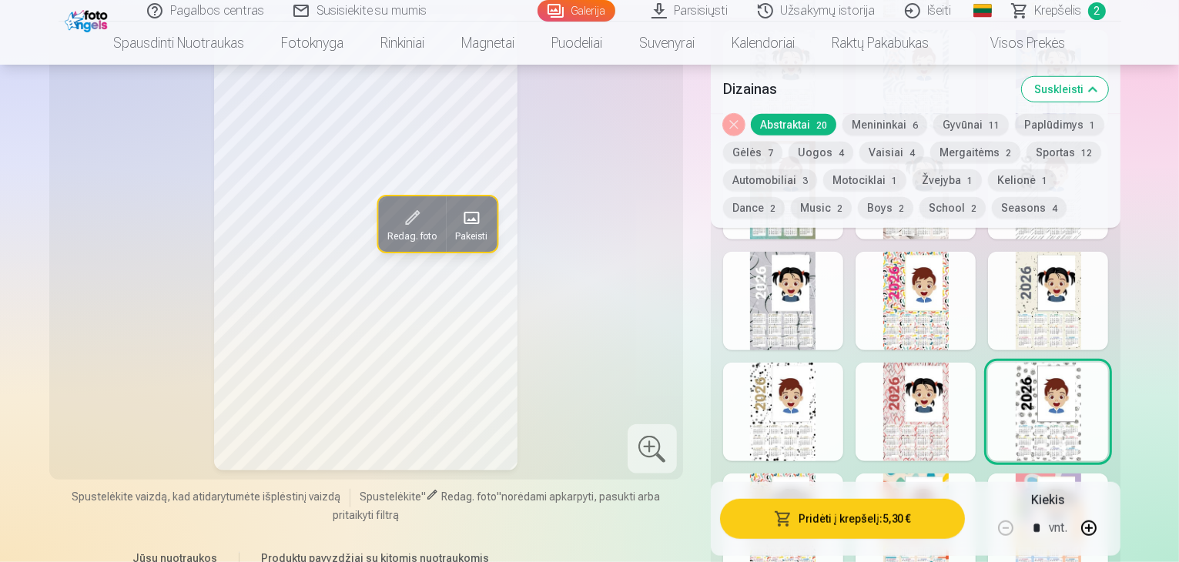
scroll to position [1309, 0]
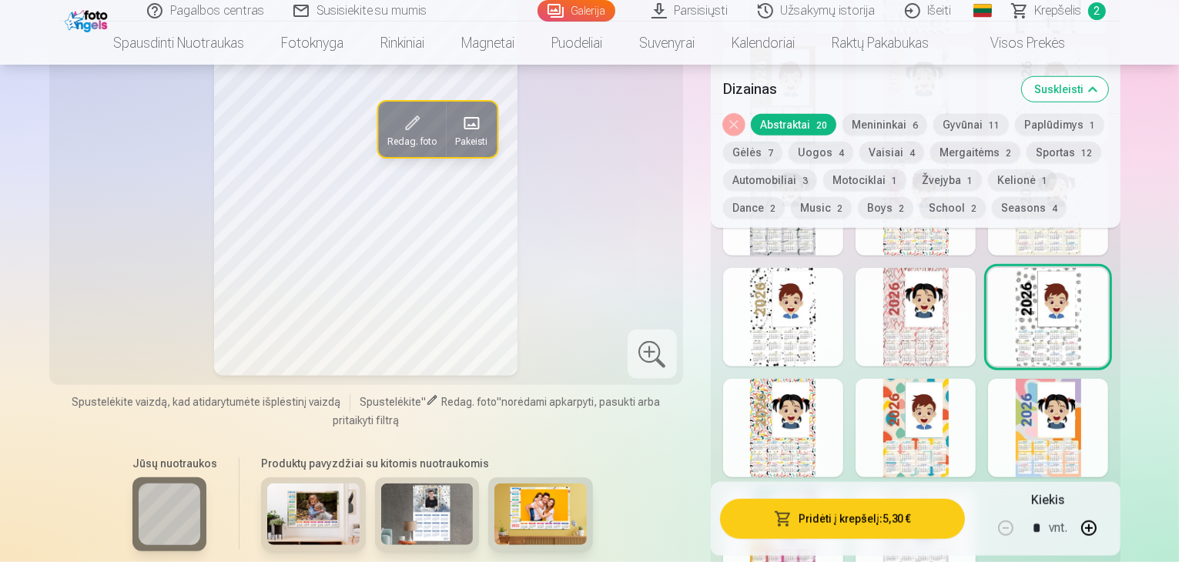
click at [525, 509] on img at bounding box center [540, 515] width 92 height 62
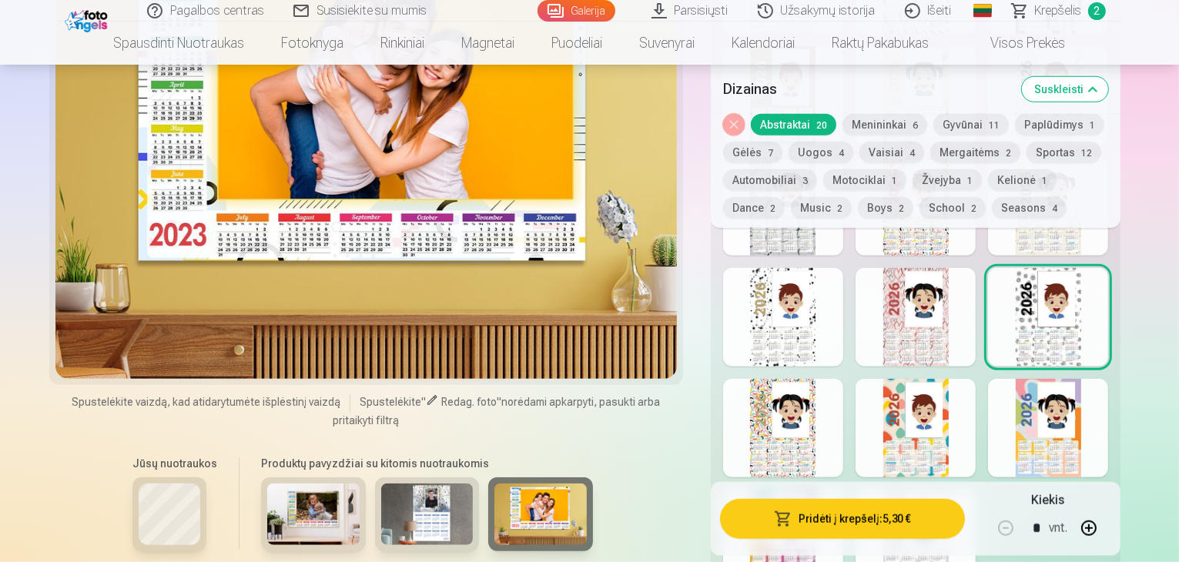
click at [1092, 322] on div at bounding box center [1048, 317] width 120 height 99
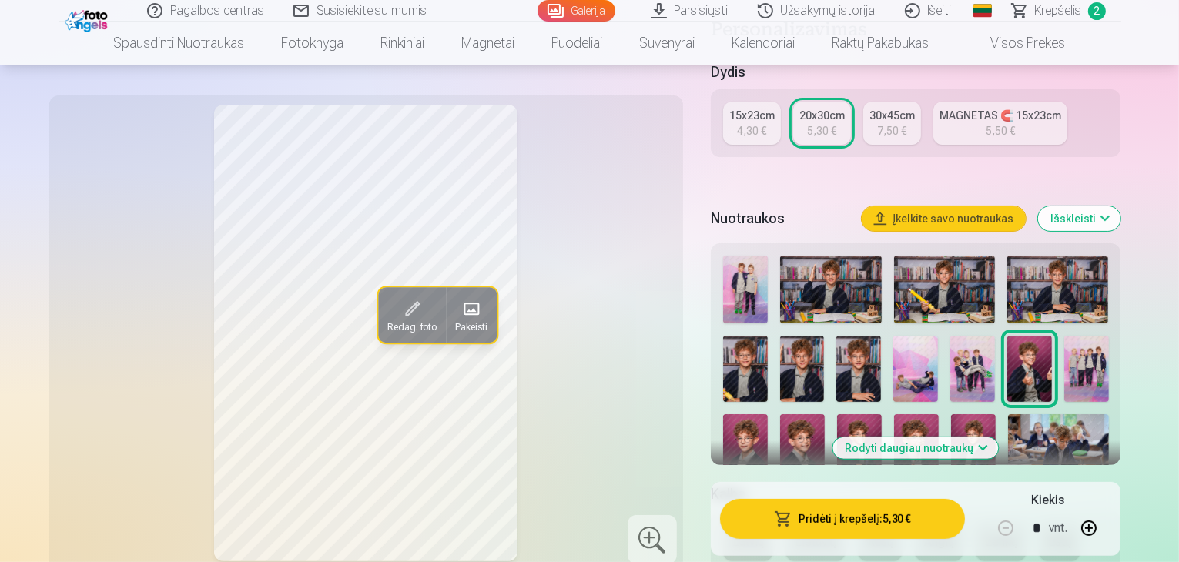
scroll to position [308, 0]
click at [764, 108] on div "15x23cm" at bounding box center [751, 115] width 45 height 15
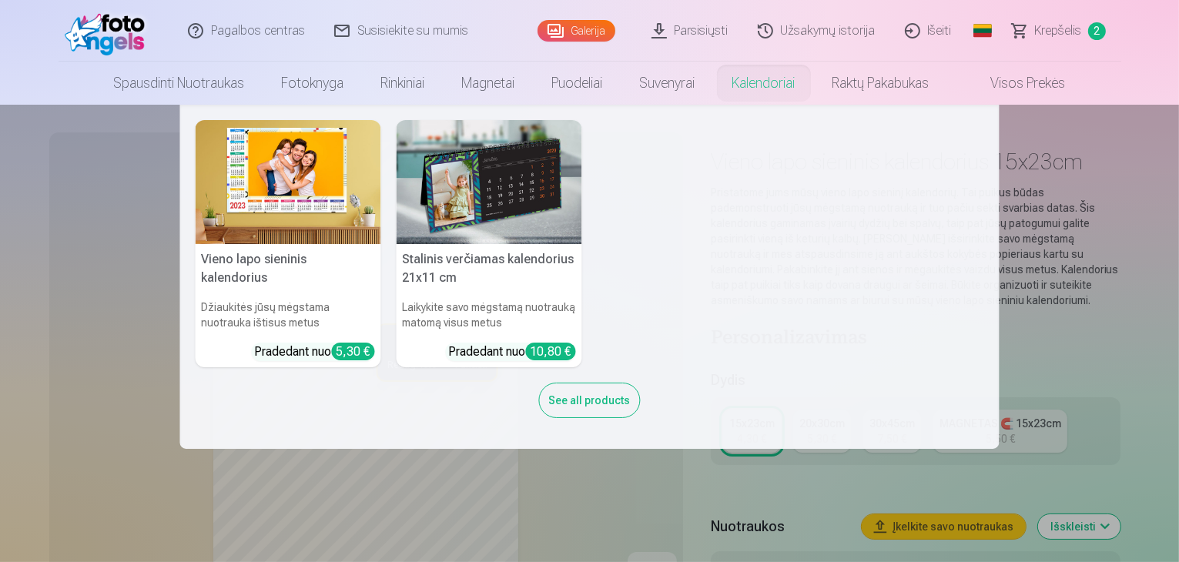
click at [89, 252] on nav "Vieno lapo sieninis [PERSON_NAME] jūsų mėgstama nuotrauka ištisus metus Pradeda…" at bounding box center [589, 277] width 1179 height 344
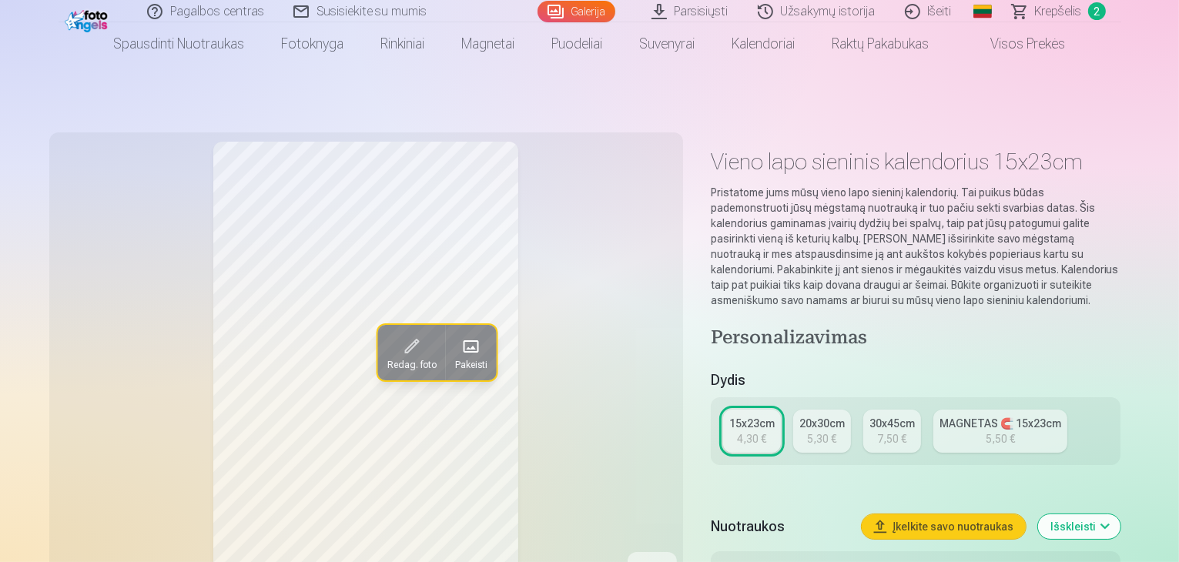
scroll to position [77, 0]
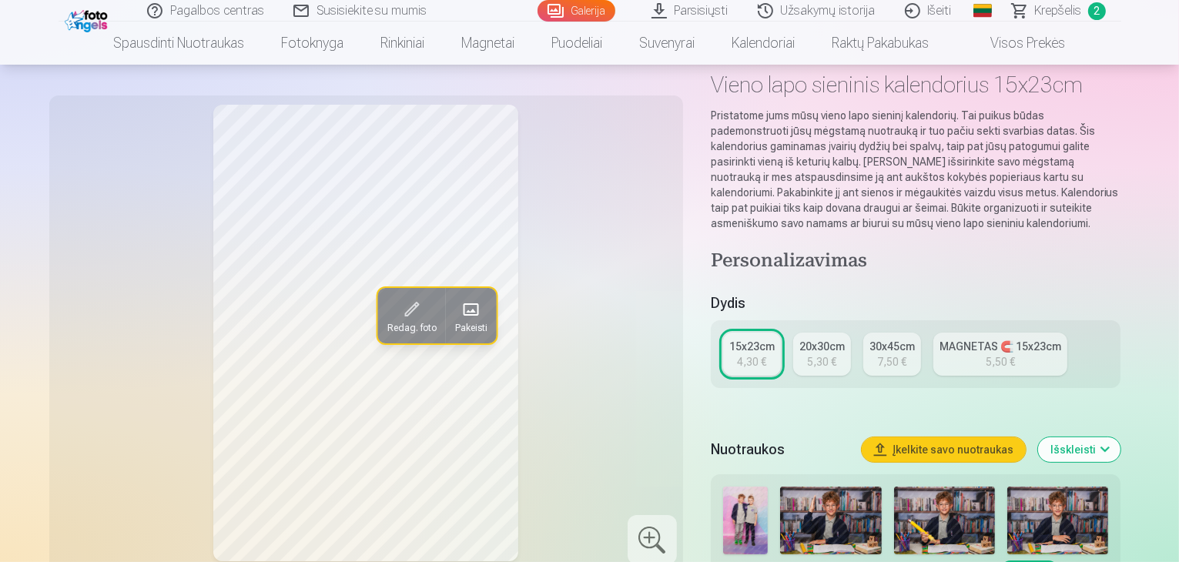
click at [1015, 354] on div "5,50 €" at bounding box center [1000, 361] width 29 height 15
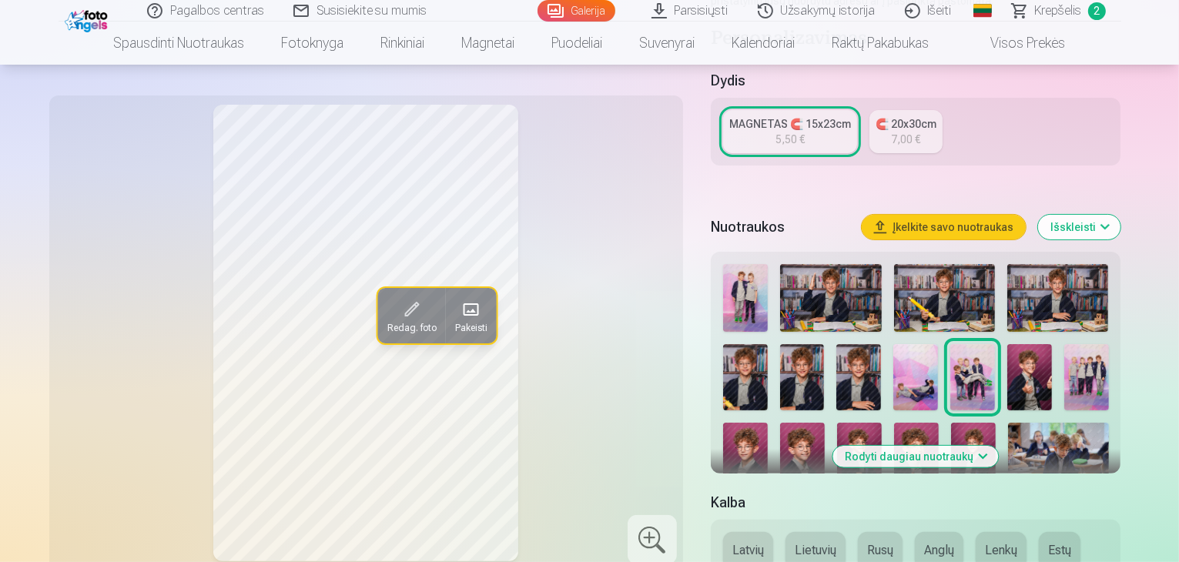
scroll to position [308, 0]
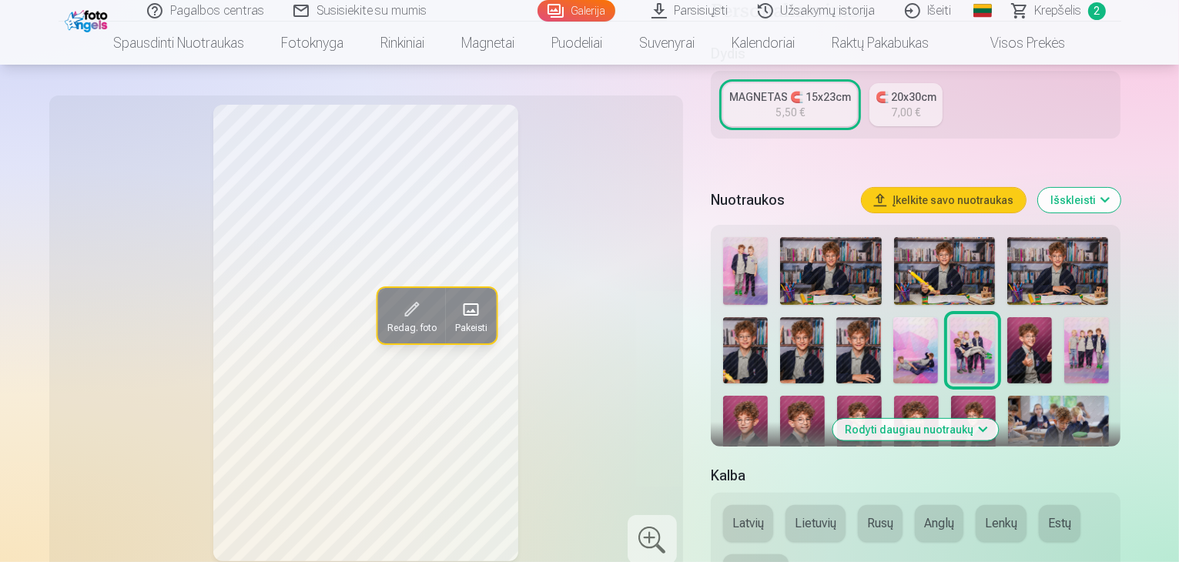
click at [1007, 317] on img at bounding box center [1029, 350] width 45 height 67
click at [768, 396] on img at bounding box center [745, 429] width 45 height 67
click at [825, 396] on img at bounding box center [802, 429] width 45 height 67
click at [1007, 318] on img at bounding box center [1029, 350] width 45 height 67
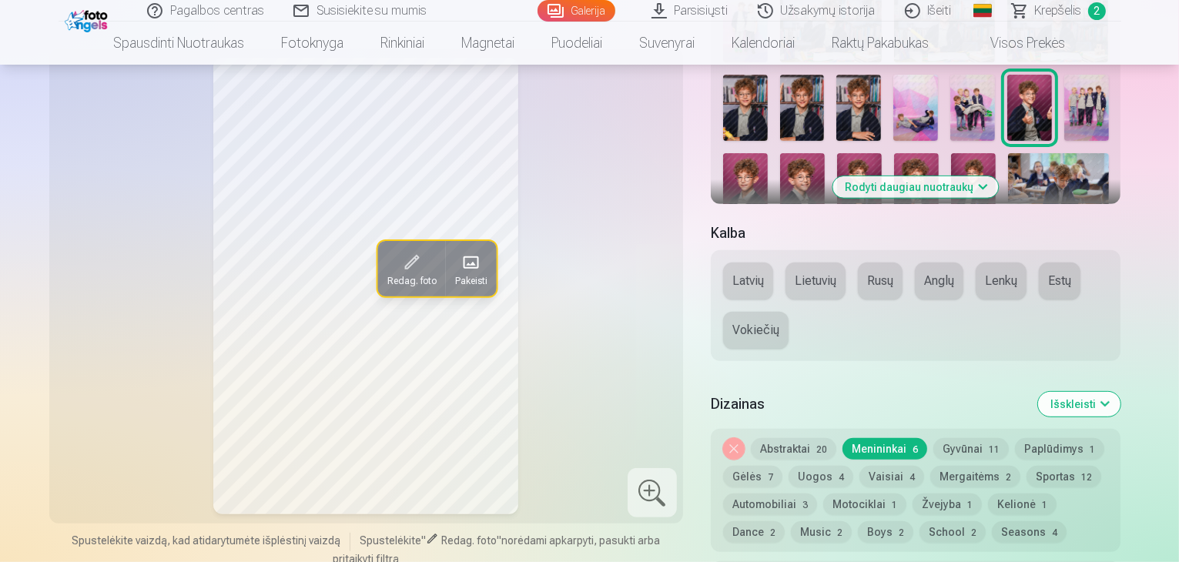
scroll to position [616, 0]
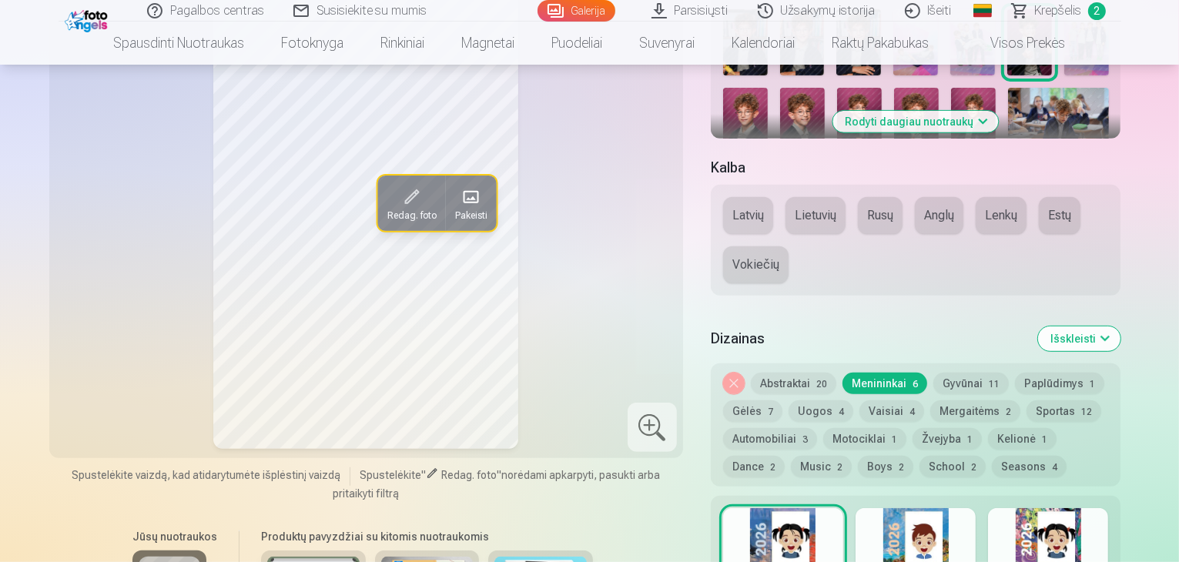
click at [844, 197] on button "Lietuvių" at bounding box center [815, 215] width 60 height 37
click at [814, 373] on button "Abstraktai 20" at bounding box center [793, 384] width 85 height 22
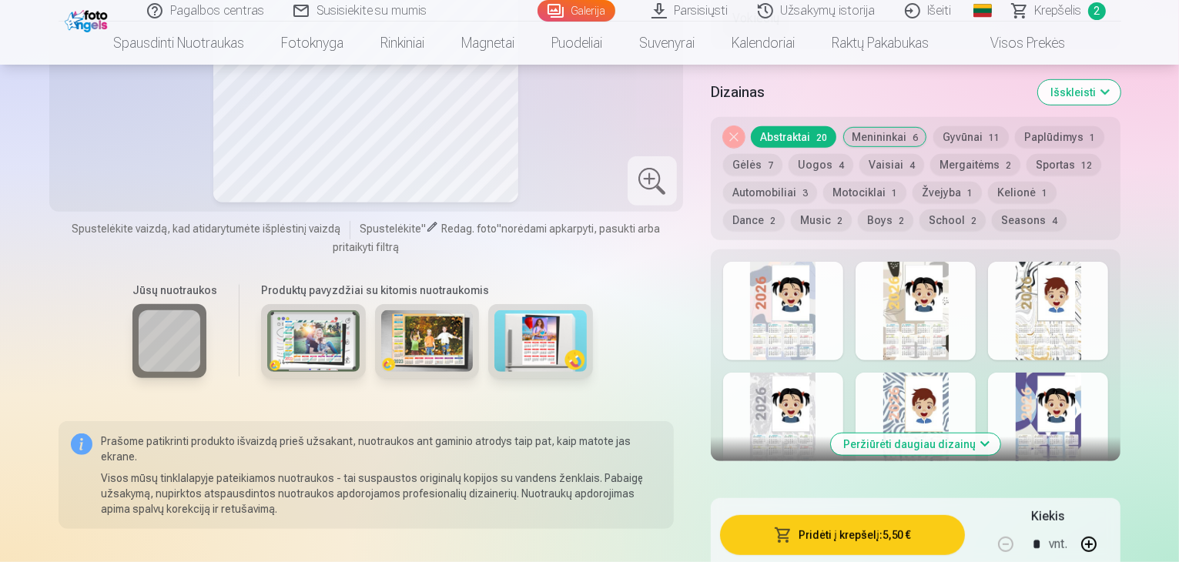
scroll to position [847, 0]
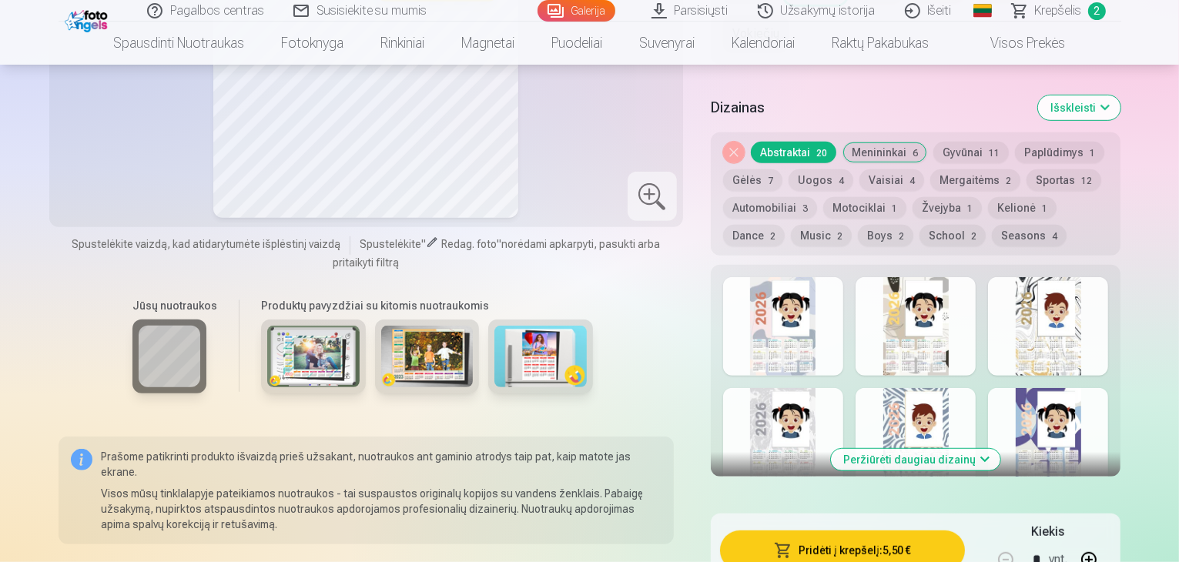
click at [976, 388] on div at bounding box center [916, 437] width 120 height 99
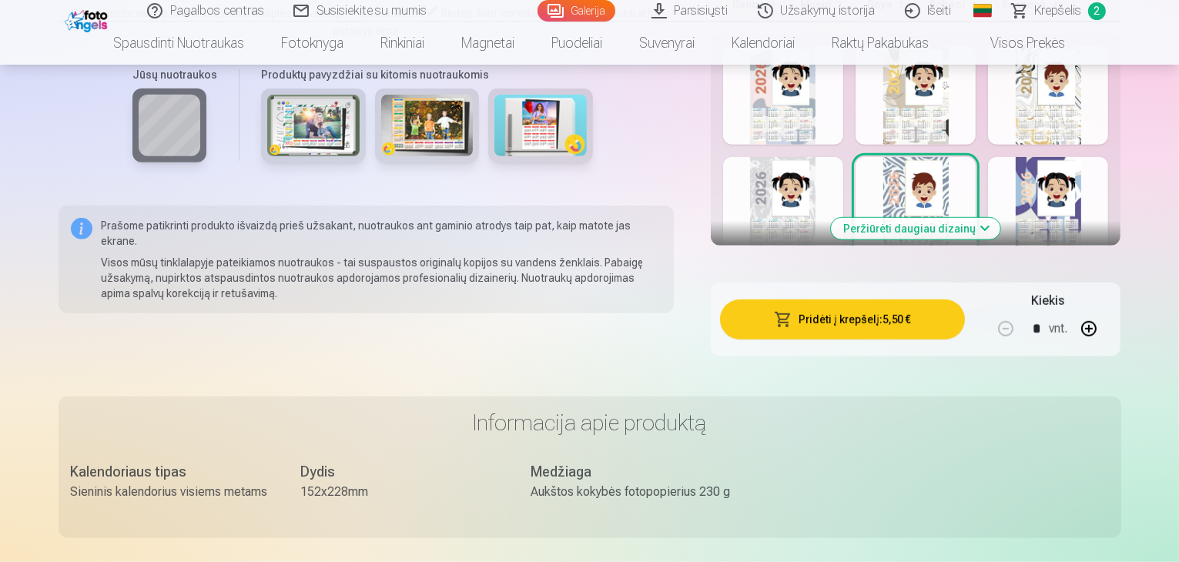
scroll to position [924, 0]
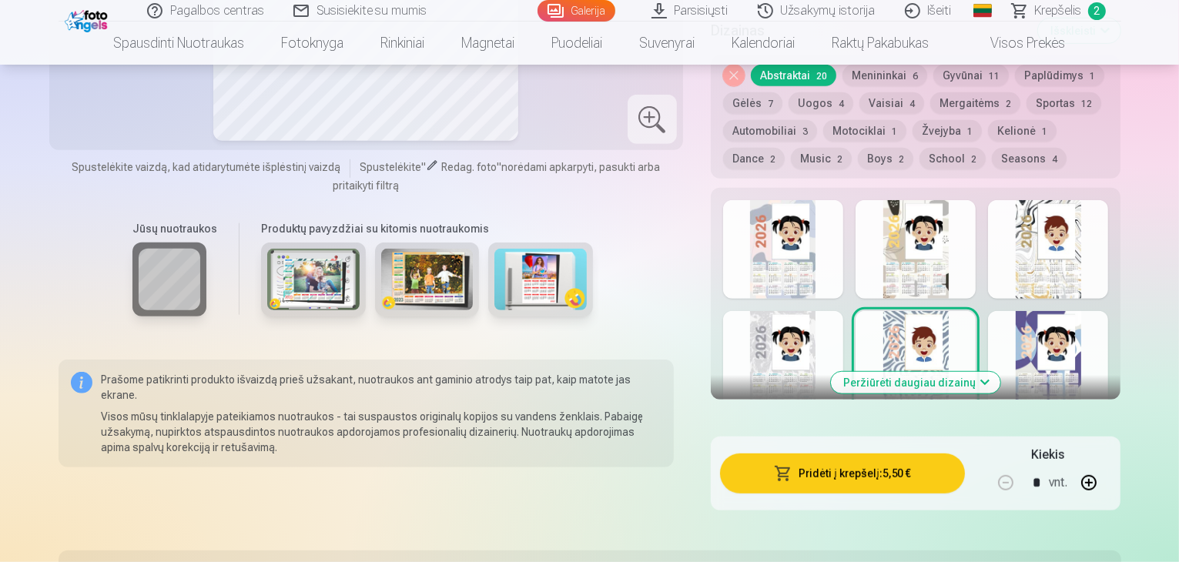
click at [973, 372] on button "Peržiūrėti daugiau dizainų" at bounding box center [915, 383] width 169 height 22
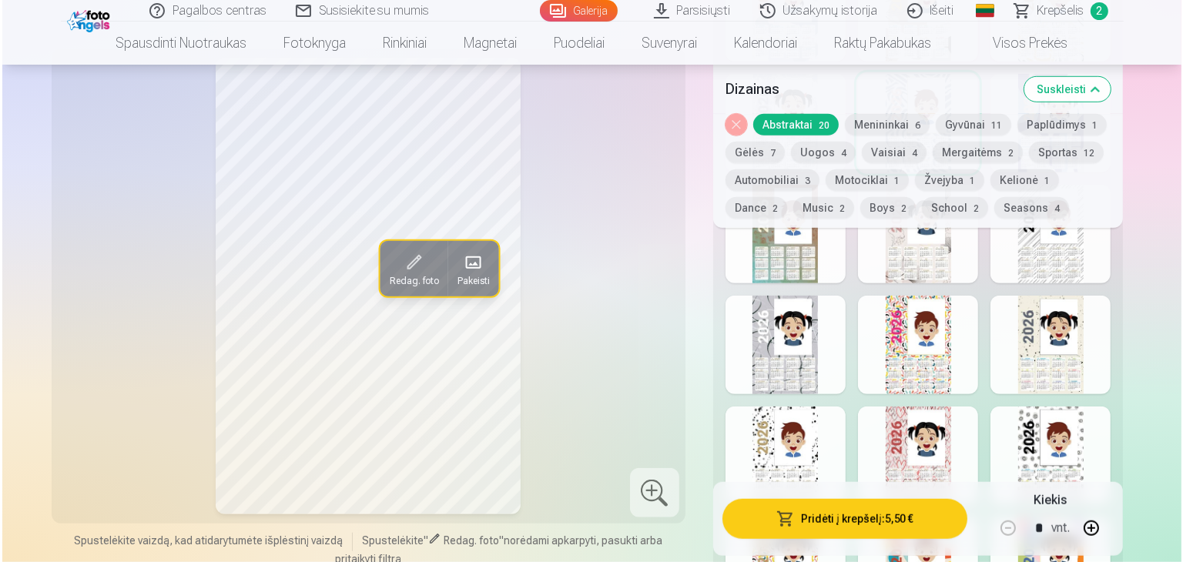
scroll to position [1155, 0]
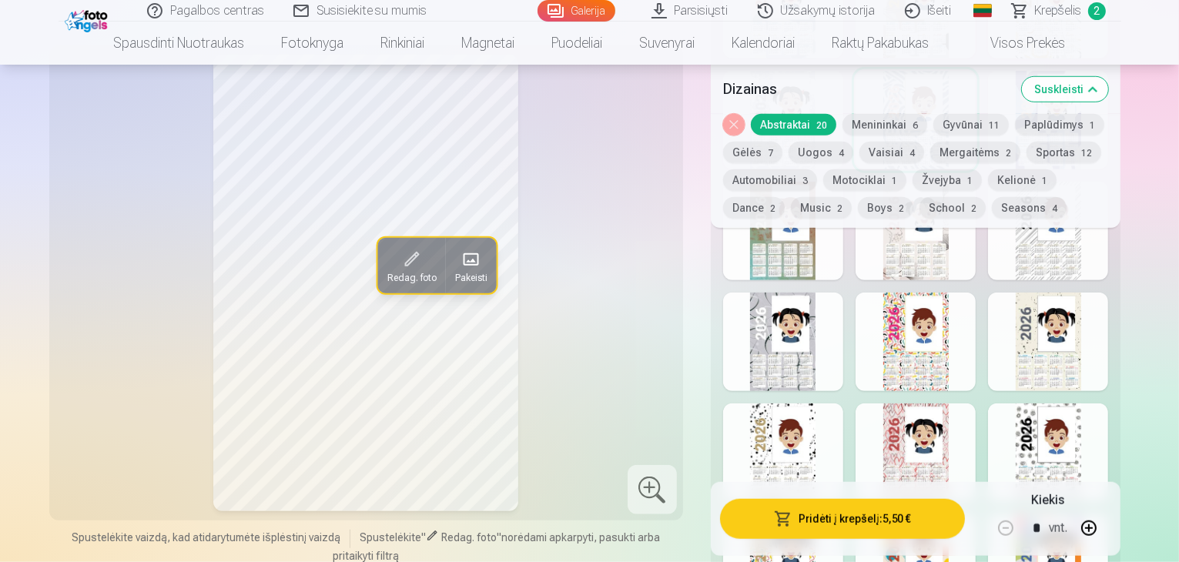
click at [1068, 434] on div at bounding box center [1048, 453] width 120 height 99
click at [844, 509] on button "Pridėti į krepšelį : 5,50 €" at bounding box center [843, 519] width 246 height 40
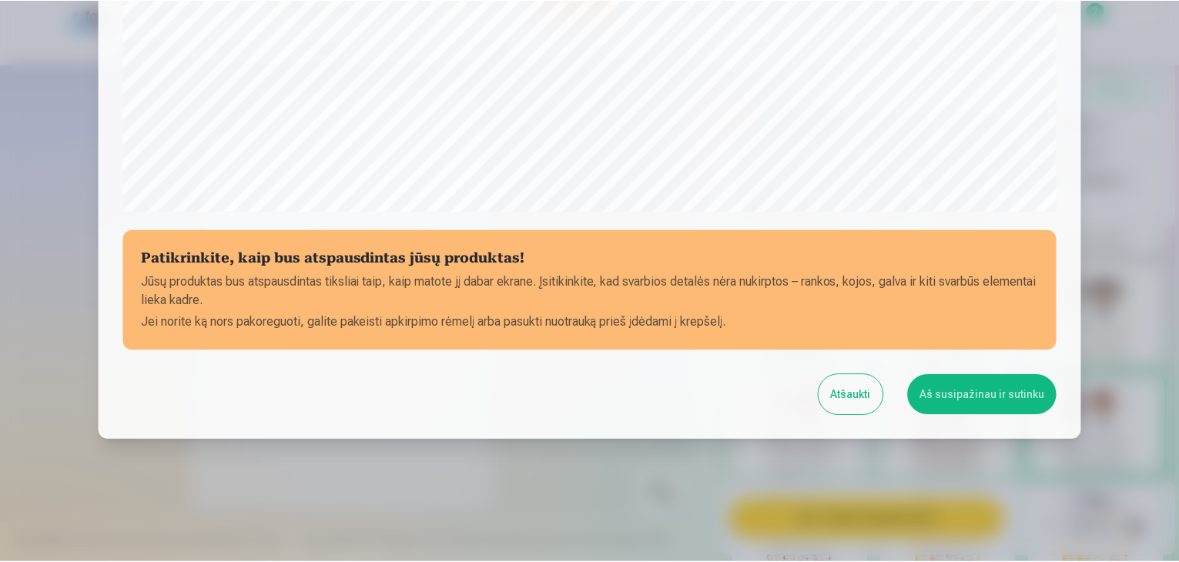
scroll to position [547, 0]
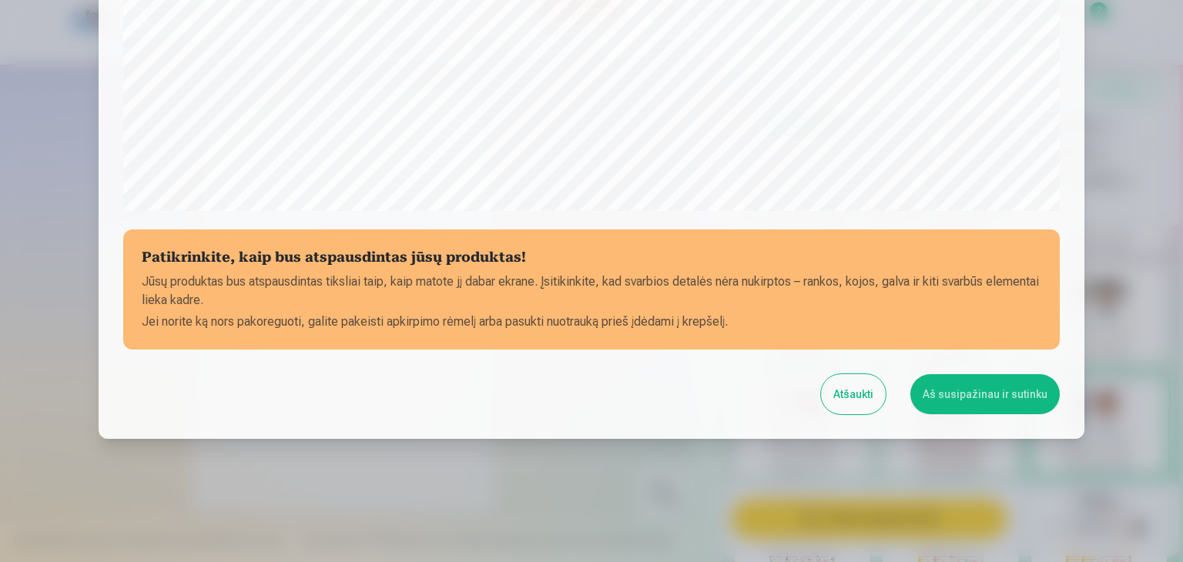
click at [985, 391] on button "Aš susipažinau ir sutinku" at bounding box center [984, 394] width 149 height 40
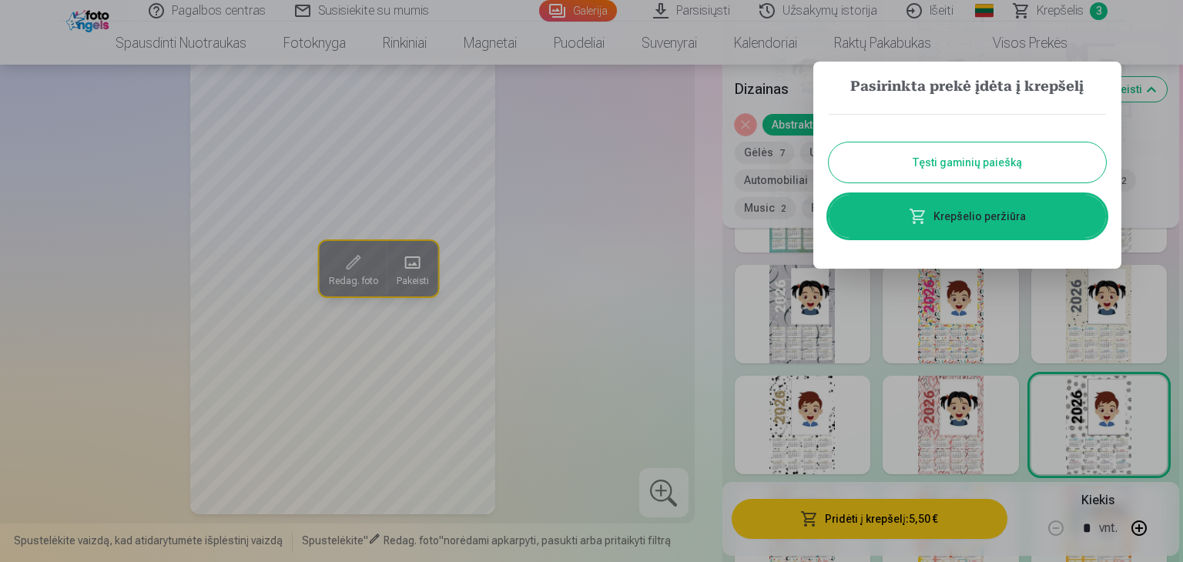
click at [996, 171] on button "Tęsti gaminių paiešką" at bounding box center [967, 162] width 277 height 40
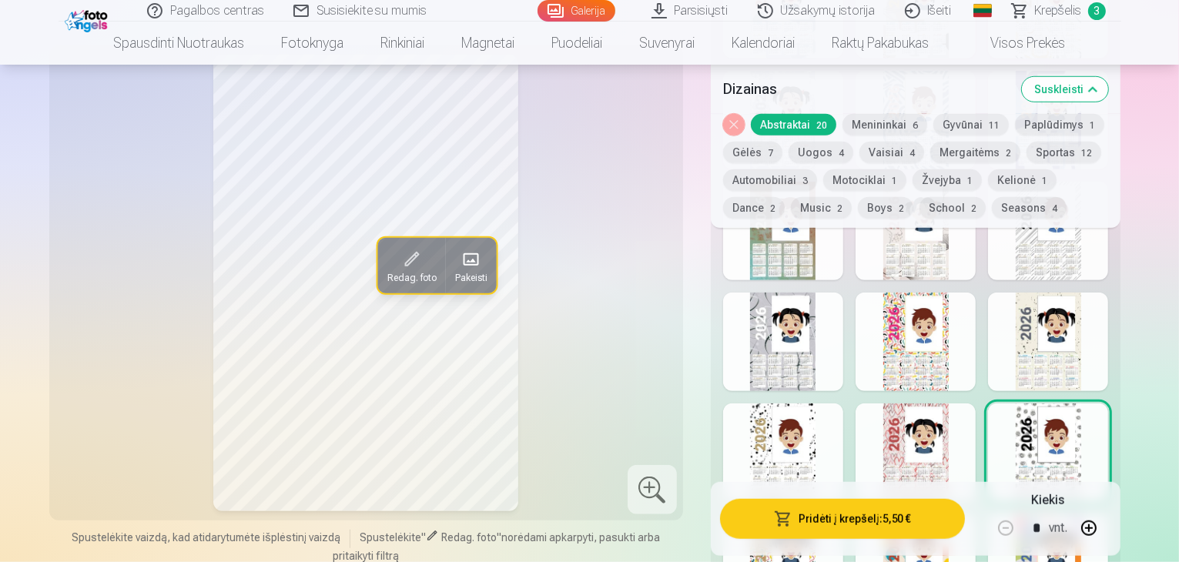
click at [1050, 12] on span "Krepšelis" at bounding box center [1058, 11] width 47 height 18
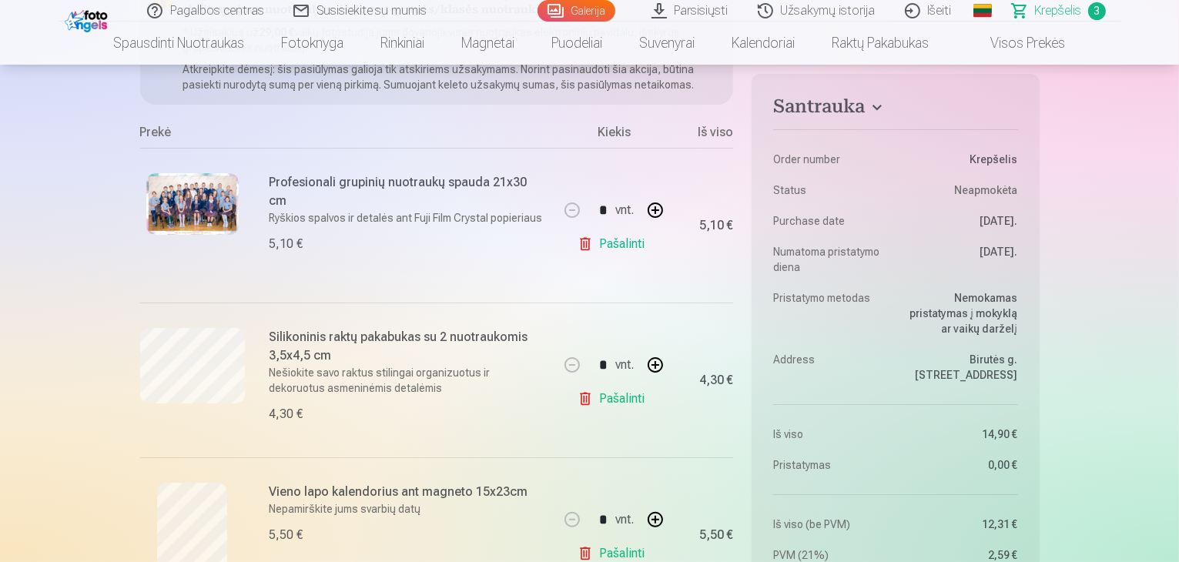
scroll to position [308, 0]
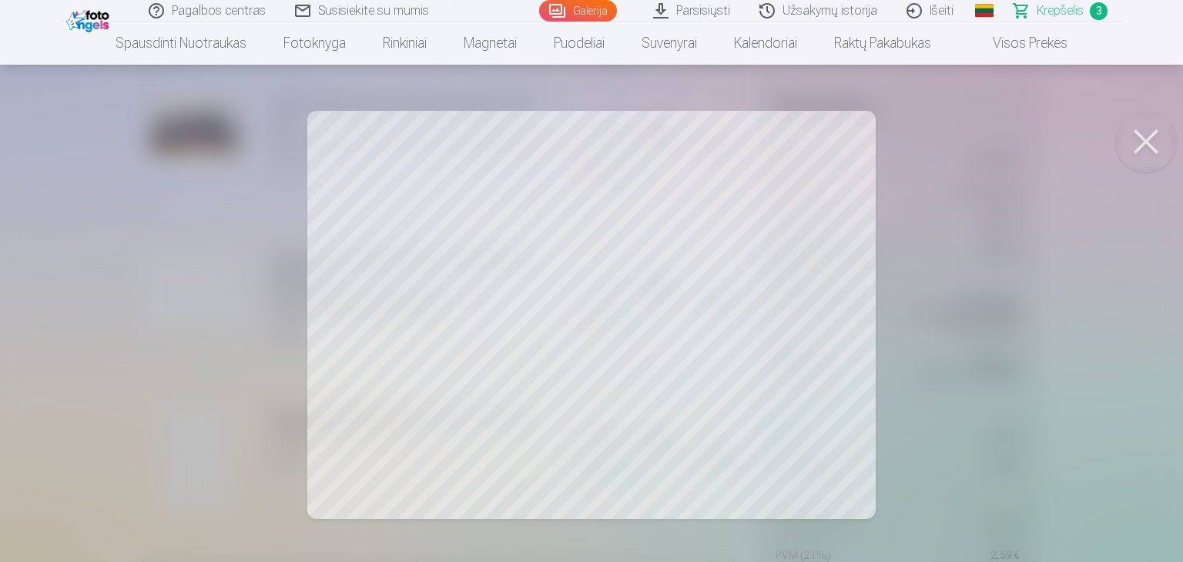
click at [1144, 133] on button at bounding box center [1146, 142] width 62 height 62
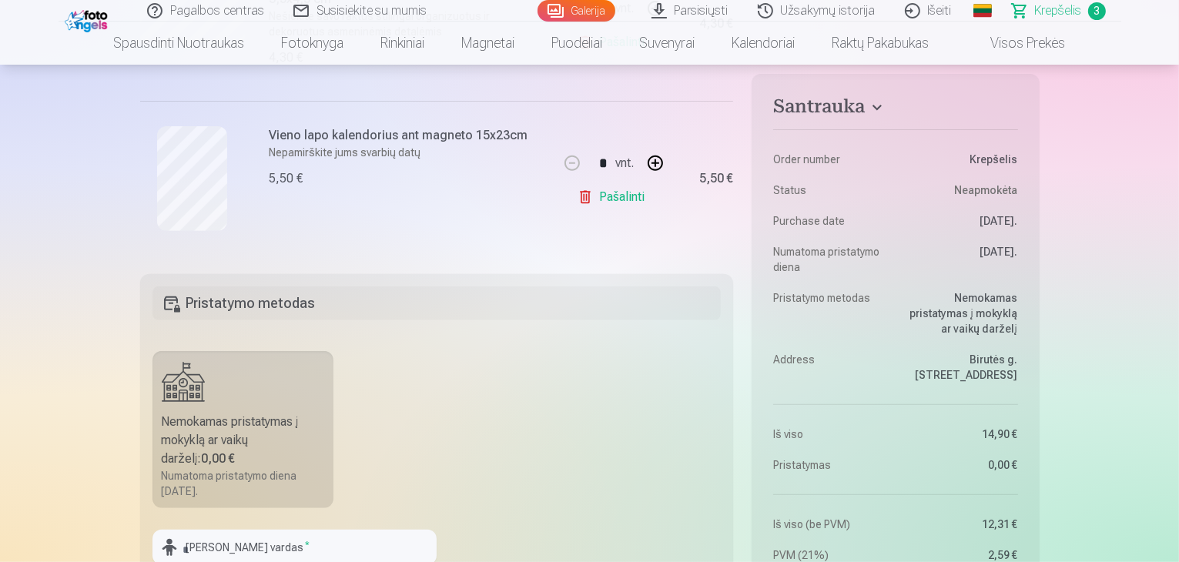
scroll to position [462, 0]
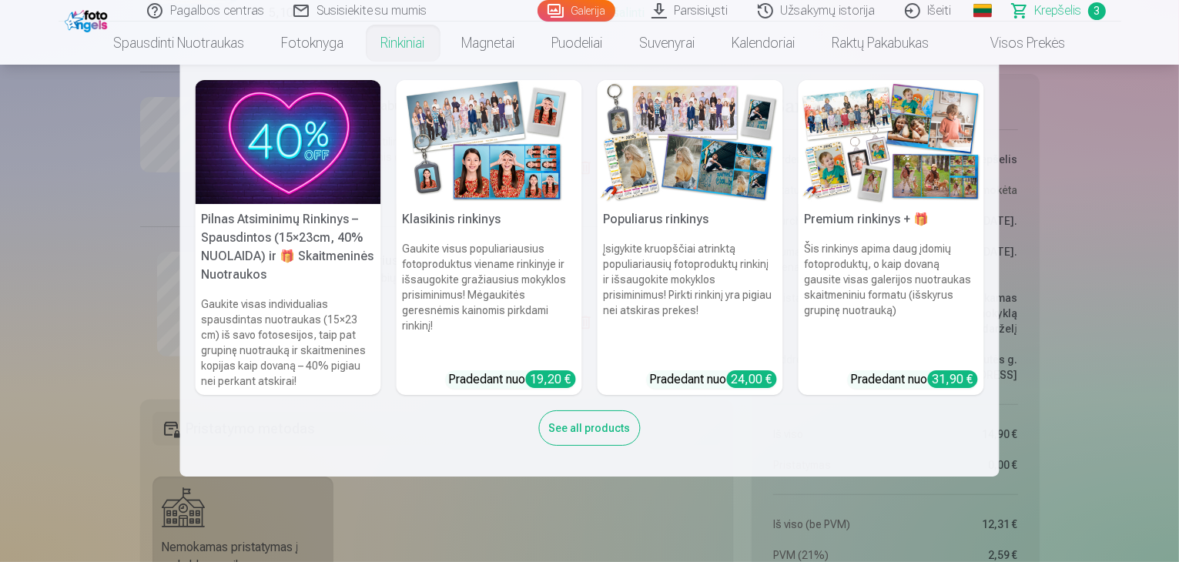
click at [400, 49] on link "Rinkiniai" at bounding box center [403, 43] width 81 height 43
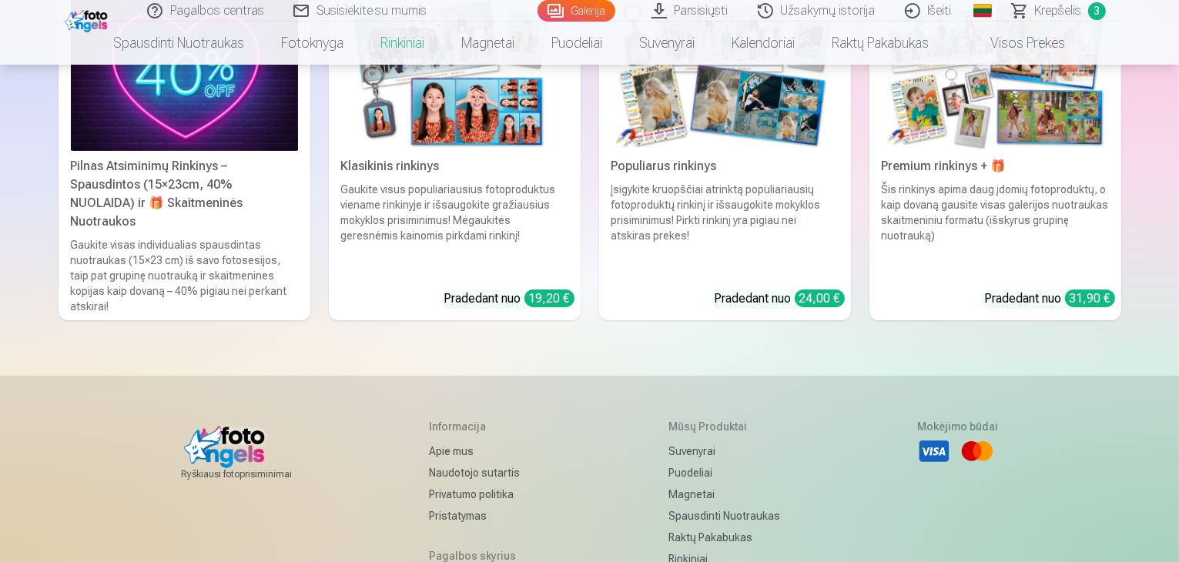
scroll to position [231, 0]
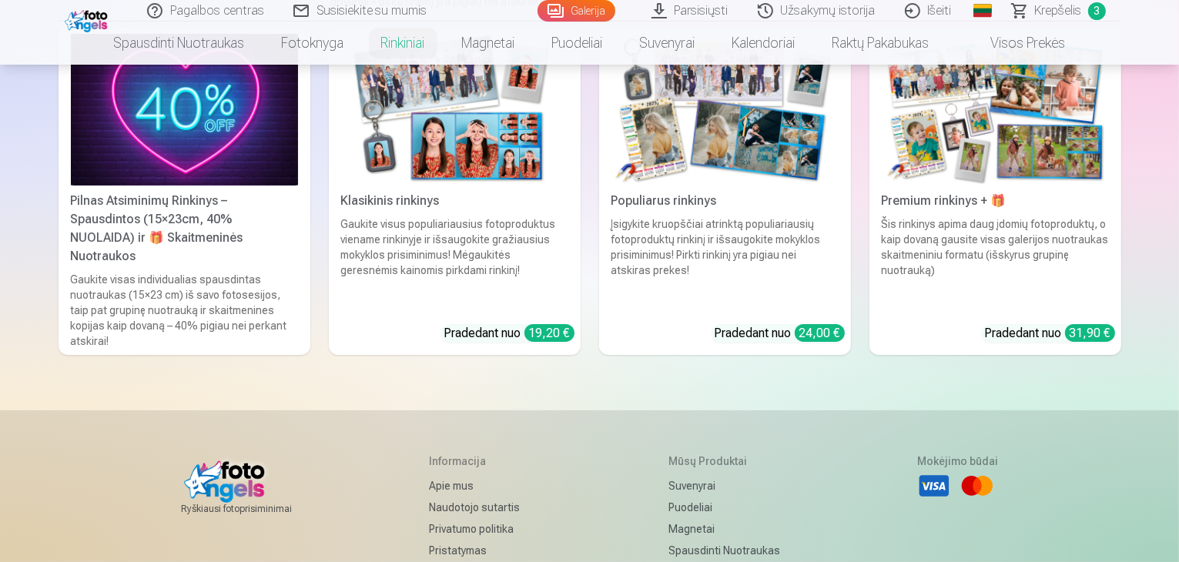
click at [1030, 266] on div "Šis rinkinys apima daug įdomių fotoproduktų, o kaip dovaną gausite visas galeri…" at bounding box center [995, 263] width 239 height 95
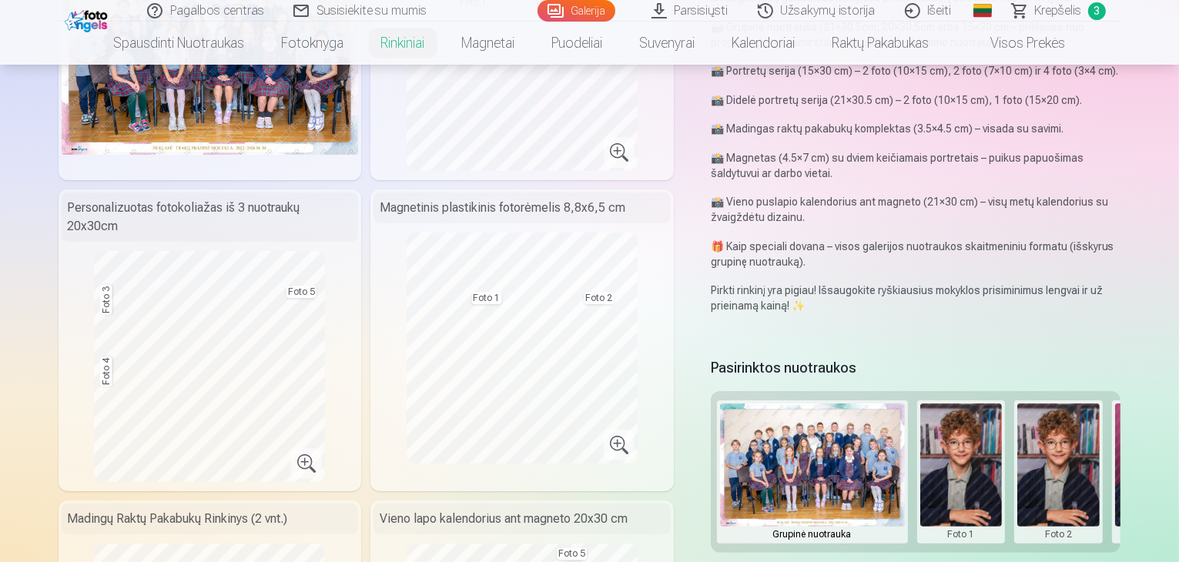
scroll to position [77, 0]
